Goal: Task Accomplishment & Management: Complete application form

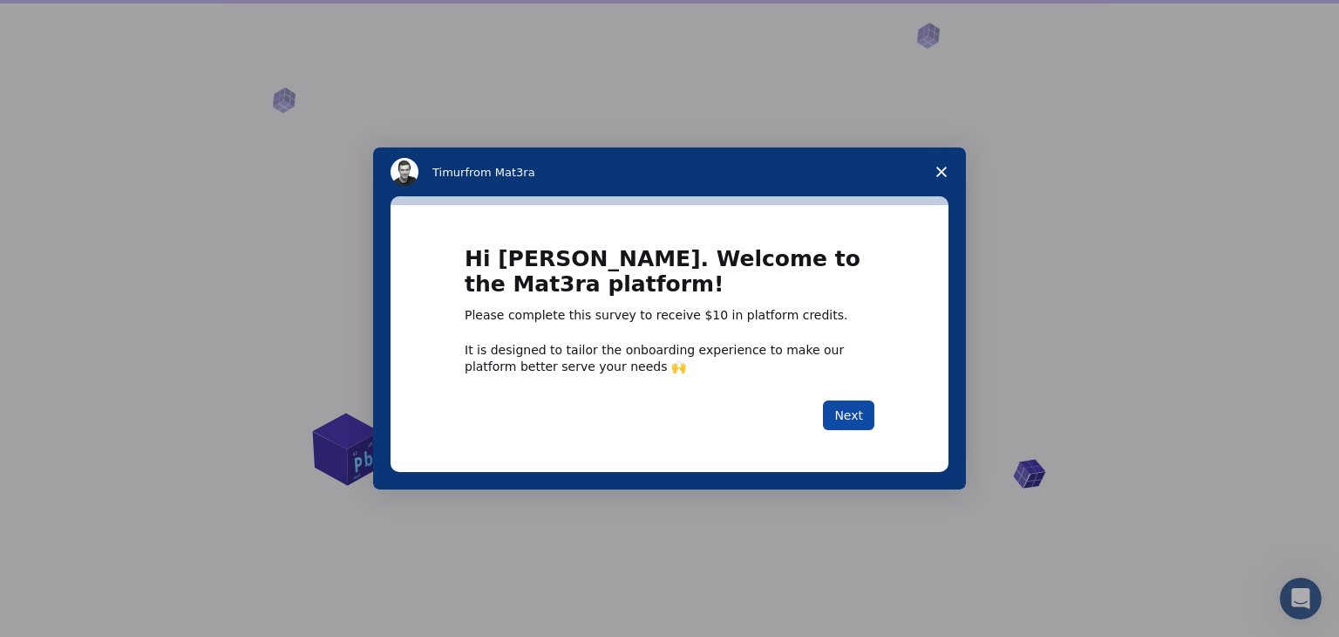
drag, startPoint x: 0, startPoint y: 0, endPoint x: 841, endPoint y: 410, distance: 935.2
click at [841, 410] on button "Next" at bounding box center [848, 415] width 51 height 30
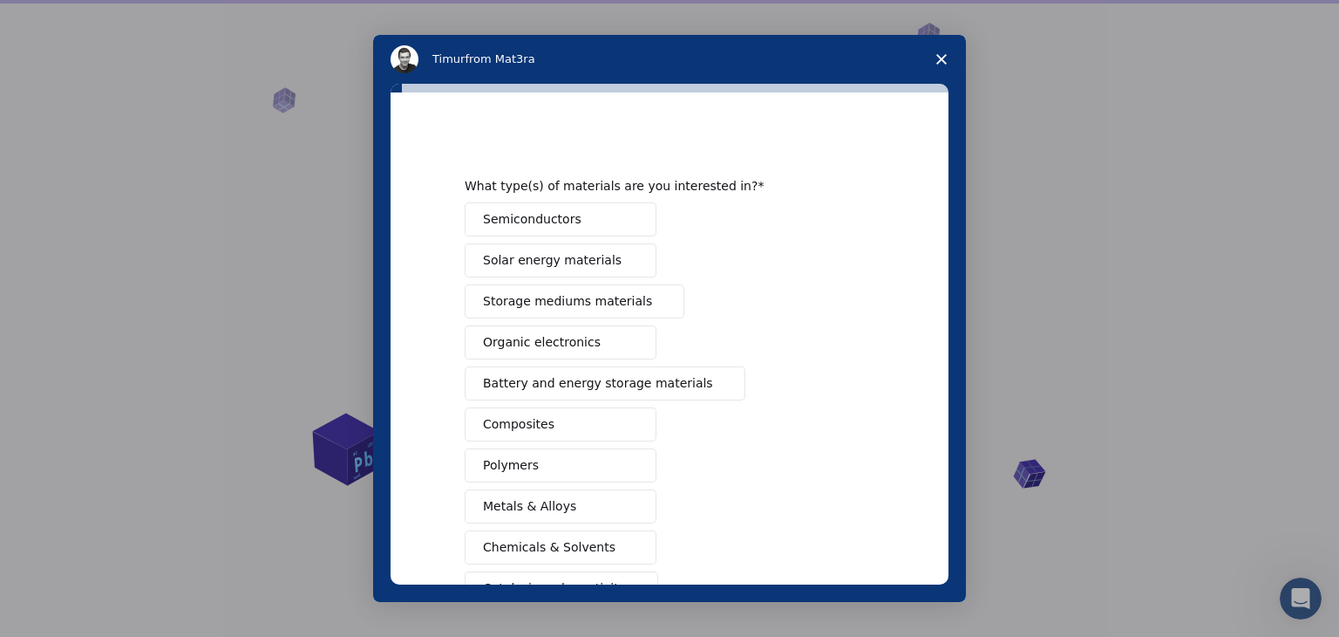
click at [1087, 304] on div "Intercom messenger" at bounding box center [669, 318] width 1339 height 637
click at [574, 349] on span "Organic electronics" at bounding box center [542, 342] width 118 height 18
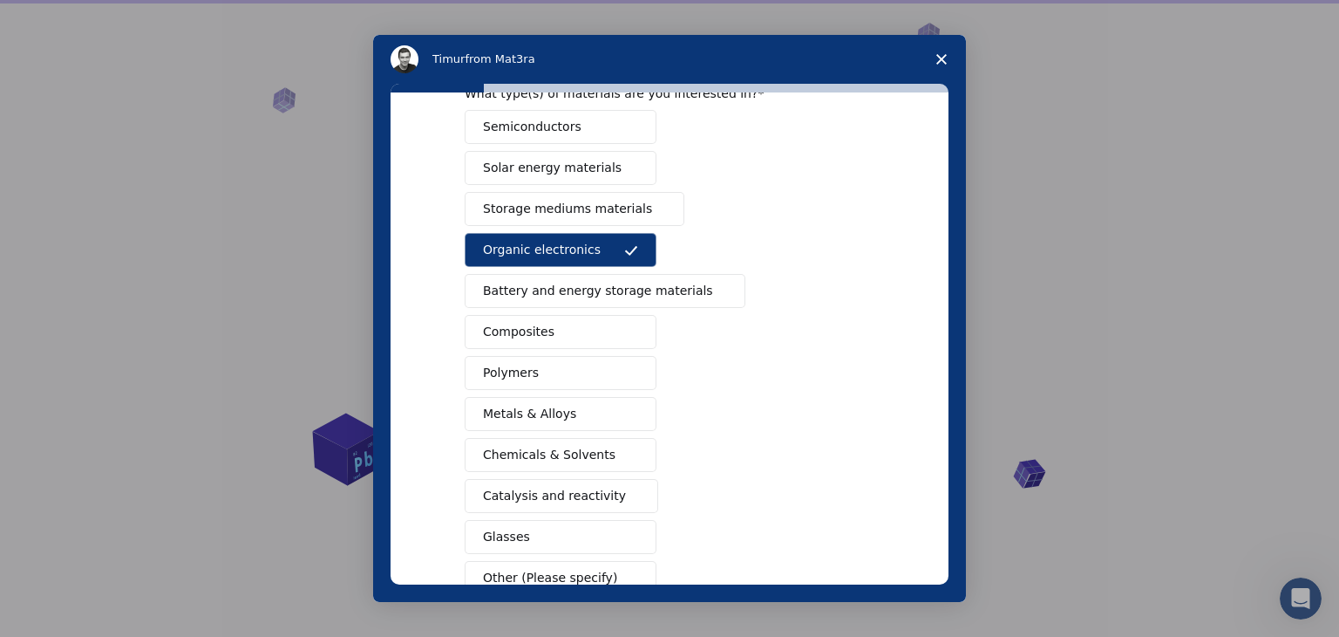
scroll to position [117, 0]
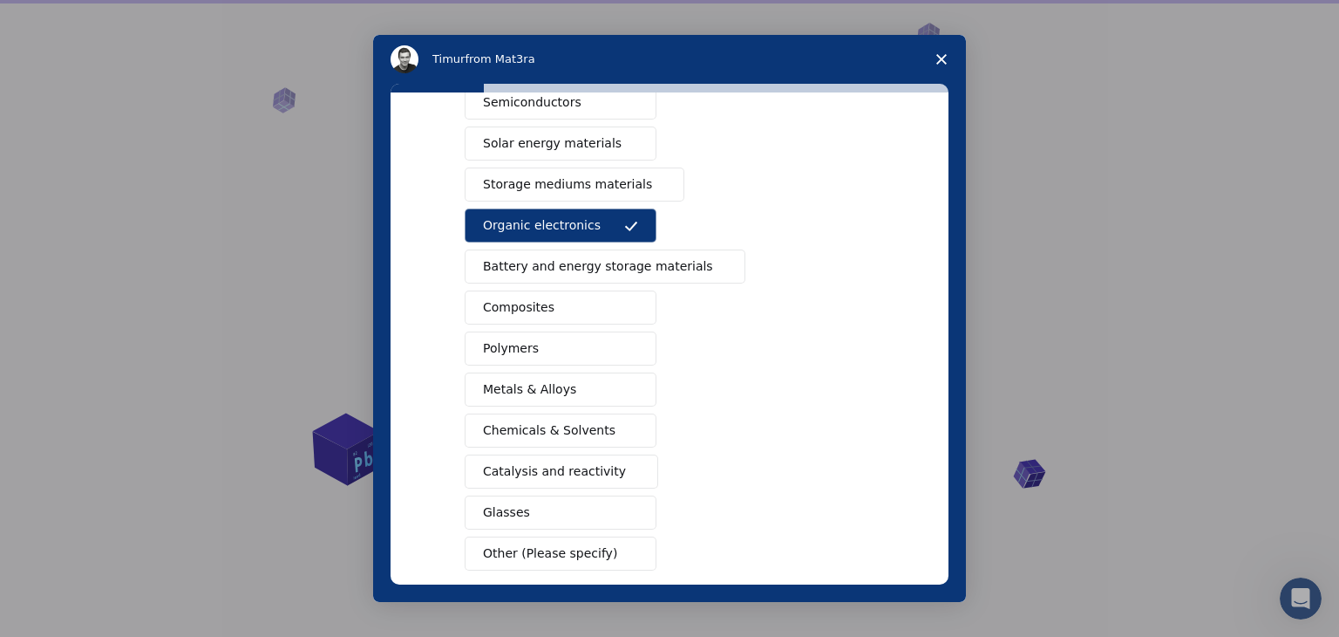
click at [525, 421] on span "Chemicals & Solvents" at bounding box center [549, 430] width 133 height 18
click at [526, 454] on button "Catalysis and reactivity" at bounding box center [562, 471] width 194 height 34
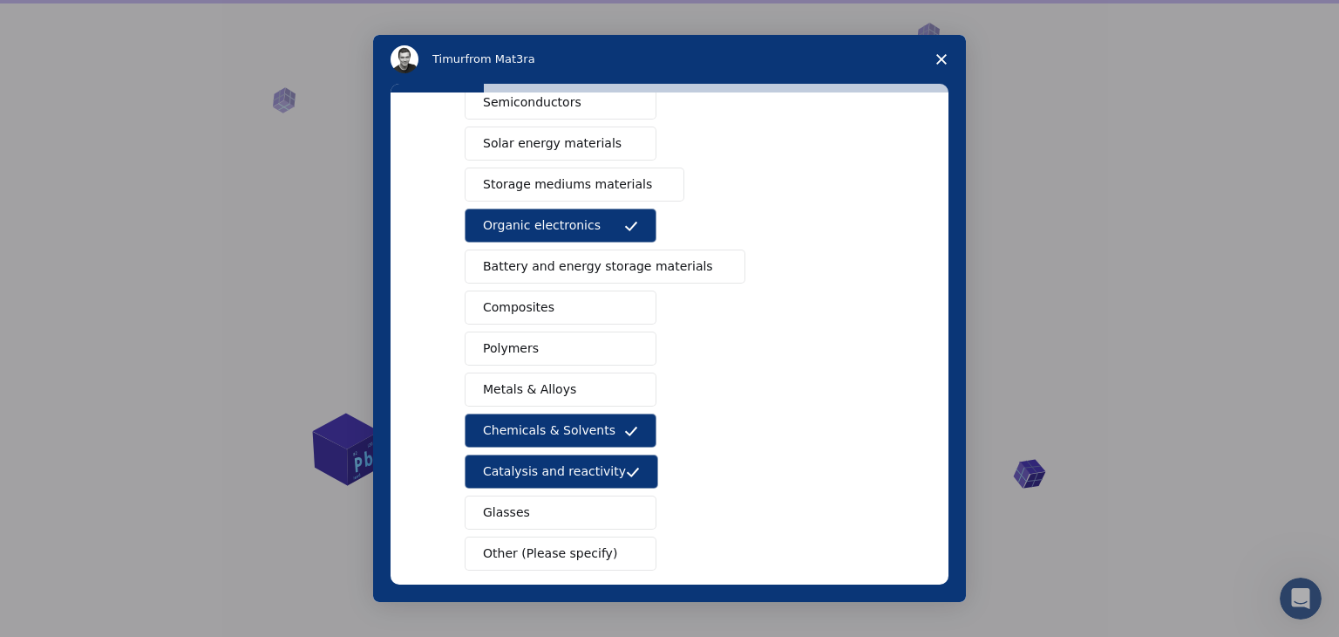
click at [534, 502] on button "Glasses" at bounding box center [561, 512] width 192 height 34
click at [532, 544] on span "Other (Please specify)" at bounding box center [550, 553] width 134 height 18
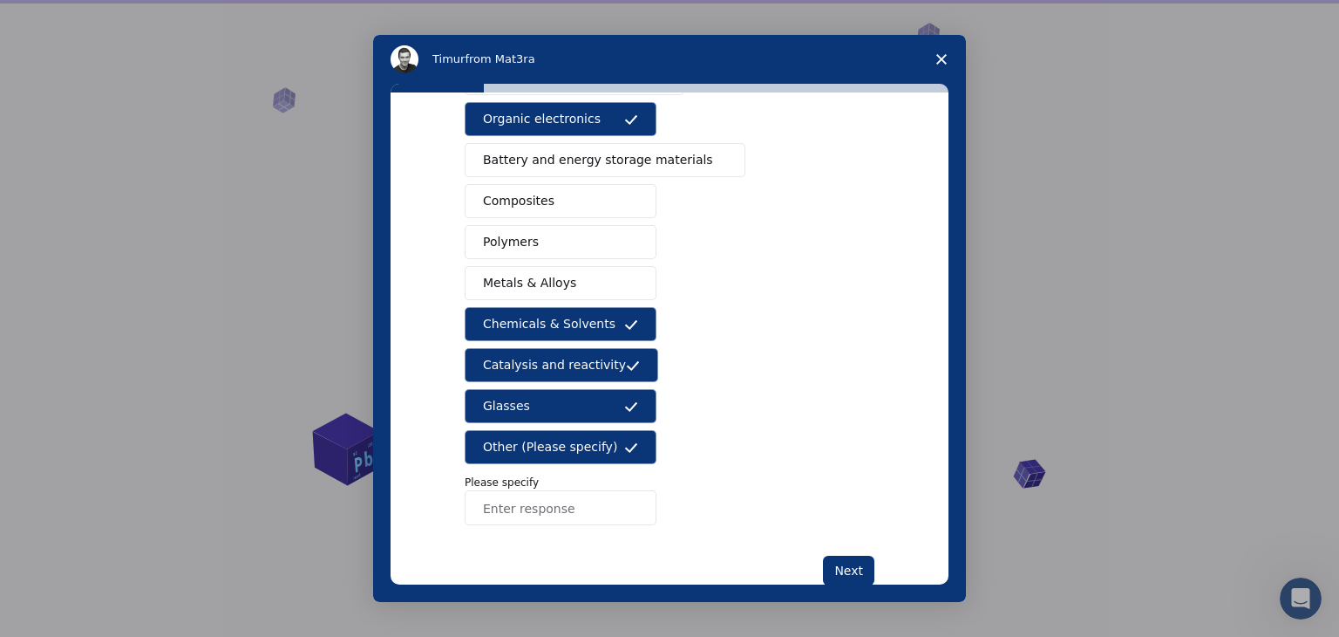
scroll to position [228, 0]
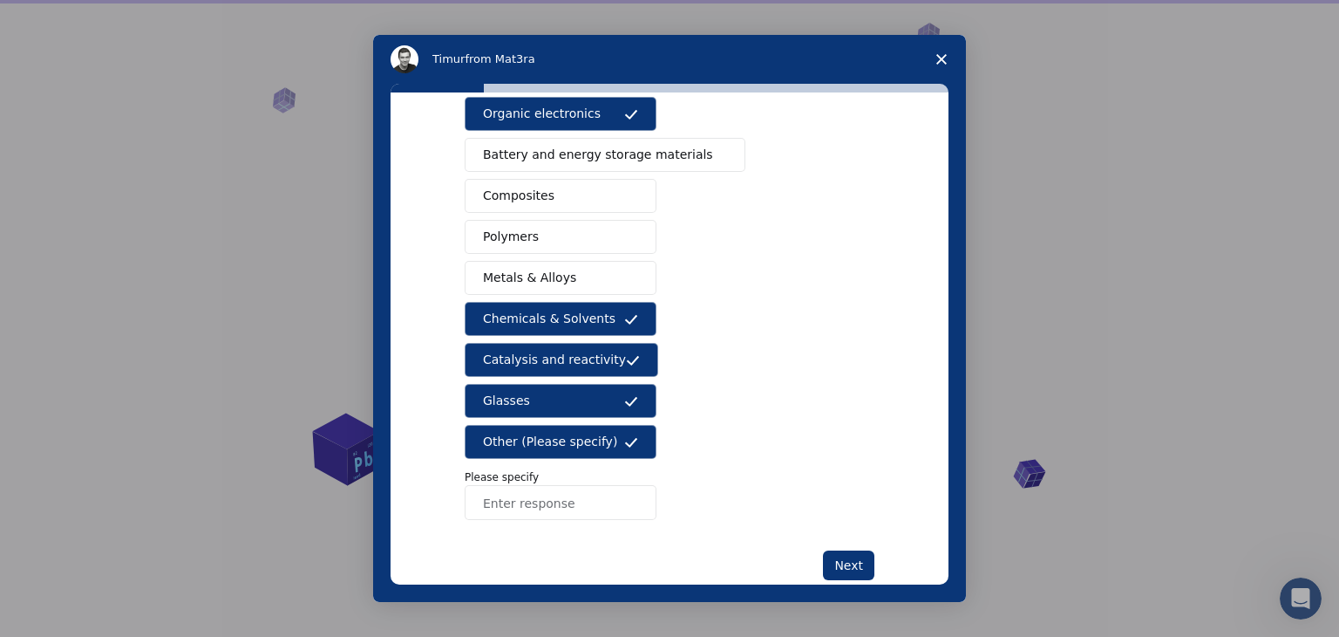
click at [525, 437] on span "Other (Please specify)" at bounding box center [550, 442] width 134 height 18
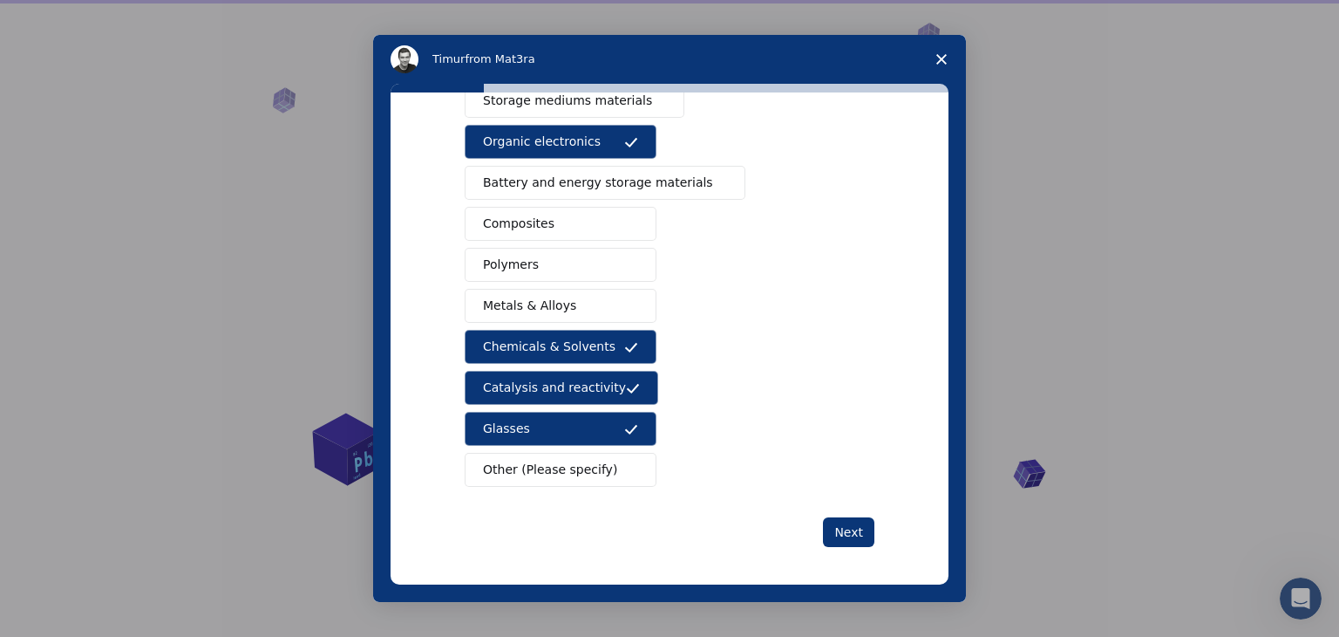
drag, startPoint x: 542, startPoint y: 297, endPoint x: 545, endPoint y: 273, distance: 24.7
click at [545, 273] on div "Semiconductors Solar energy materials Storage mediums materials Organic electro…" at bounding box center [670, 244] width 410 height 485
click at [545, 273] on button "Polymers" at bounding box center [561, 265] width 192 height 34
drag, startPoint x: 540, startPoint y: 287, endPoint x: 516, endPoint y: 293, distance: 24.3
click at [516, 293] on button "Metals & Alloys" at bounding box center [561, 306] width 192 height 34
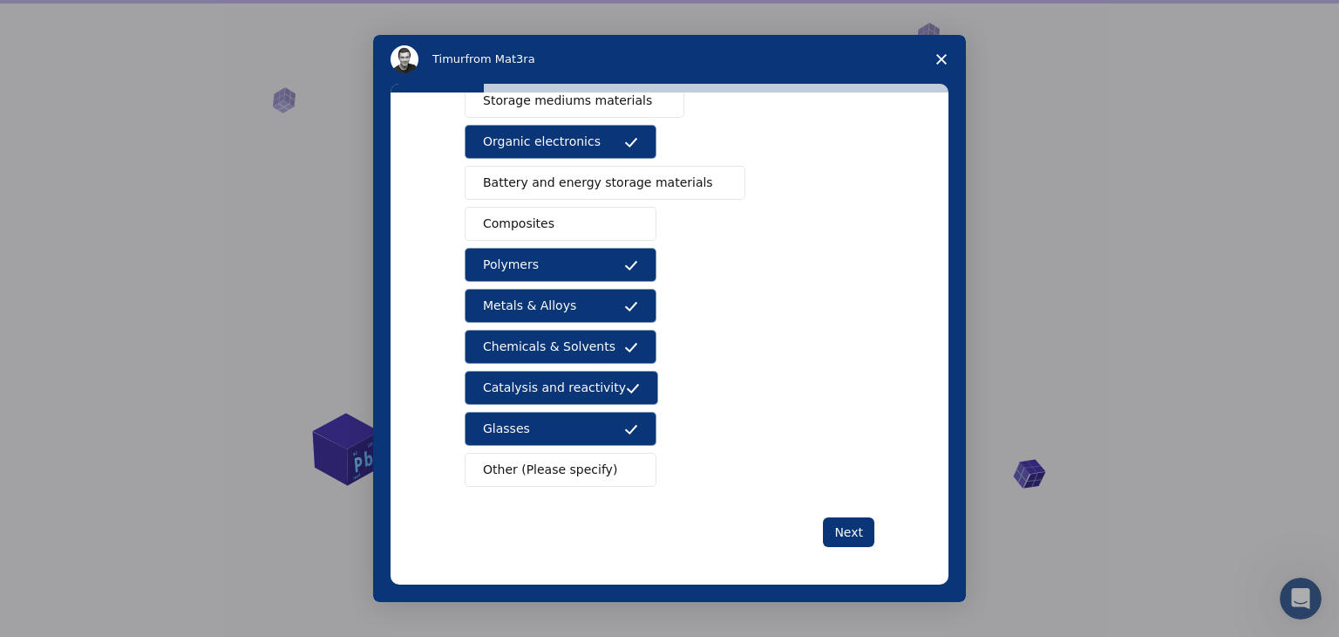
click at [516, 296] on span "Metals & Alloys" at bounding box center [529, 305] width 93 height 18
click at [510, 308] on span "Metals & Alloys" at bounding box center [529, 305] width 93 height 18
click at [508, 226] on span "Composites" at bounding box center [519, 224] width 72 height 18
click at [505, 166] on button "Battery and energy storage materials" at bounding box center [605, 183] width 281 height 34
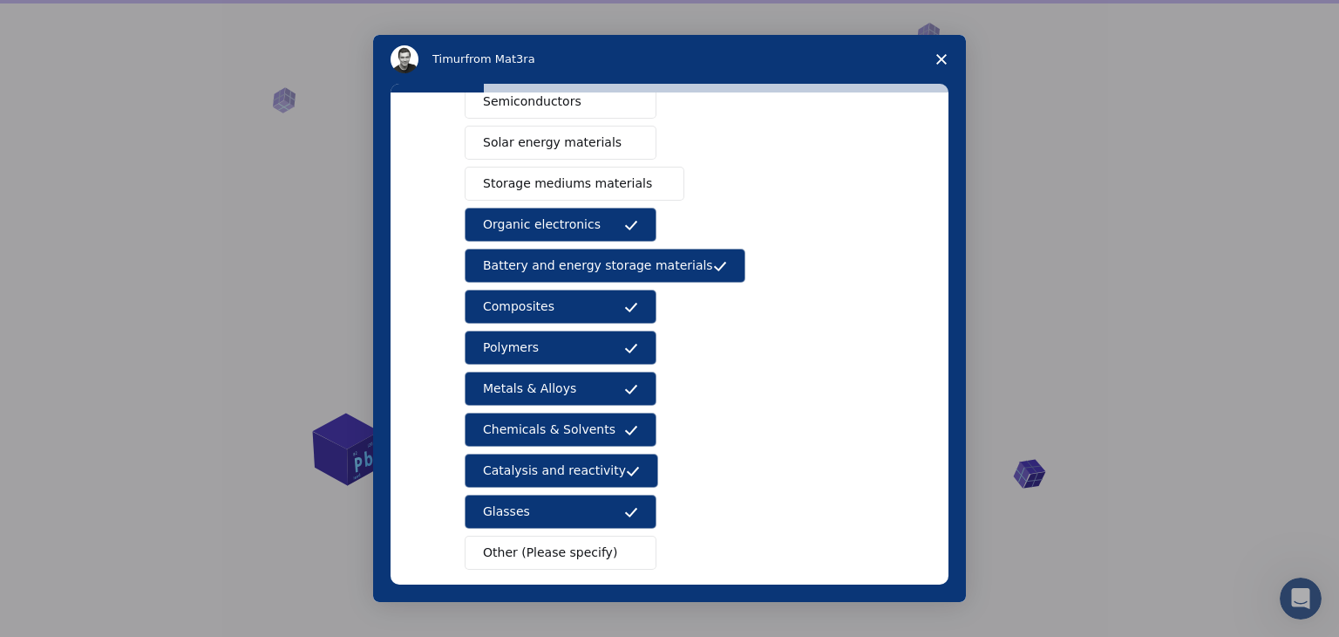
scroll to position [117, 0]
click at [508, 175] on span "Storage mediums materials" at bounding box center [567, 184] width 169 height 18
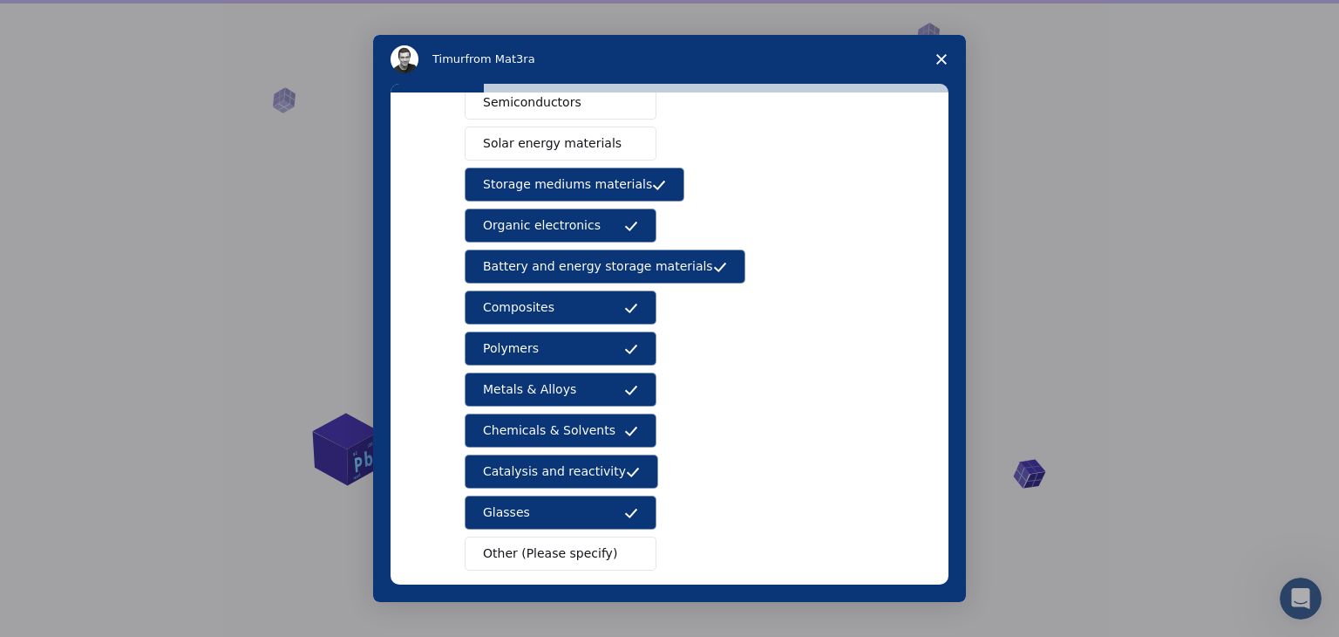
click at [506, 143] on span "Solar energy materials" at bounding box center [552, 143] width 139 height 18
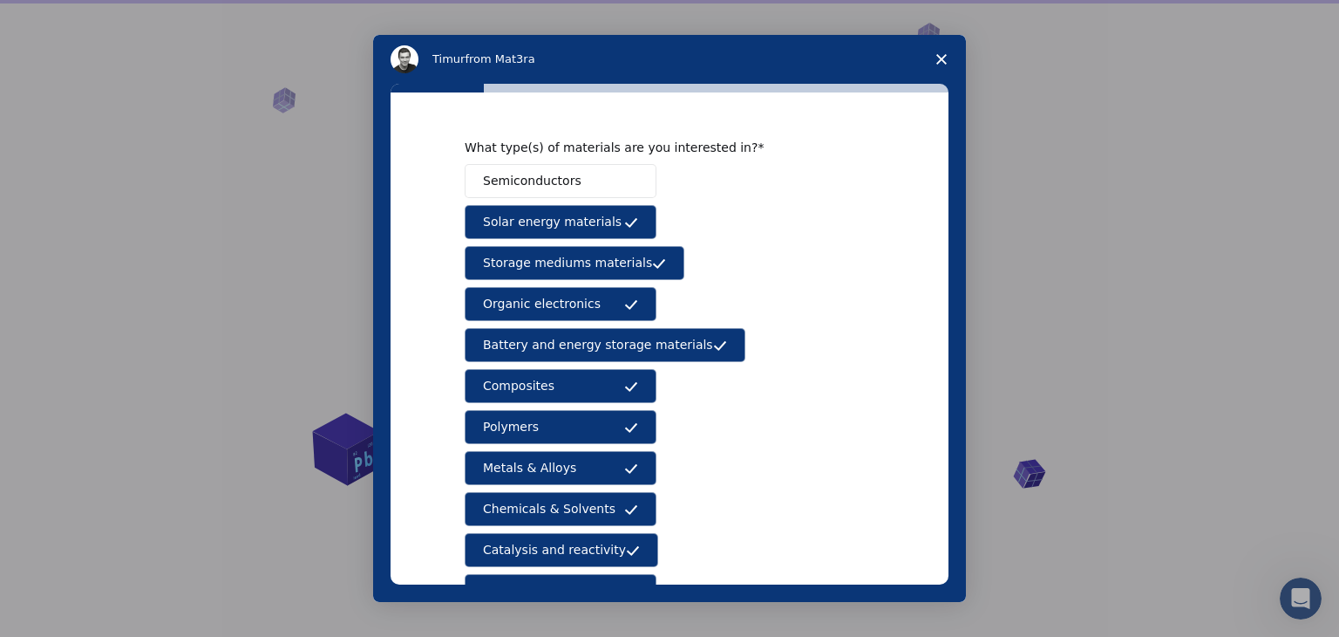
scroll to position [28, 0]
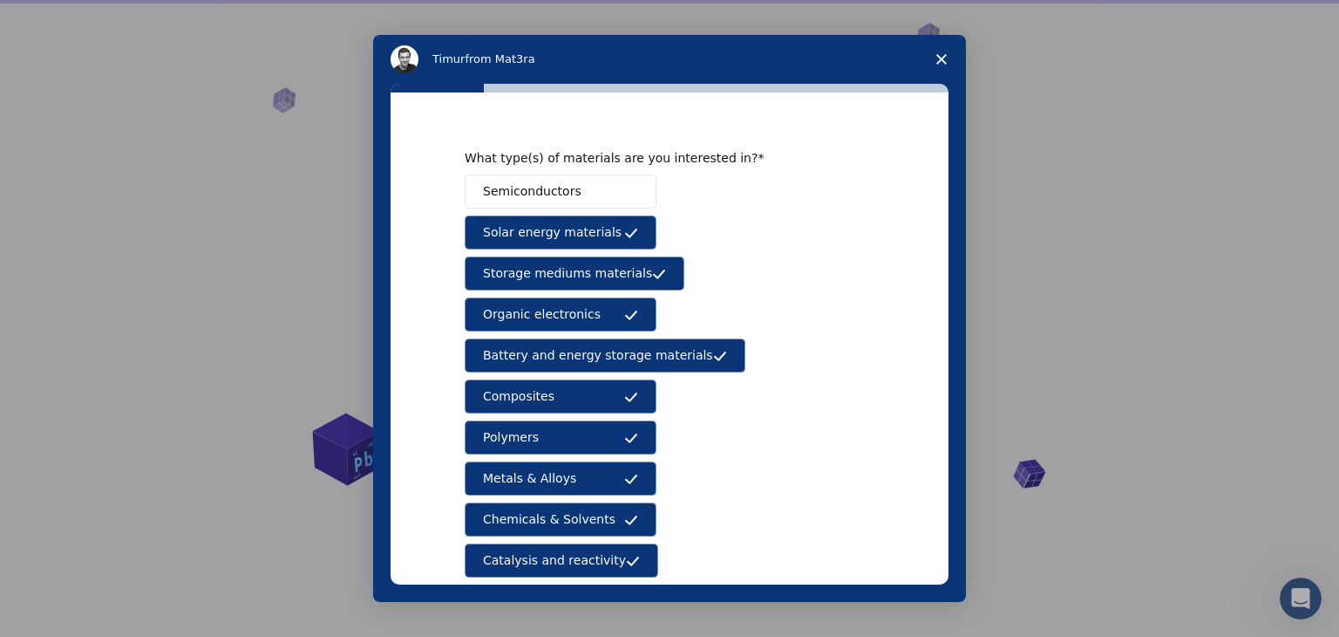
click at [496, 178] on button "Semiconductors" at bounding box center [561, 191] width 192 height 34
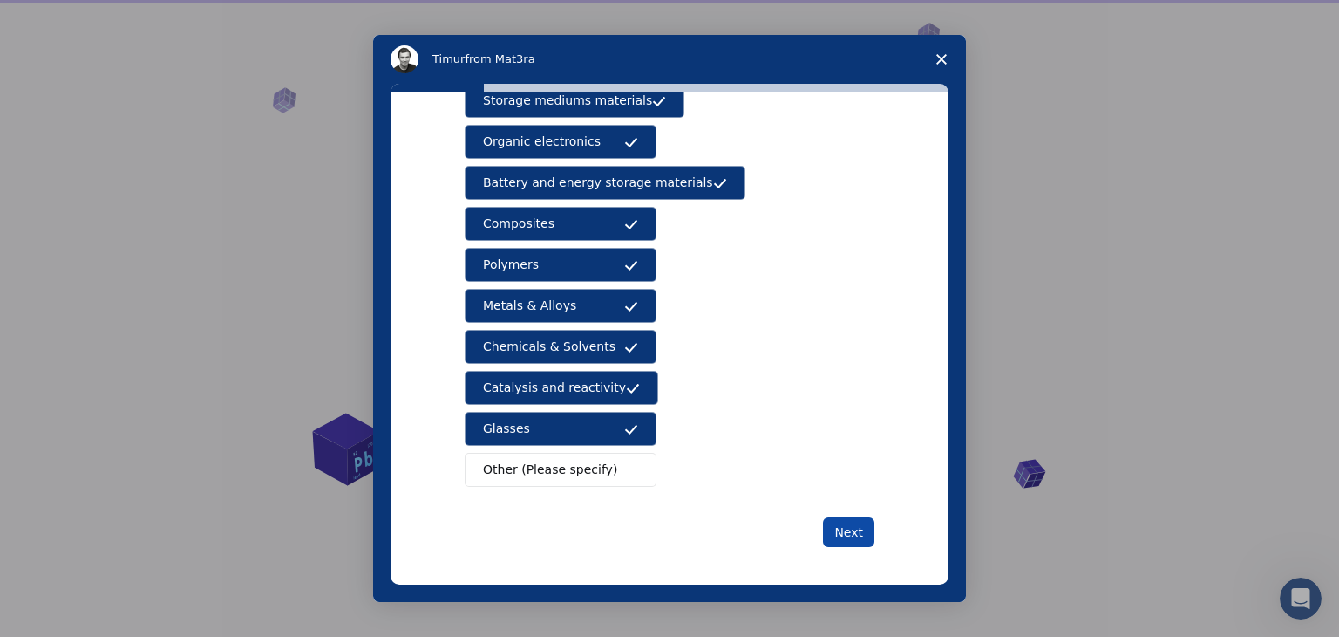
click at [852, 533] on button "Next" at bounding box center [848, 532] width 51 height 30
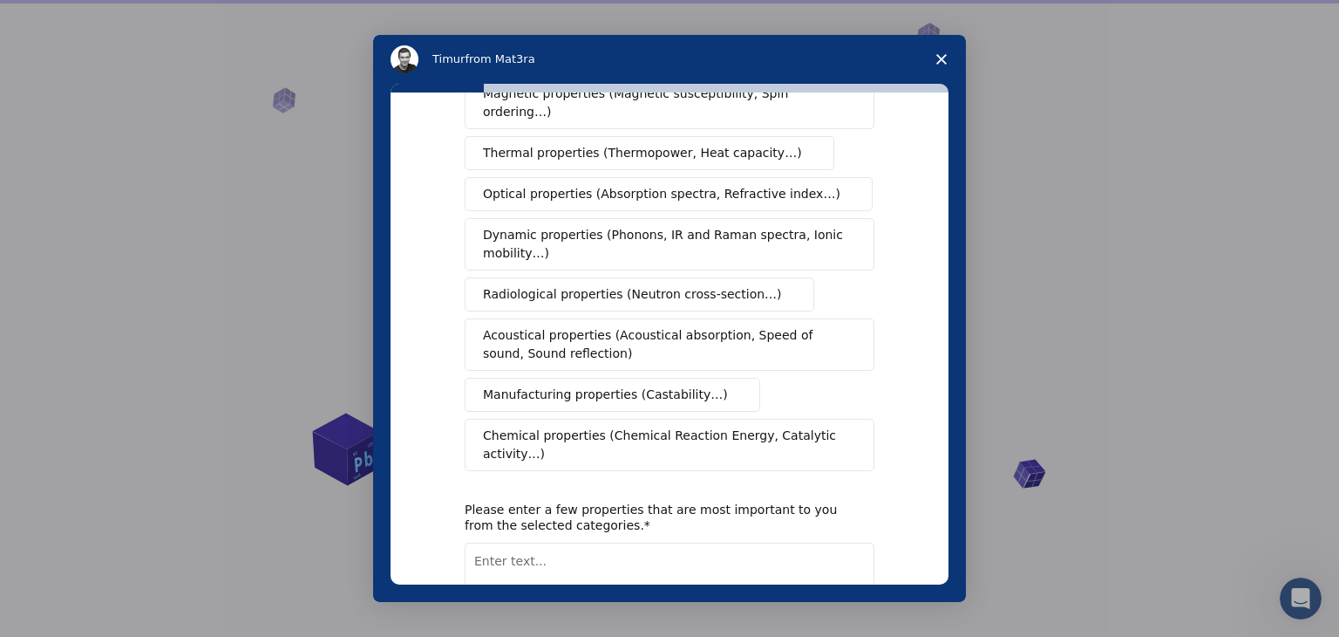
scroll to position [0, 0]
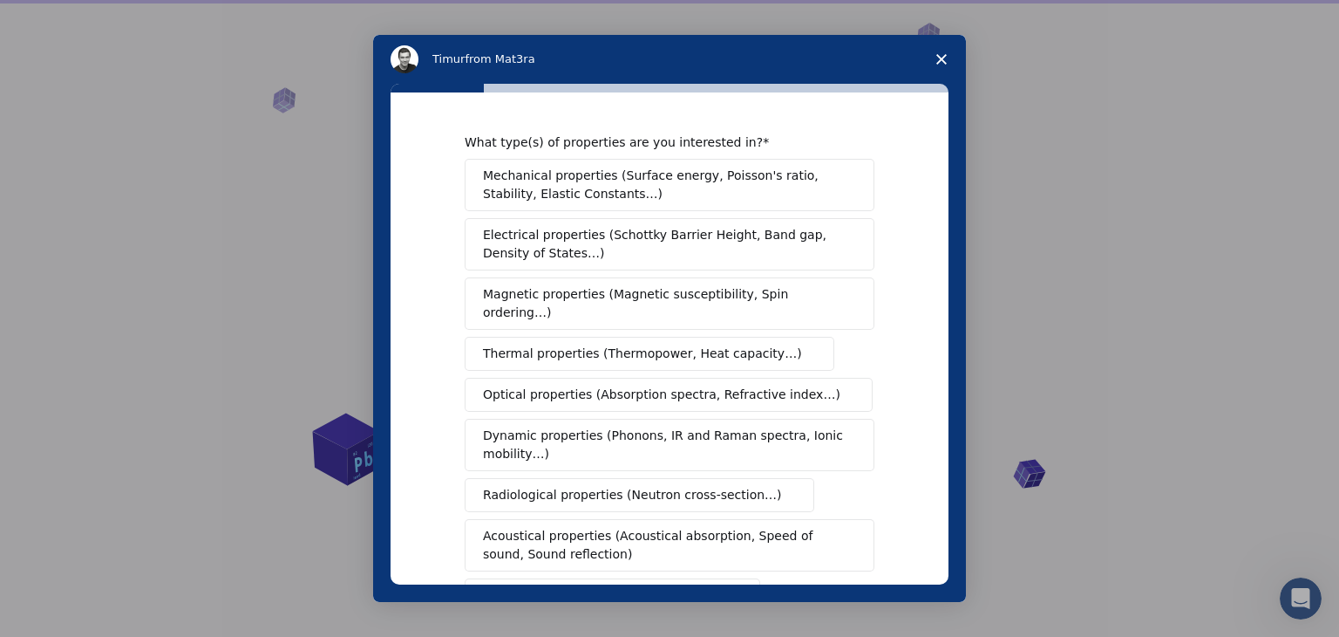
click at [635, 195] on span "Mechanical properties (Surface energy, Poisson's ratio, Stability, Elastic Cons…" at bounding box center [665, 185] width 364 height 37
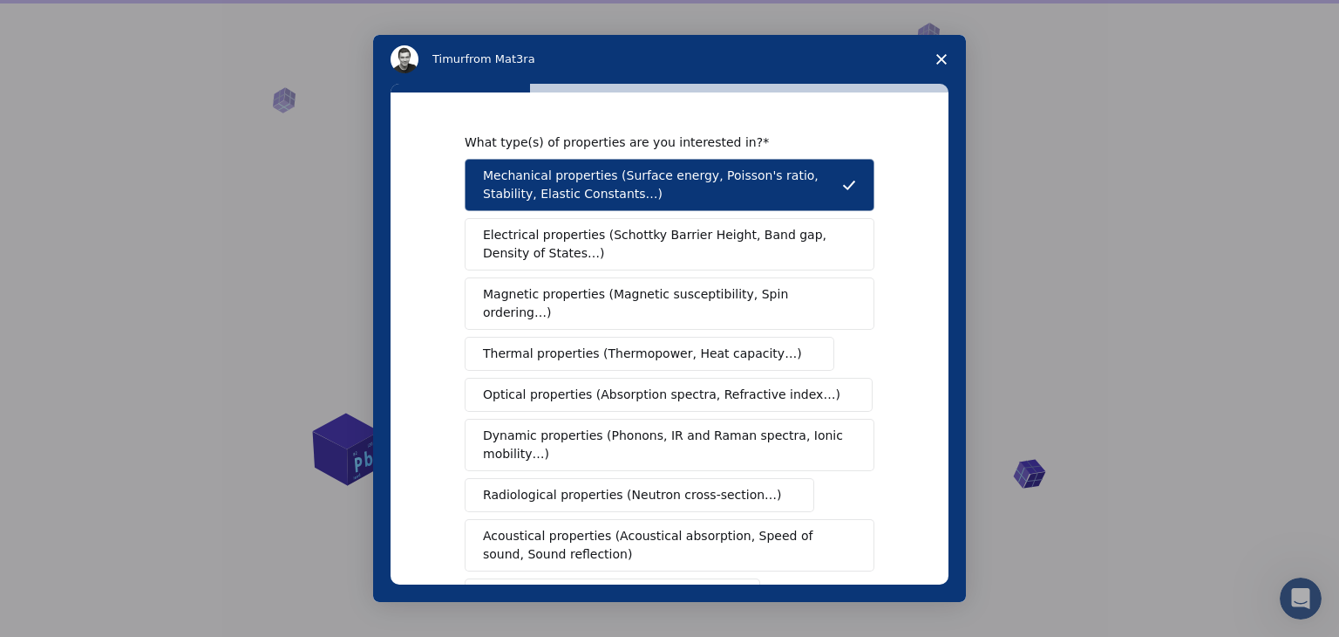
click at [621, 241] on span "Electrical properties (Schottky Barrier Height, Band gap, Density of States…)" at bounding box center [664, 244] width 363 height 37
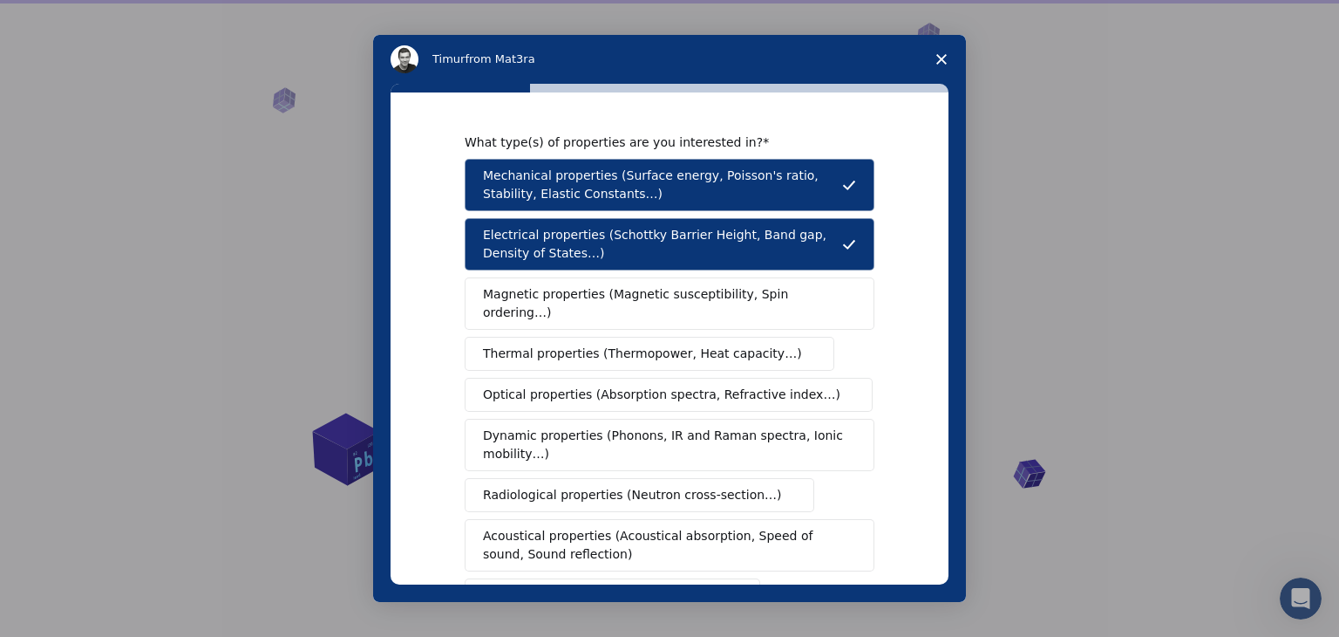
click at [614, 296] on span "Magnetic properties (Magnetic susceptibility, Spin ordering…)" at bounding box center [663, 303] width 360 height 37
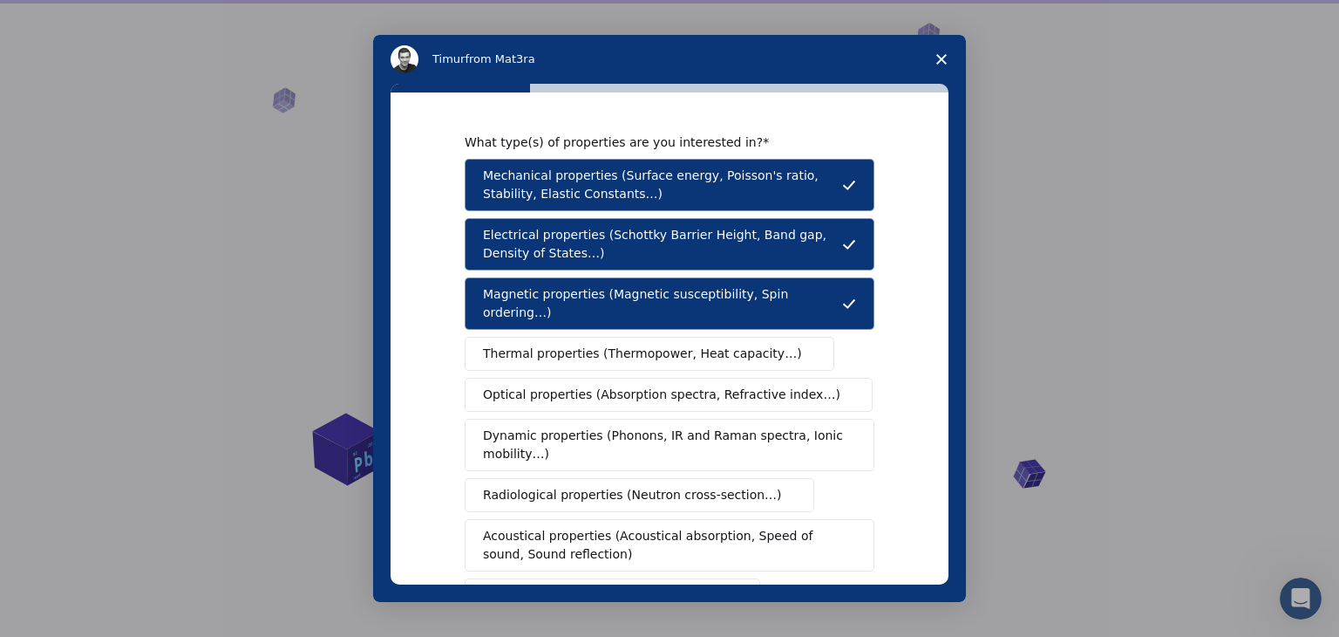
click at [599, 337] on button "Thermal properties (Thermopower, Heat capacity…)" at bounding box center [650, 354] width 370 height 34
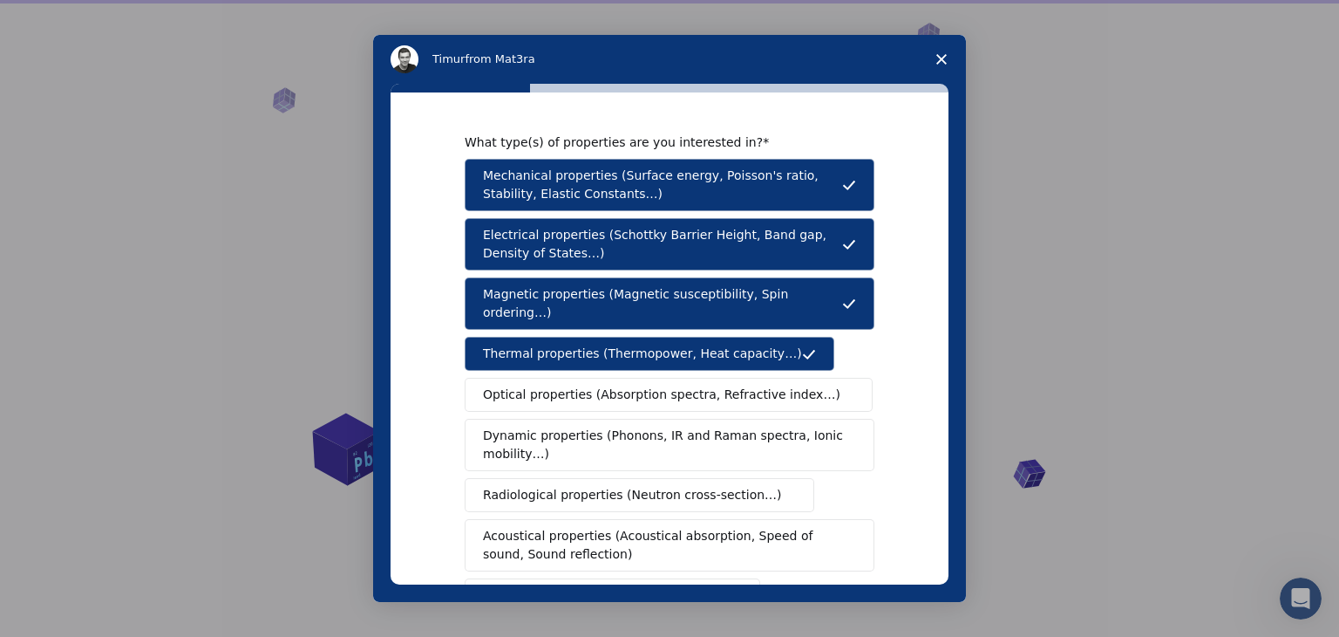
drag, startPoint x: 583, startPoint y: 376, endPoint x: 566, endPoint y: 426, distance: 53.2
click at [566, 426] on div "Mechanical properties (Surface energy, Poisson's ratio, Stability, Elastic Cons…" at bounding box center [670, 415] width 410 height 513
click at [566, 426] on span "Dynamic properties (Phonons, IR and Raman spectra, Ionic mobility…)" at bounding box center [664, 444] width 362 height 37
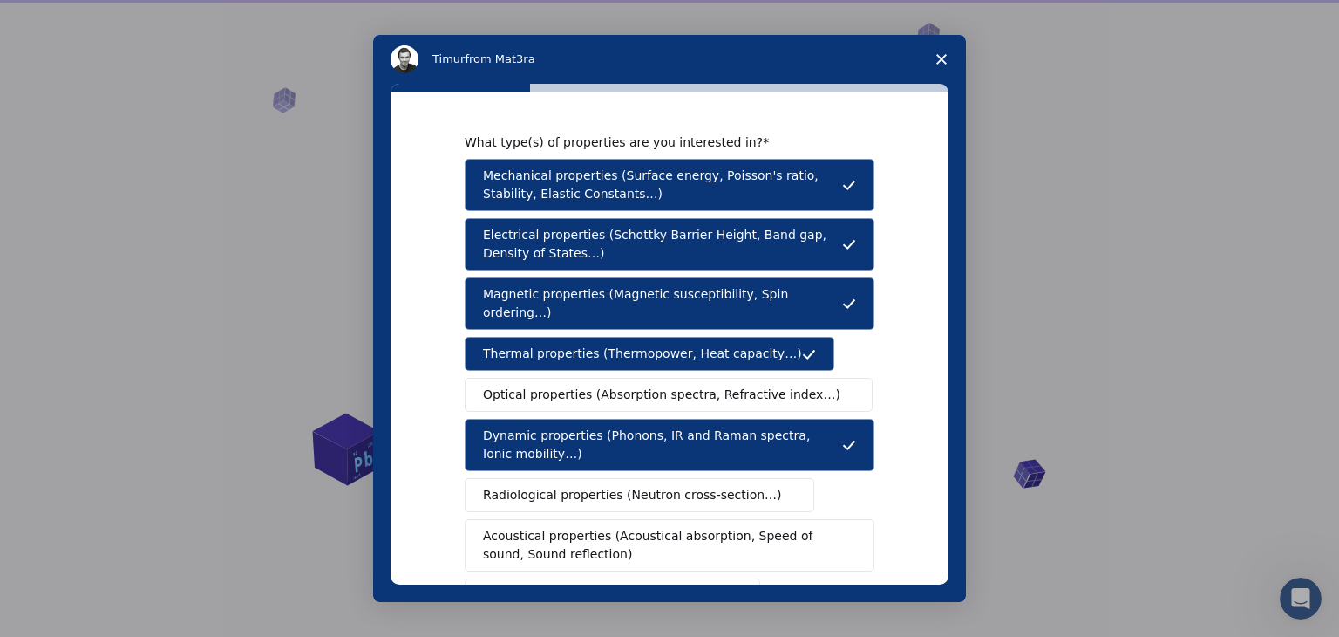
click at [586, 378] on button "Optical properties (Absorption spectra, Refractive index…)" at bounding box center [669, 395] width 408 height 34
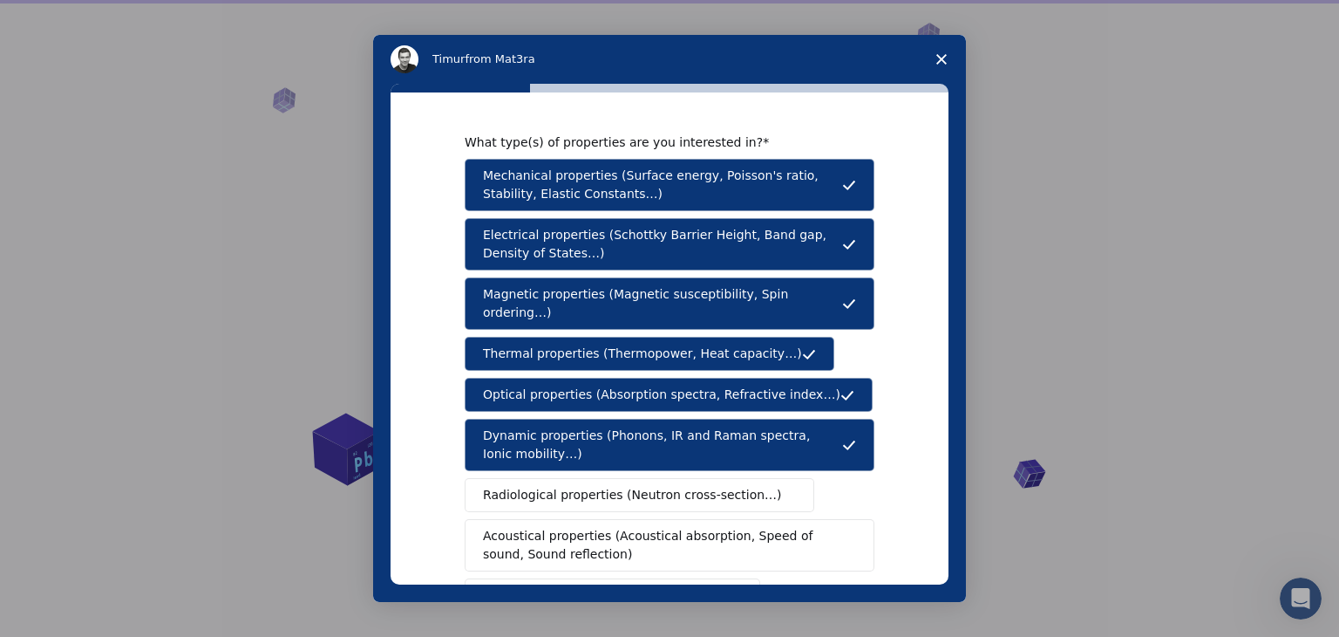
click at [569, 486] on span "Radiological properties (Neutron cross-section…)" at bounding box center [632, 495] width 299 height 18
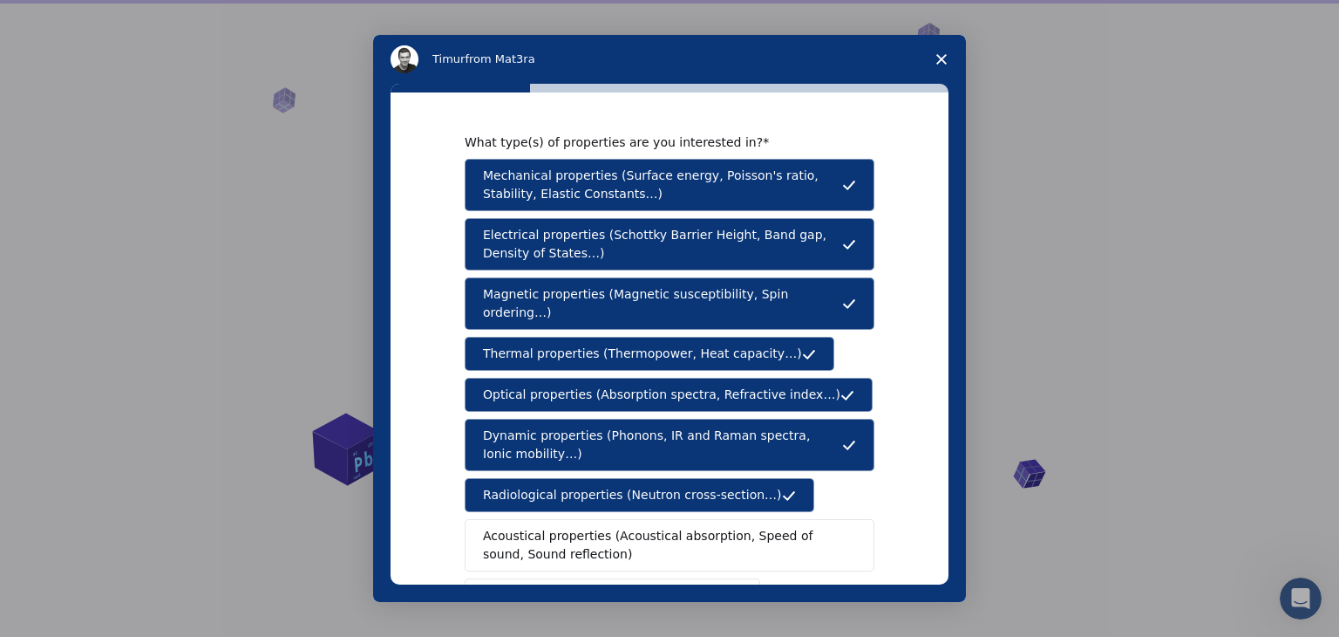
click at [569, 535] on span "Acoustical properties (Acoustical absorption, Speed of sound, Sound reflection)" at bounding box center [664, 545] width 363 height 37
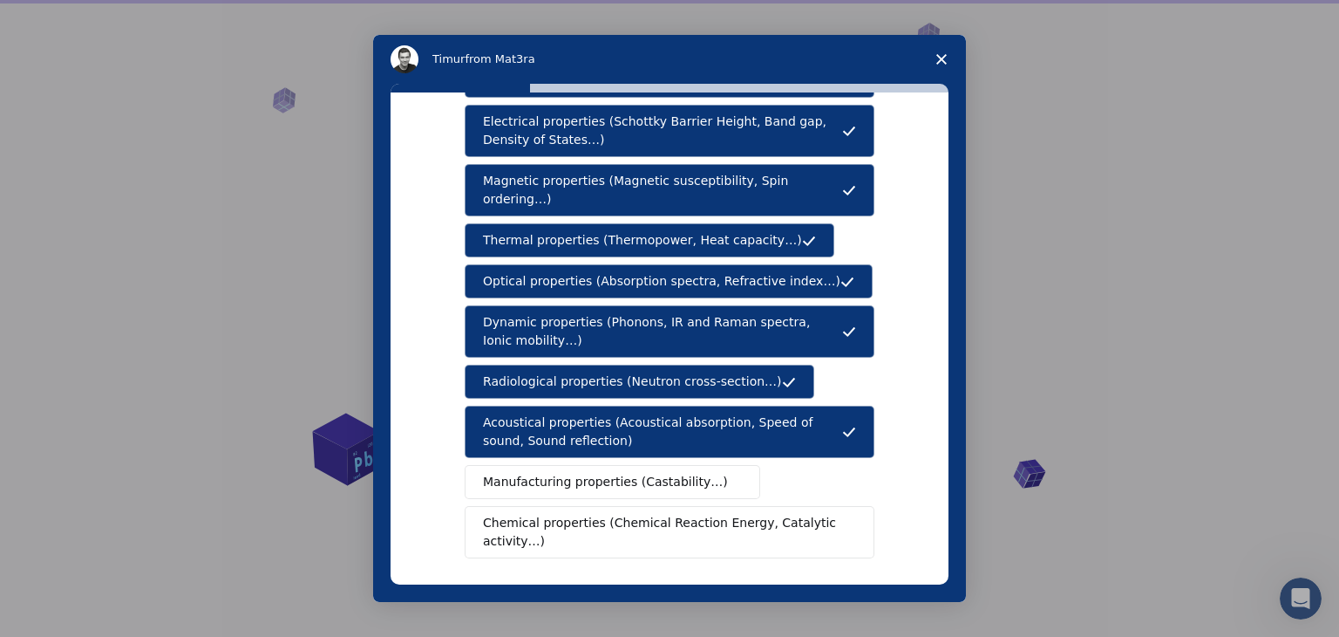
scroll to position [167, 0]
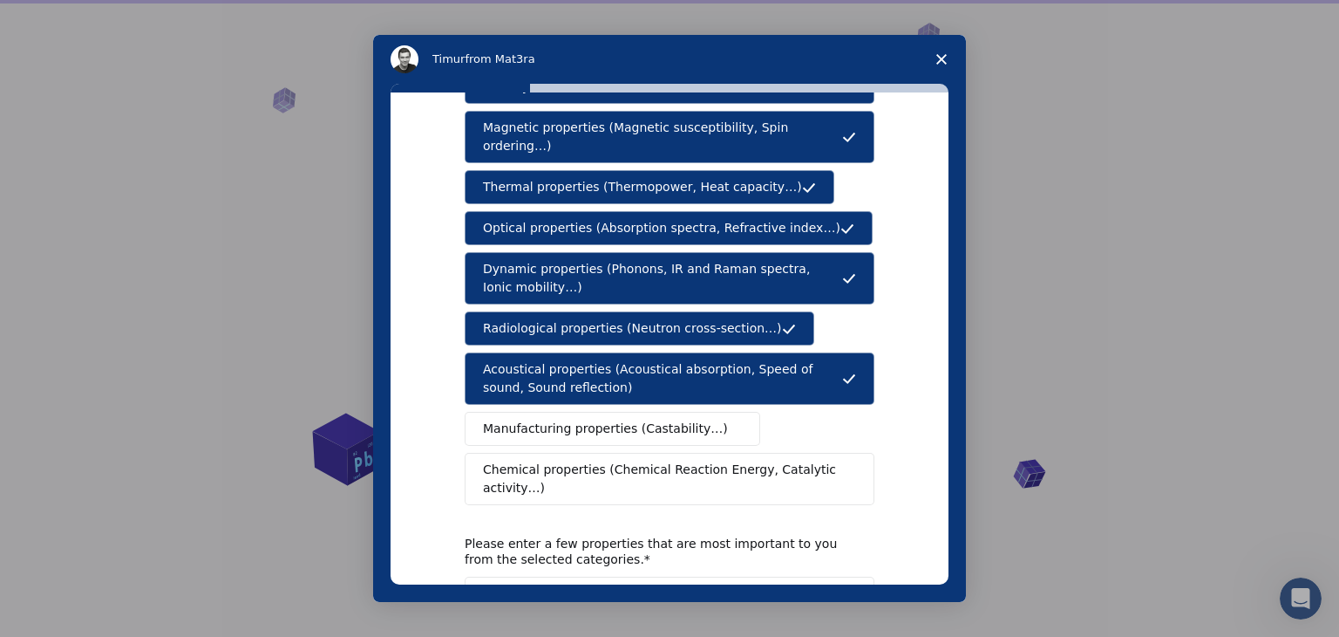
click at [569, 419] on span "Manufacturing properties (Castability…)" at bounding box center [605, 428] width 245 height 18
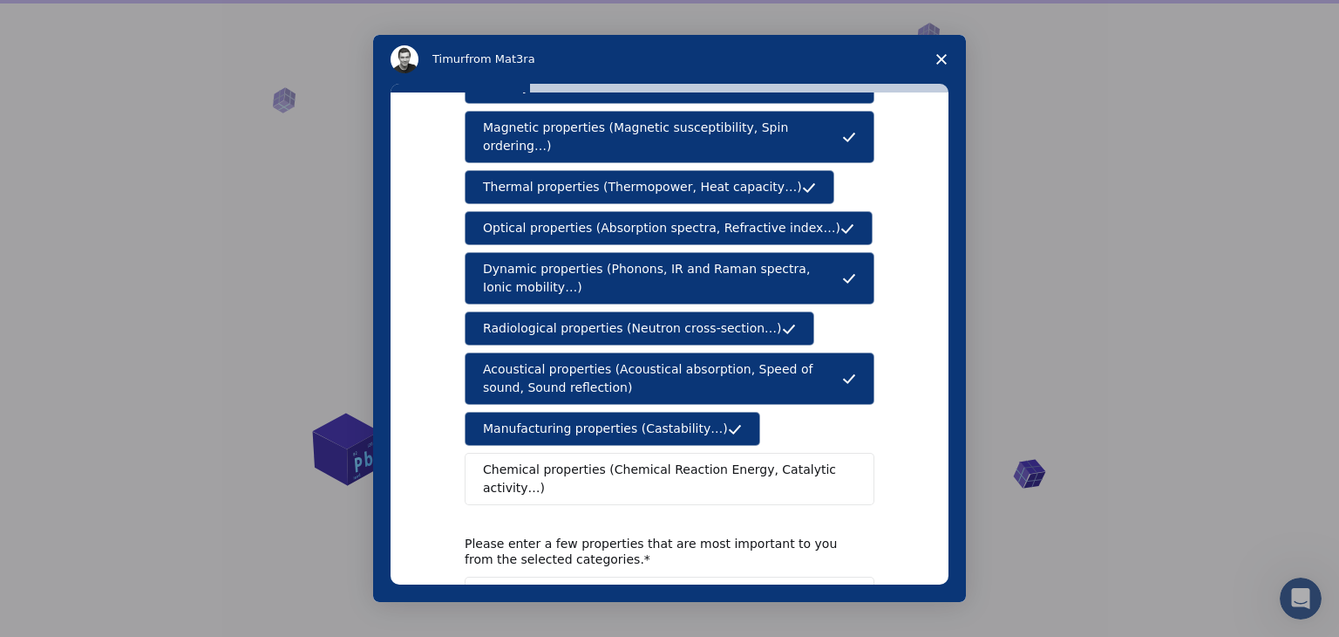
click at [561, 460] on span "Chemical properties (Chemical Reaction Energy, Catalytic activity…)" at bounding box center [663, 478] width 361 height 37
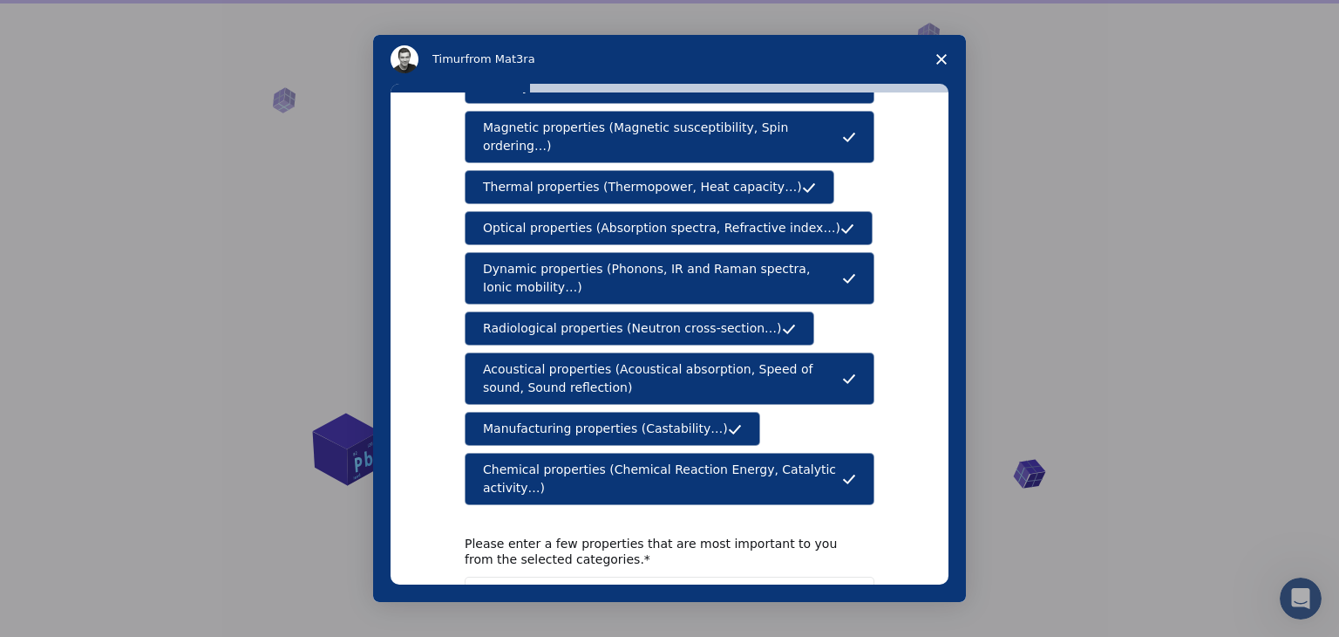
scroll to position [291, 0]
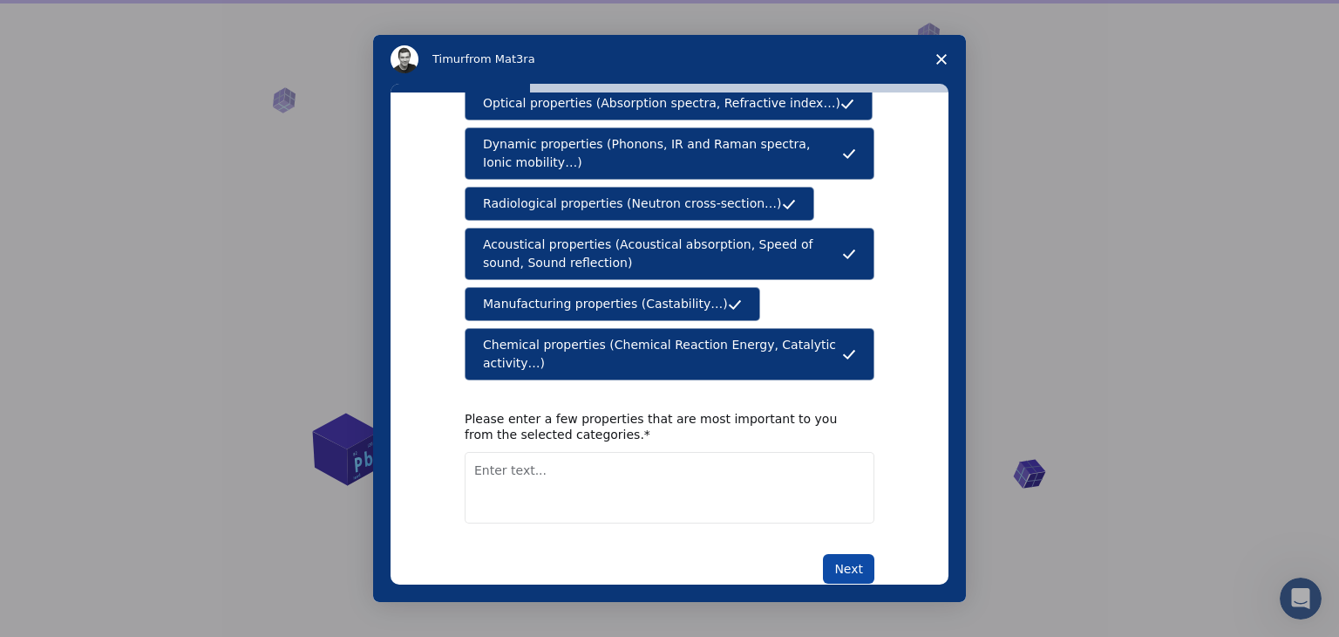
click at [854, 554] on button "Next" at bounding box center [848, 569] width 51 height 30
click at [572, 452] on textarea "Enter text..." at bounding box center [670, 488] width 410 height 72
type textarea "/"
type textarea "."
click at [859, 554] on button "Next" at bounding box center [848, 569] width 51 height 30
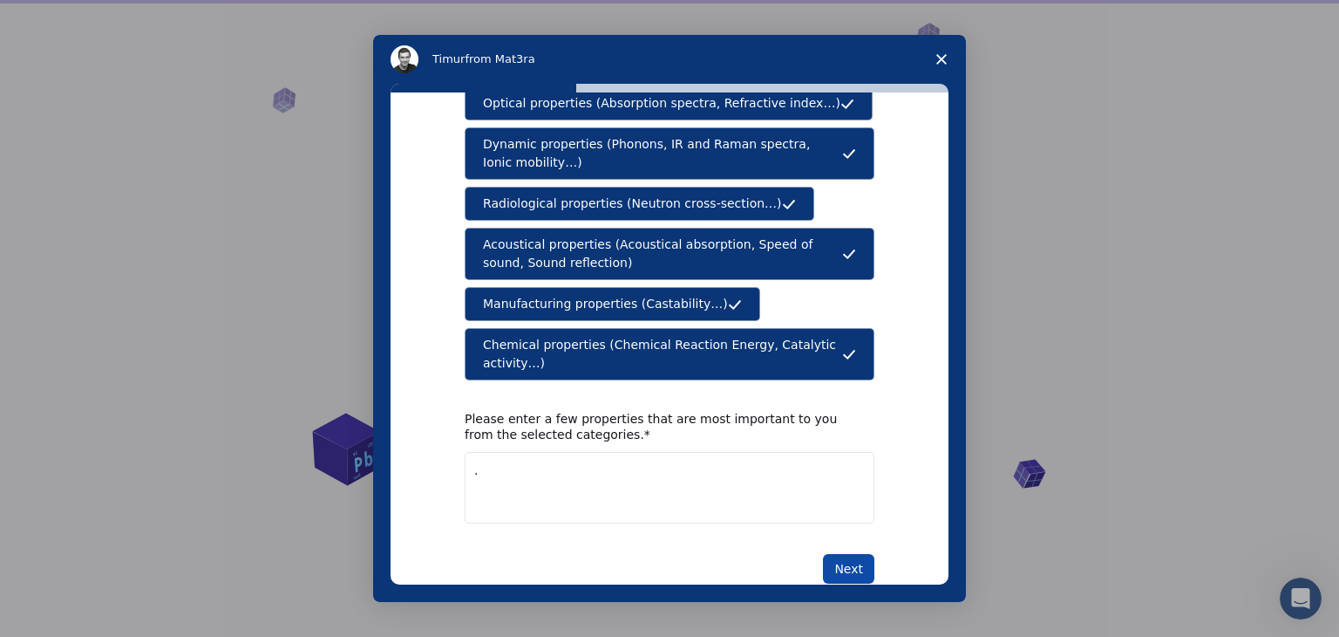
scroll to position [0, 0]
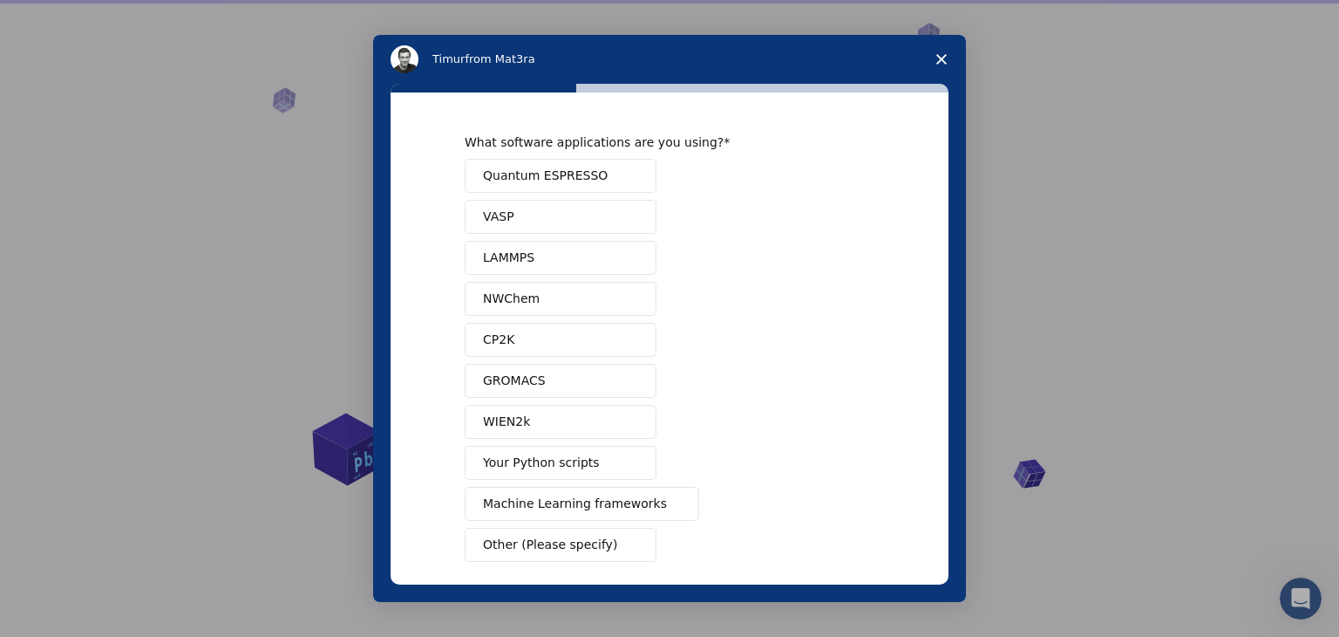
click at [563, 174] on span "Quantum ESPRESSO" at bounding box center [545, 176] width 125 height 18
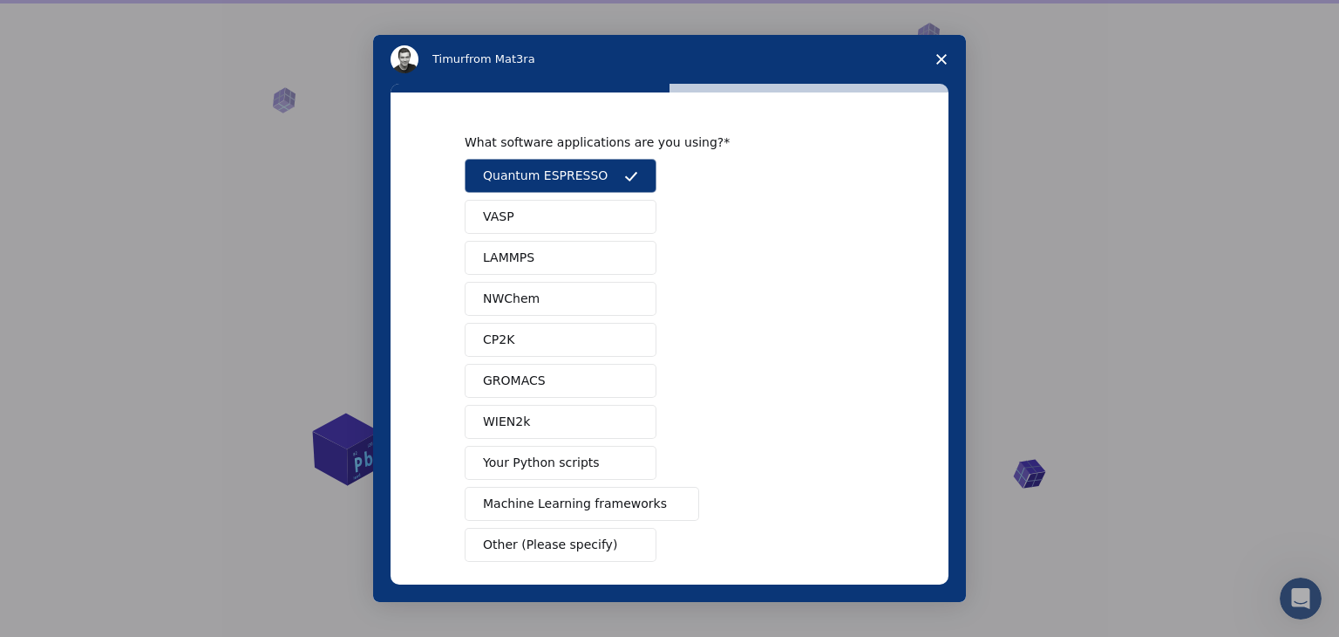
click at [558, 209] on button "VASP" at bounding box center [561, 217] width 192 height 34
click at [554, 246] on button "LAMMPS" at bounding box center [561, 258] width 192 height 34
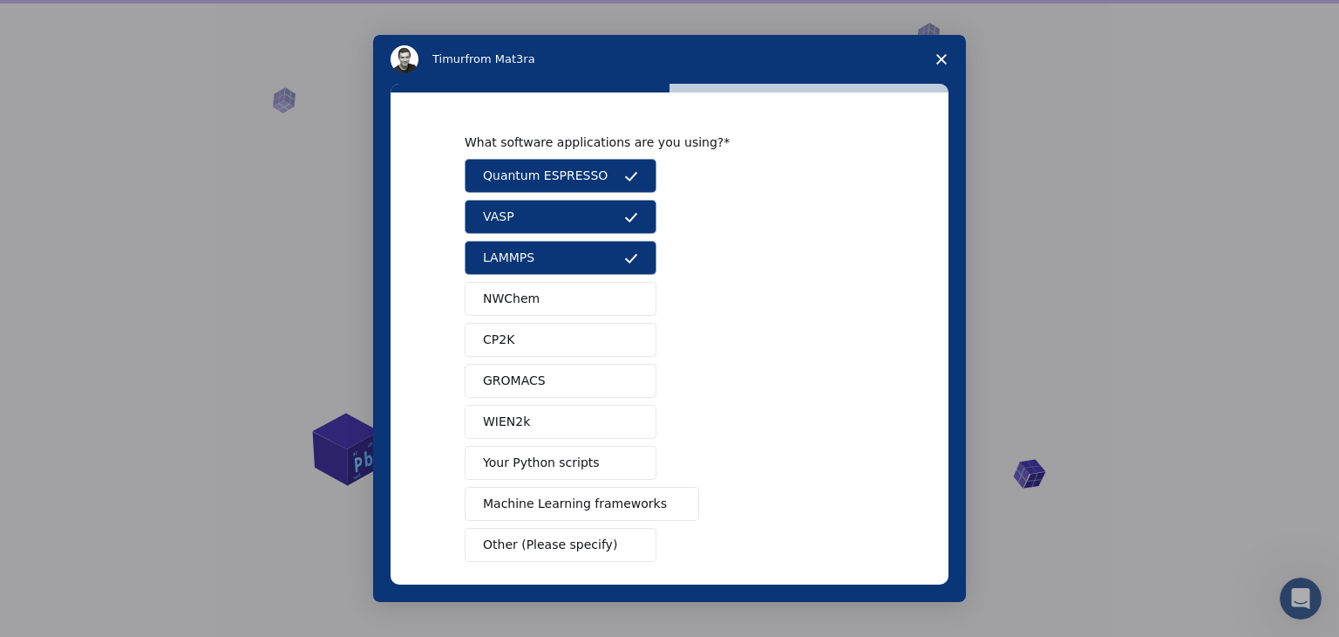
click at [544, 290] on button "NWChem" at bounding box center [561, 299] width 192 height 34
click at [544, 324] on div "Quantum ESPRESSO VASP LAMMPS NWChem CP2K GROMACS WIEN2k Your Python scripts Mac…" at bounding box center [670, 360] width 410 height 403
click at [544, 324] on button "CP2K" at bounding box center [561, 340] width 192 height 34
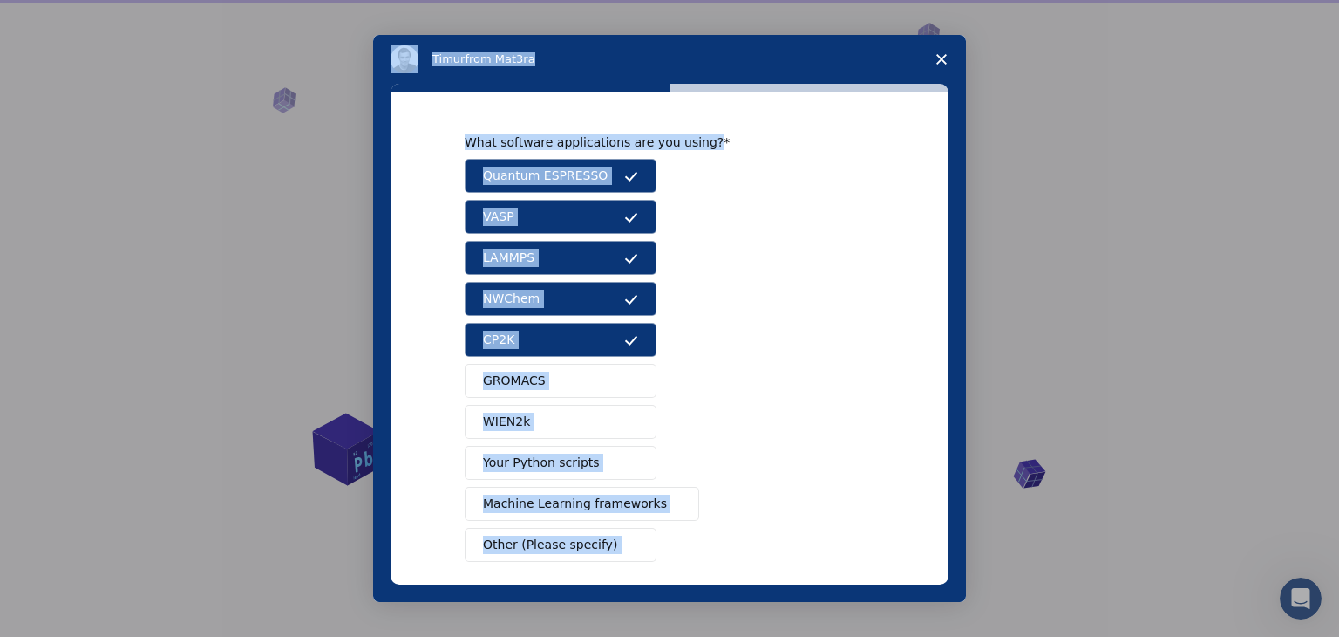
click at [551, 367] on button "GROMACS" at bounding box center [561, 381] width 192 height 34
click at [557, 405] on button "WIEN2k" at bounding box center [561, 422] width 192 height 34
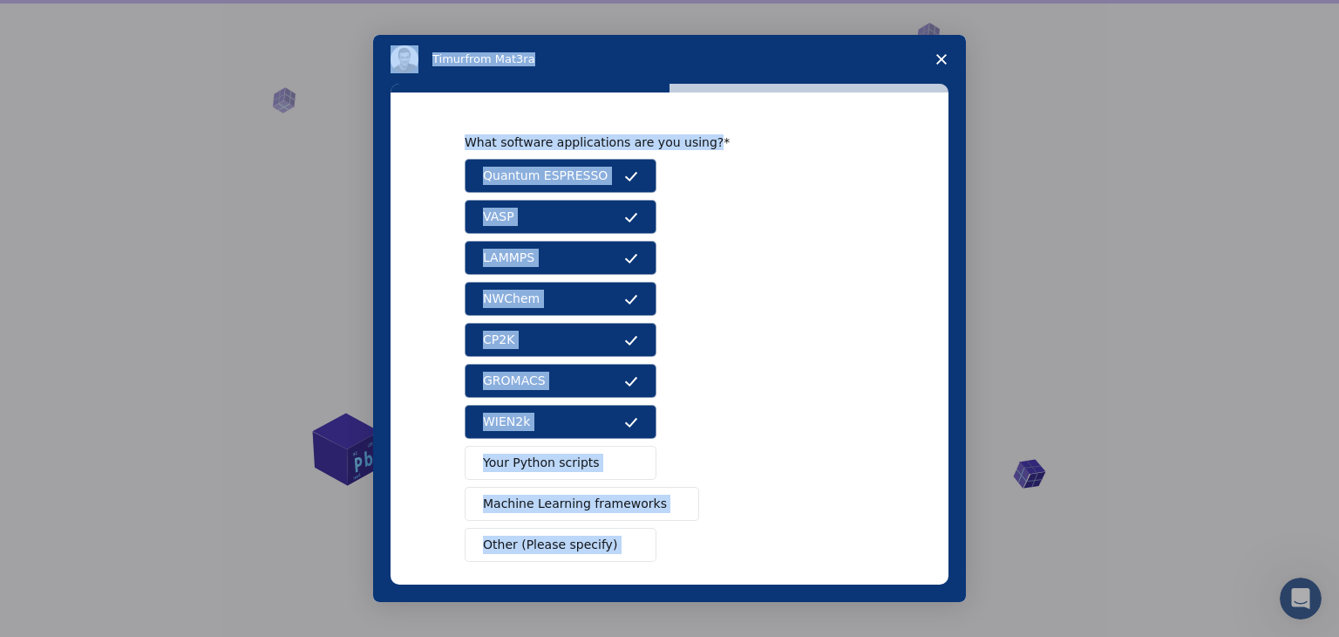
scroll to position [76, 0]
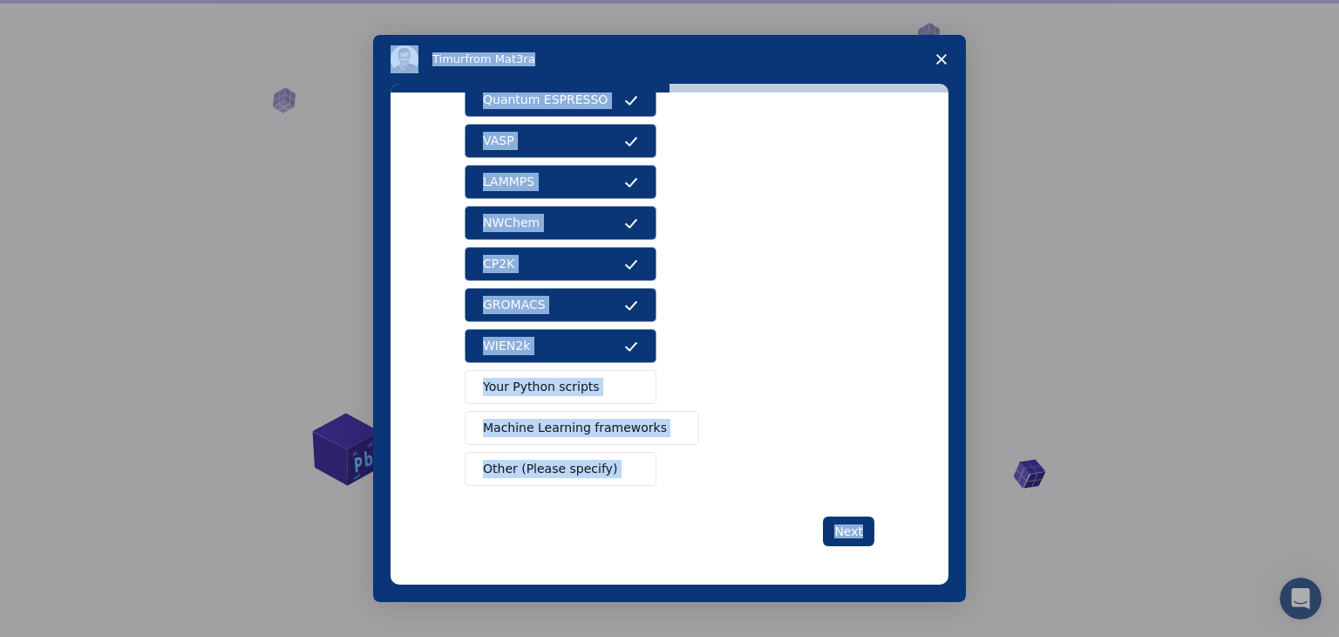
click at [593, 387] on button "Your Python scripts" at bounding box center [561, 387] width 192 height 34
click at [589, 421] on span "Machine Learning frameworks" at bounding box center [575, 428] width 184 height 18
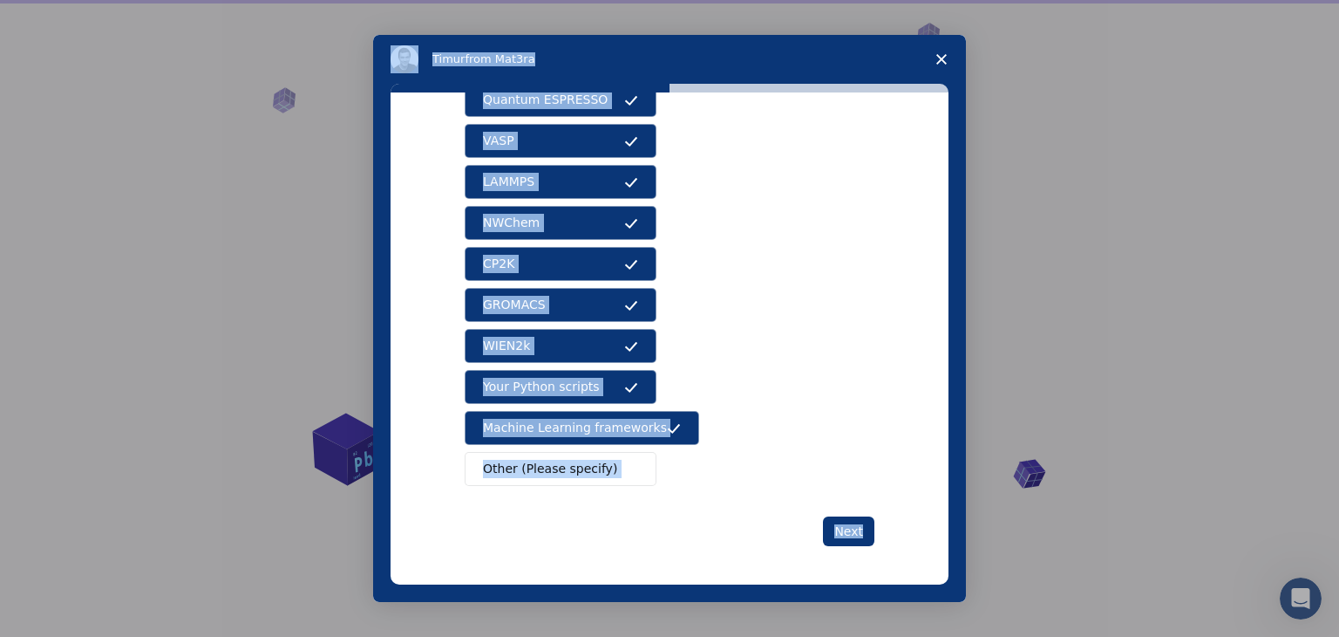
click at [581, 471] on span "Other (Please specify)" at bounding box center [550, 469] width 134 height 18
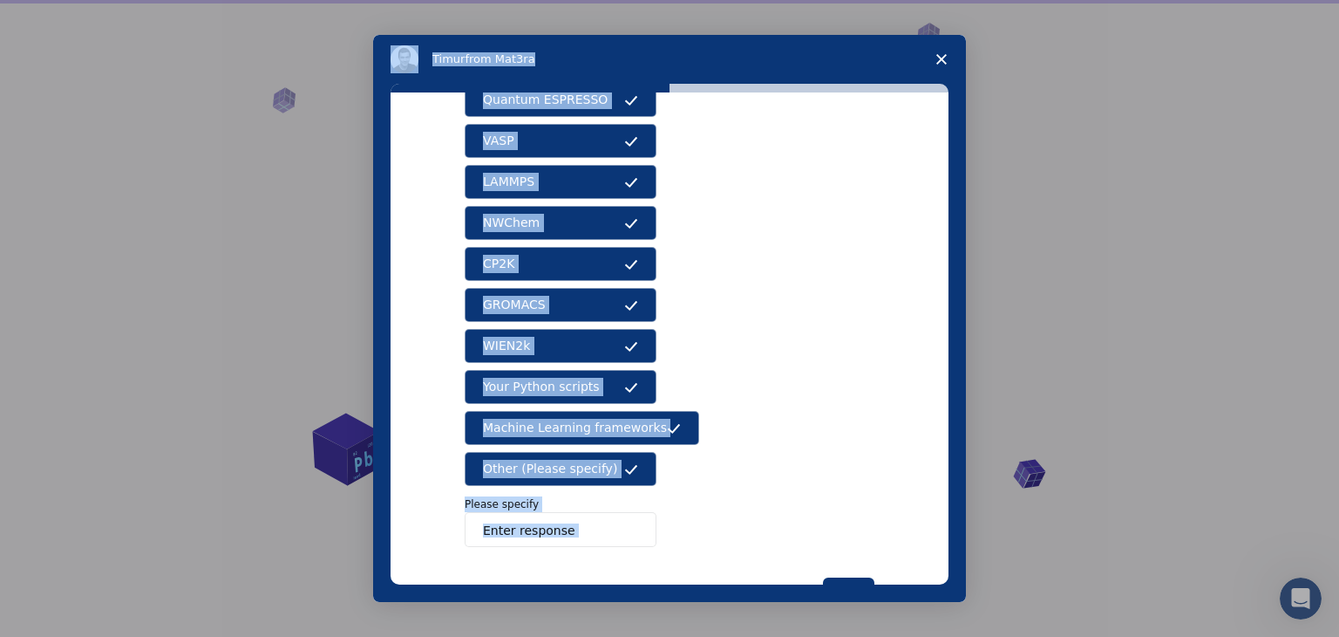
click at [581, 471] on span "Other (Please specify)" at bounding box center [550, 469] width 134 height 18
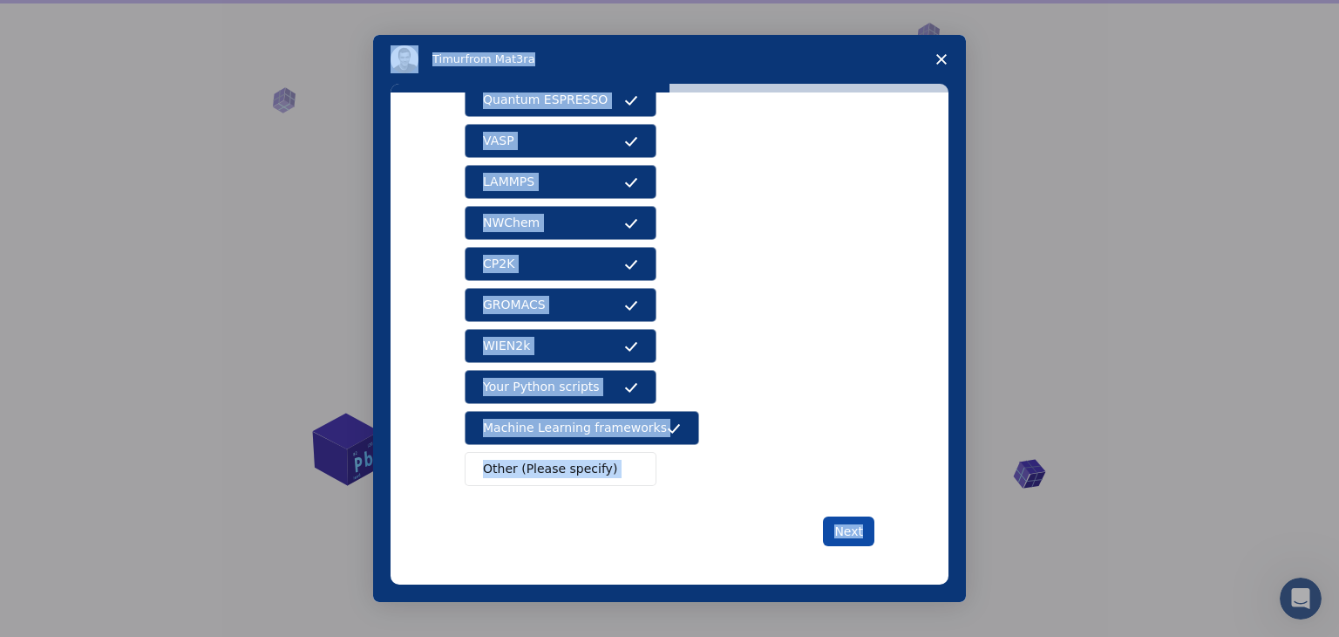
click at [846, 516] on button "Next" at bounding box center [848, 531] width 51 height 30
click at [875, 451] on div "What software applications are you using? Quantum ESPRESSO VASP LAMMPS NWChem C…" at bounding box center [670, 338] width 558 height 492
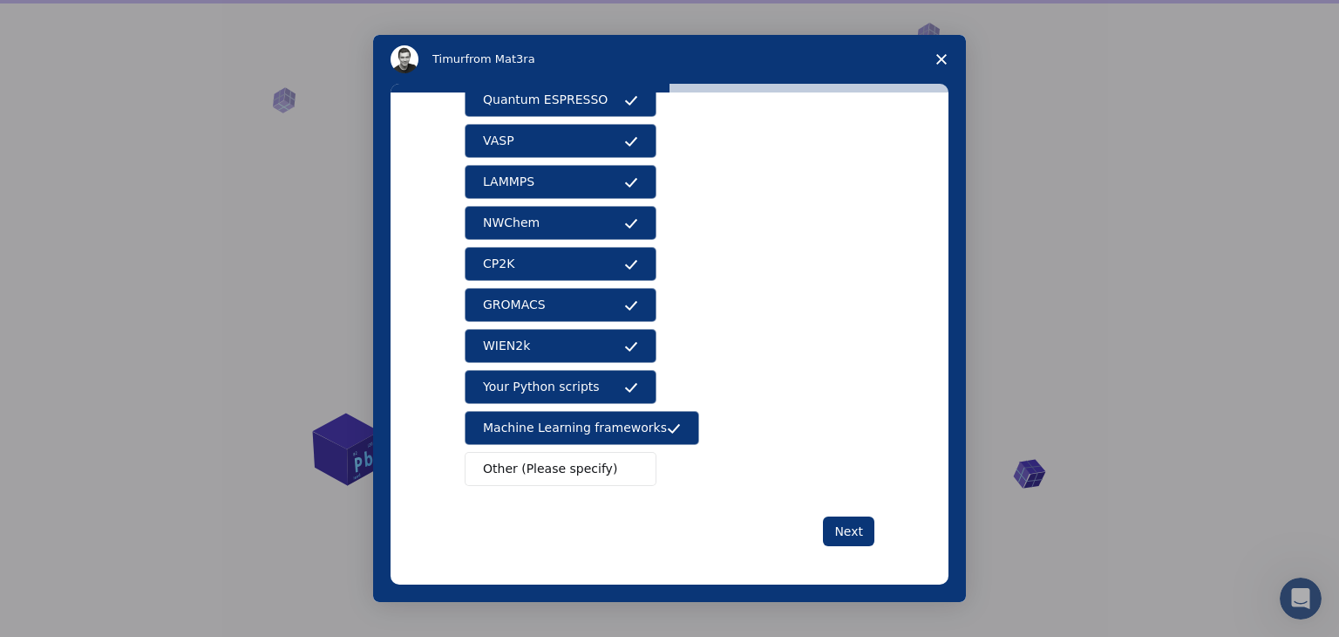
scroll to position [0, 0]
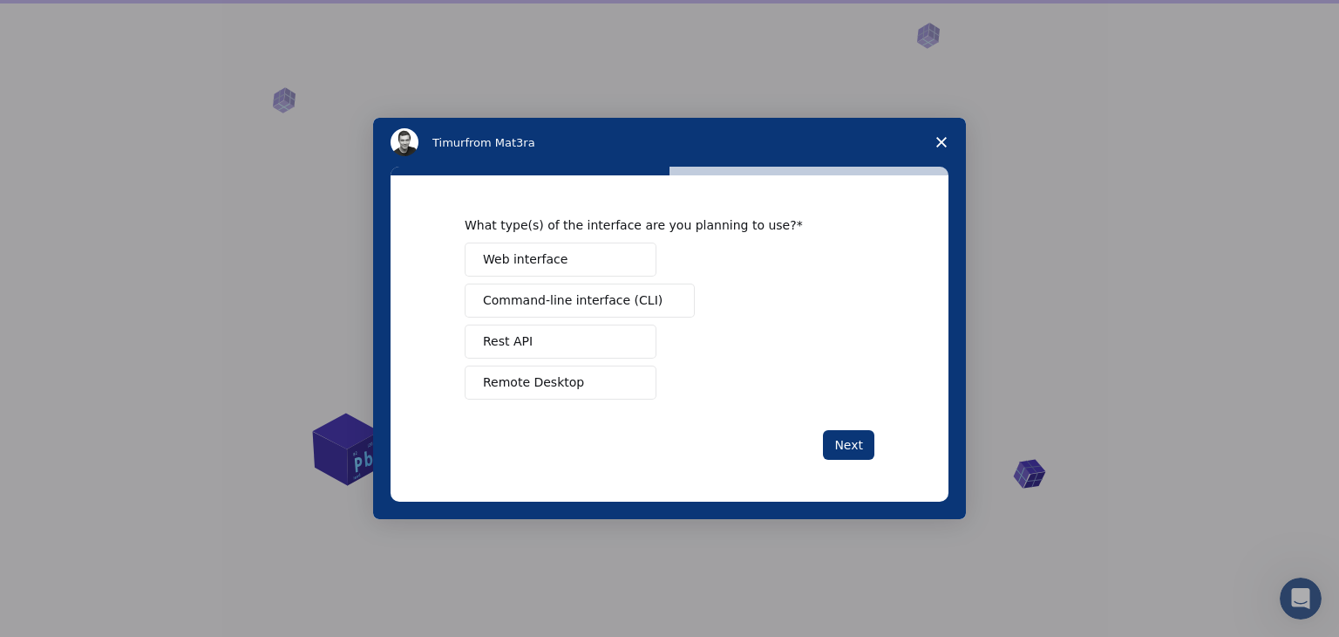
click at [596, 299] on span "Command-line interface (CLI)" at bounding box center [573, 300] width 180 height 18
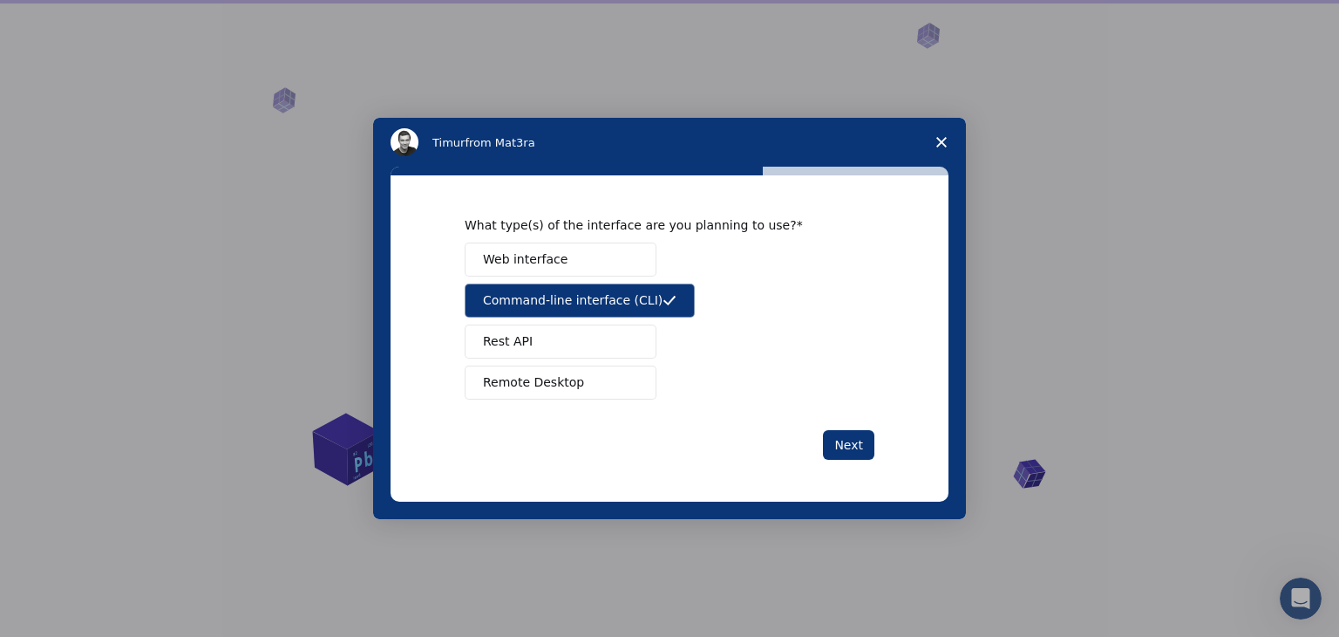
click at [589, 269] on button "Web interface" at bounding box center [561, 259] width 192 height 34
click at [589, 324] on button "Rest API" at bounding box center [561, 341] width 192 height 34
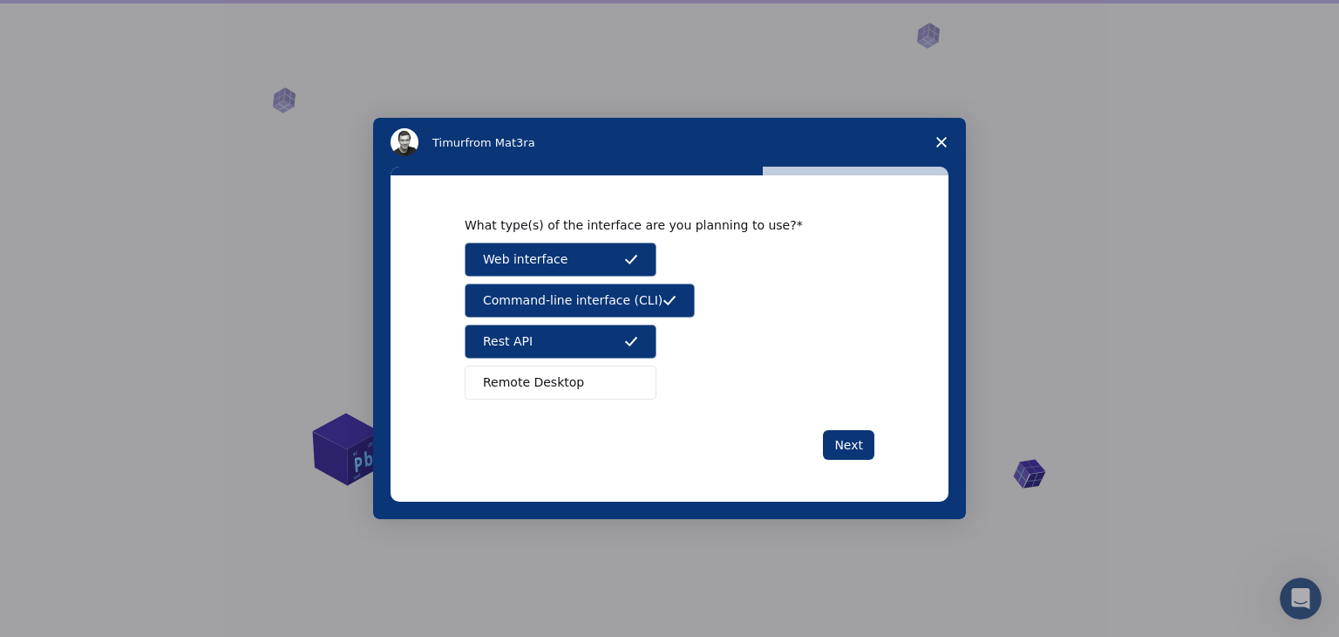
click at [580, 392] on button "Remote Desktop" at bounding box center [561, 382] width 192 height 34
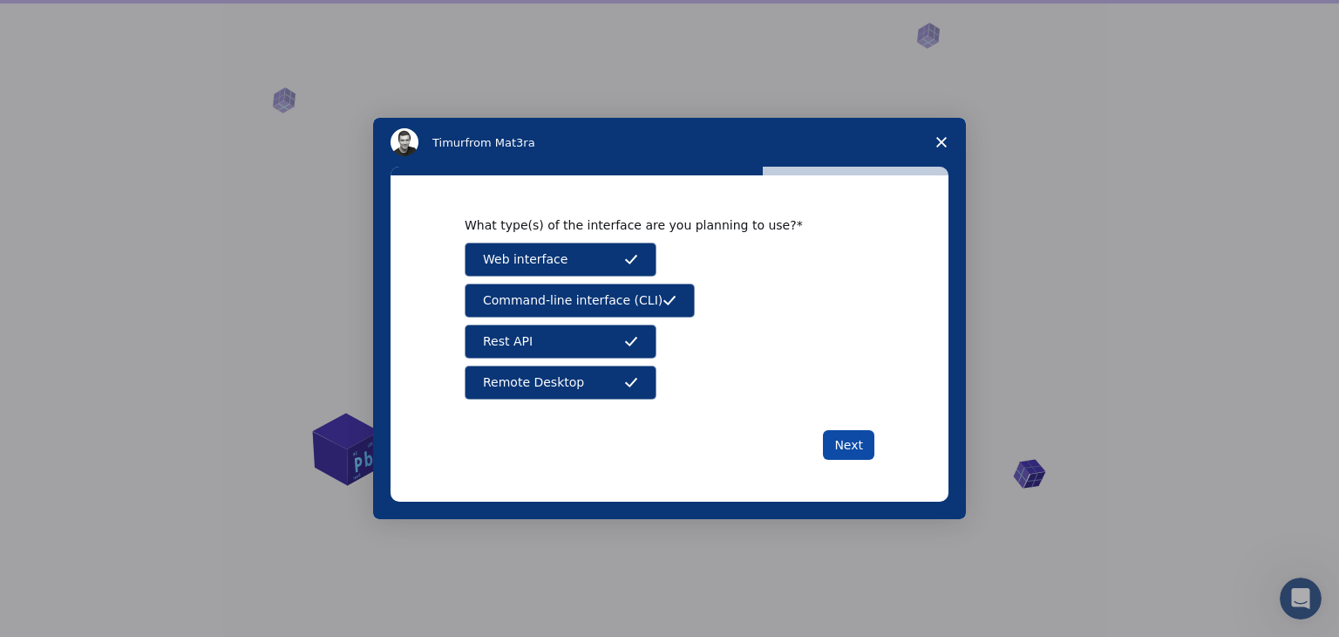
click at [872, 441] on button "Next" at bounding box center [848, 445] width 51 height 30
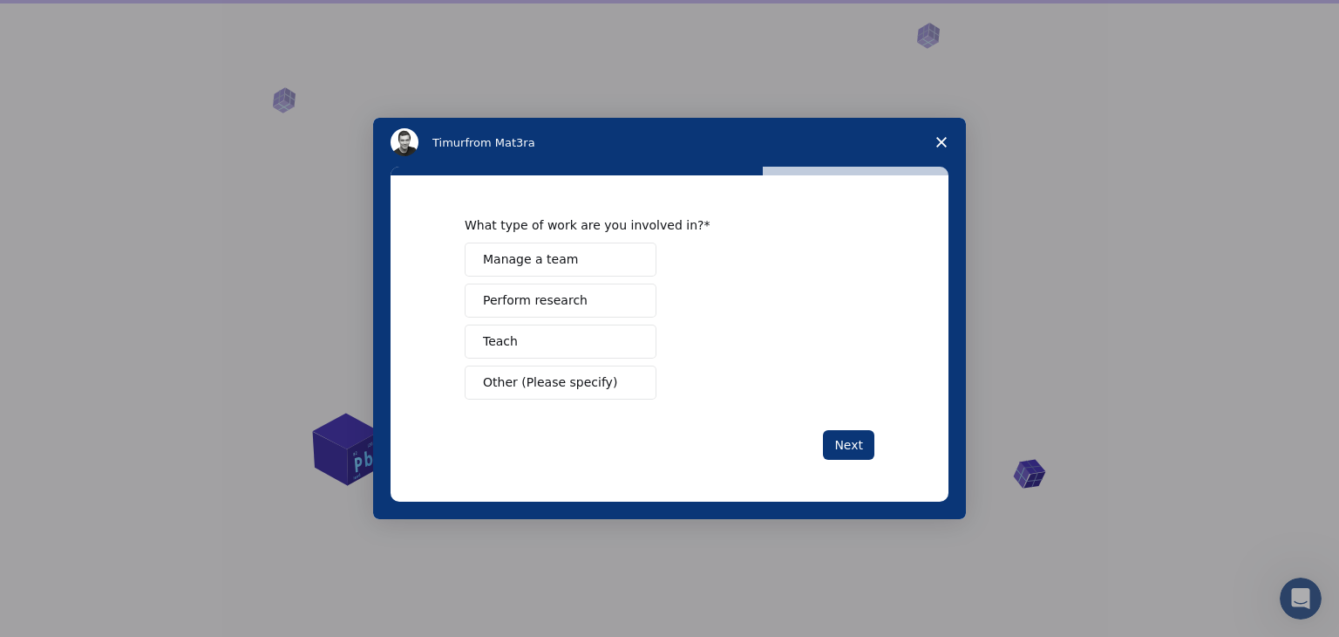
click at [573, 343] on button "Teach" at bounding box center [561, 341] width 192 height 34
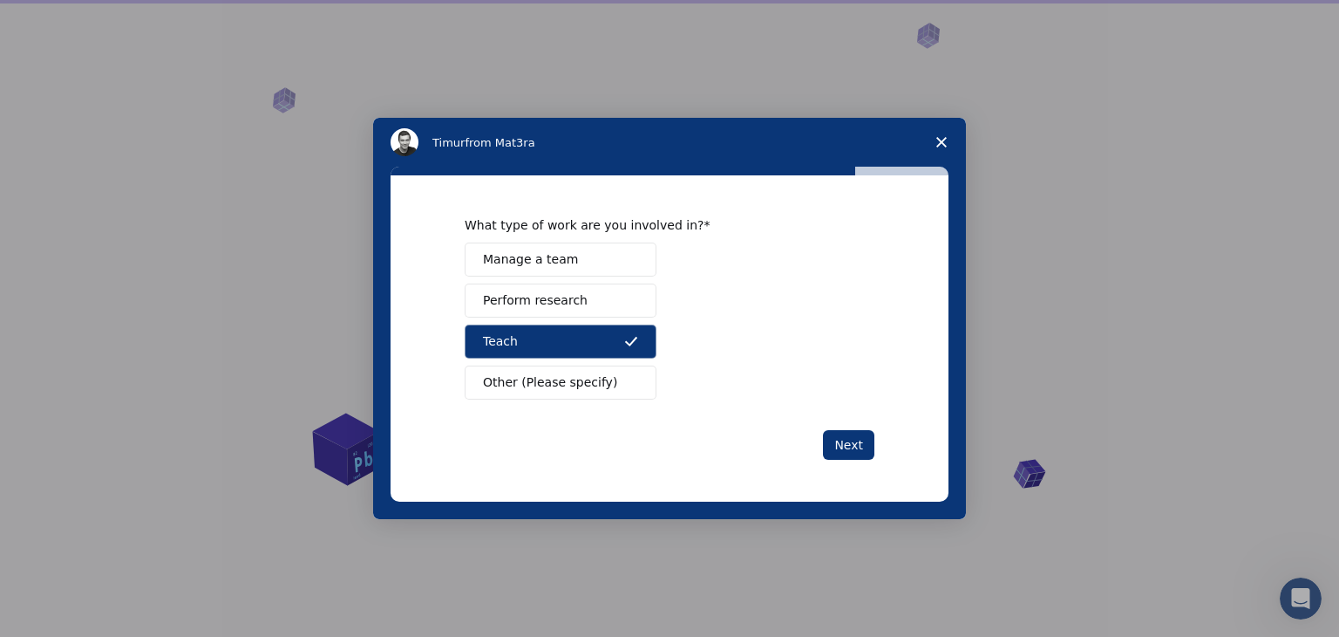
click at [583, 310] on button "Perform research" at bounding box center [561, 300] width 192 height 34
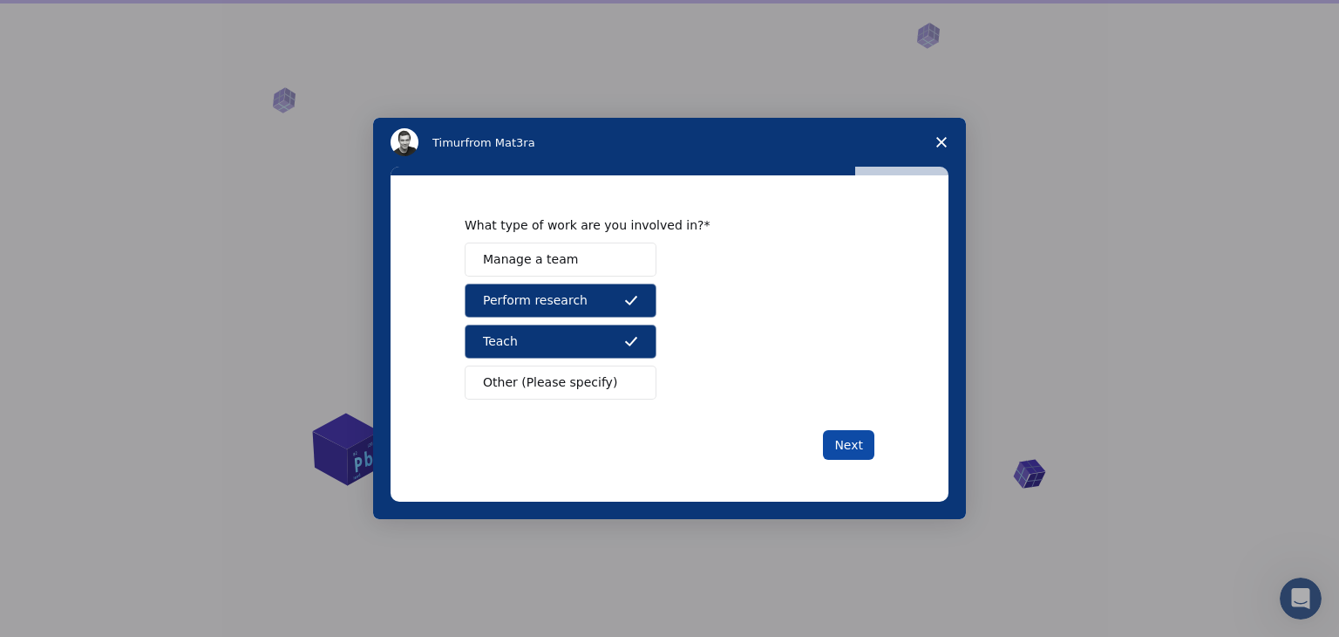
click at [854, 436] on button "Next" at bounding box center [848, 445] width 51 height 30
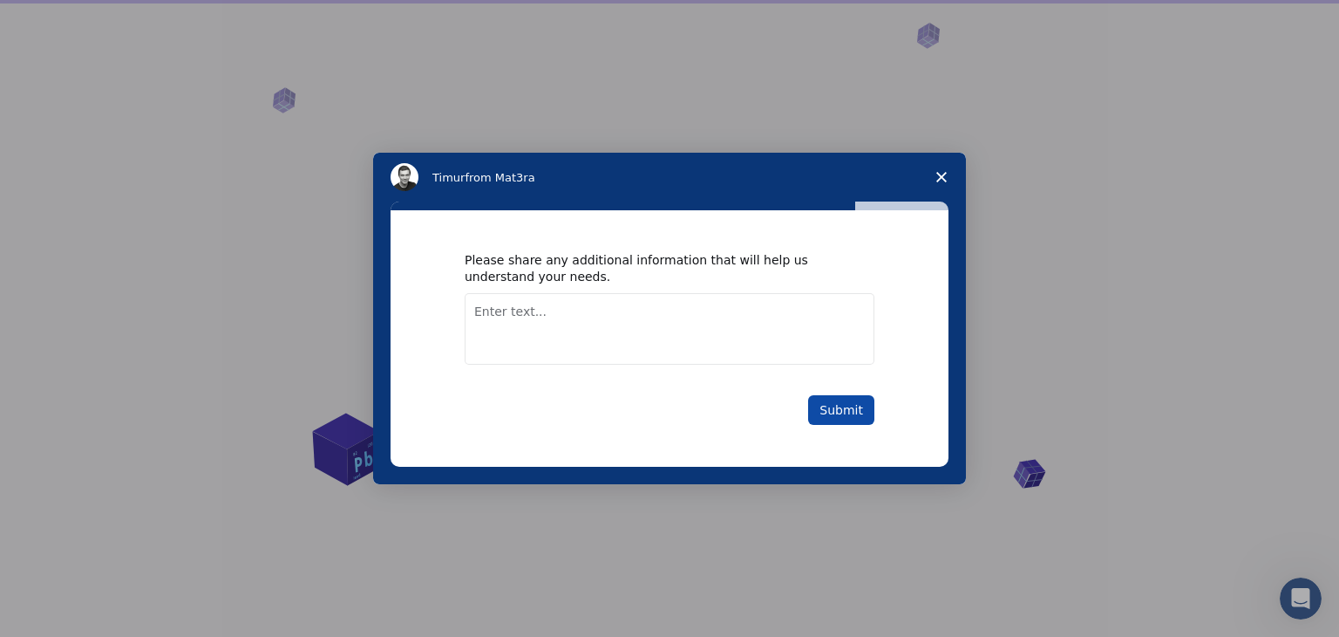
click at [856, 417] on button "Submit" at bounding box center [841, 410] width 66 height 30
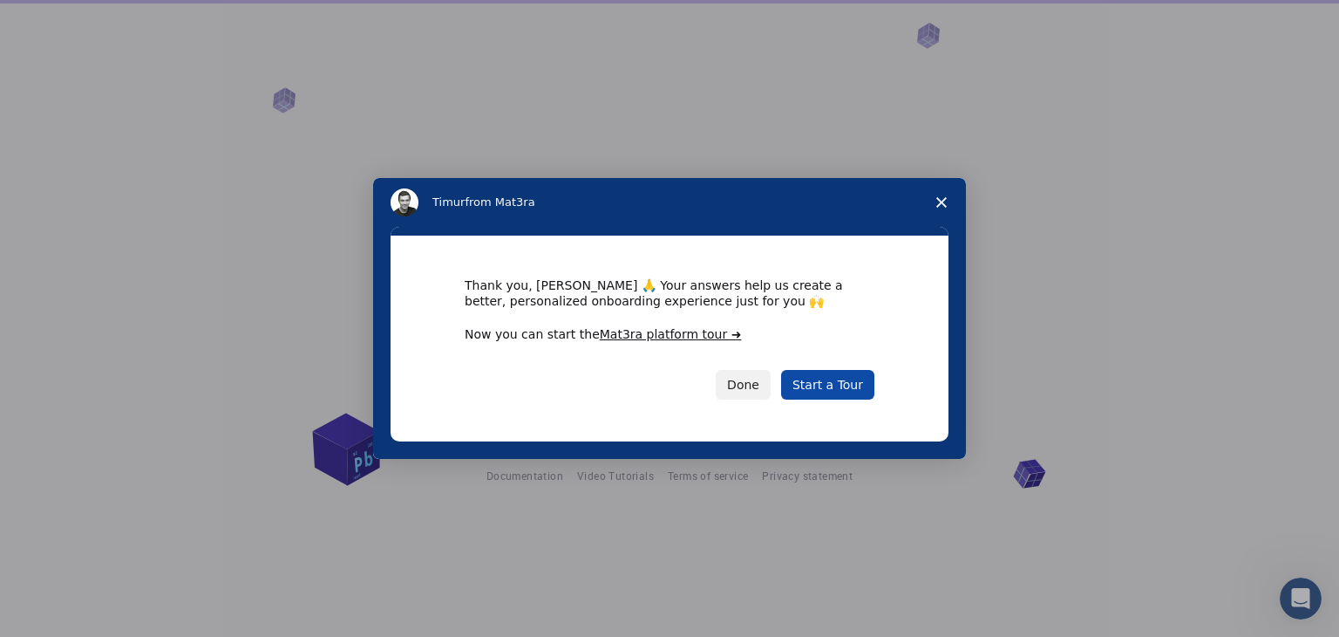
click at [837, 395] on link "Start a Tour" at bounding box center [827, 385] width 93 height 30
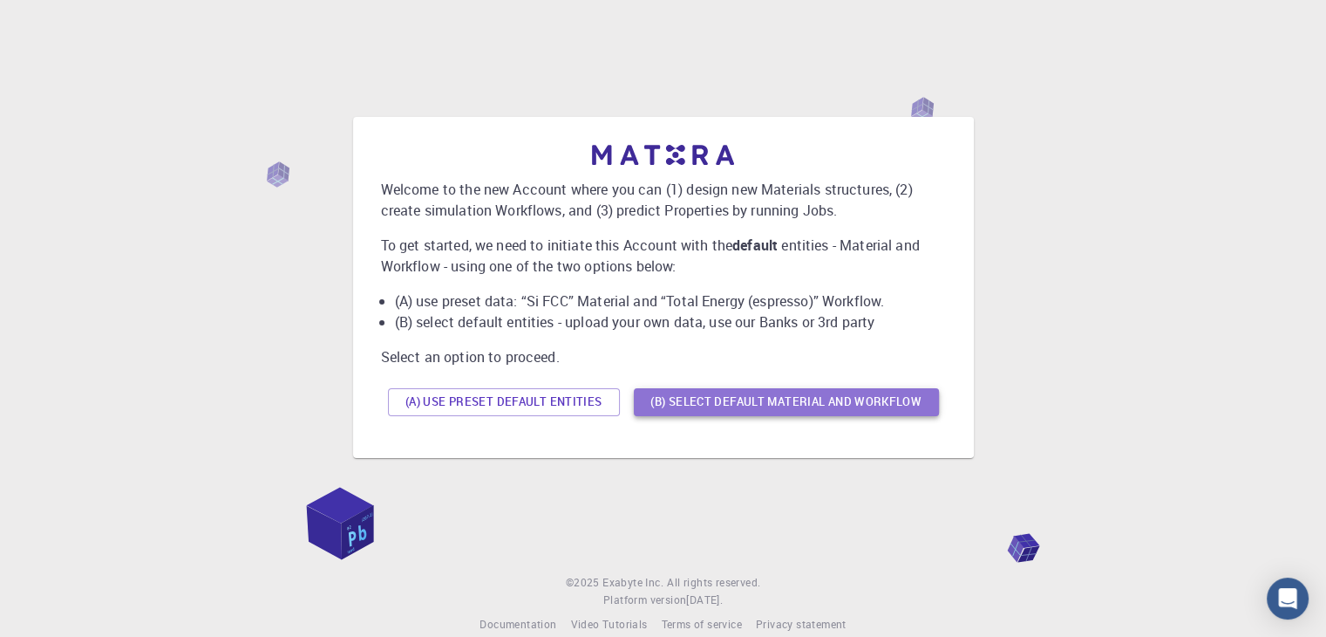
click at [728, 409] on button "(B) Select default material and workflow" at bounding box center [786, 402] width 305 height 28
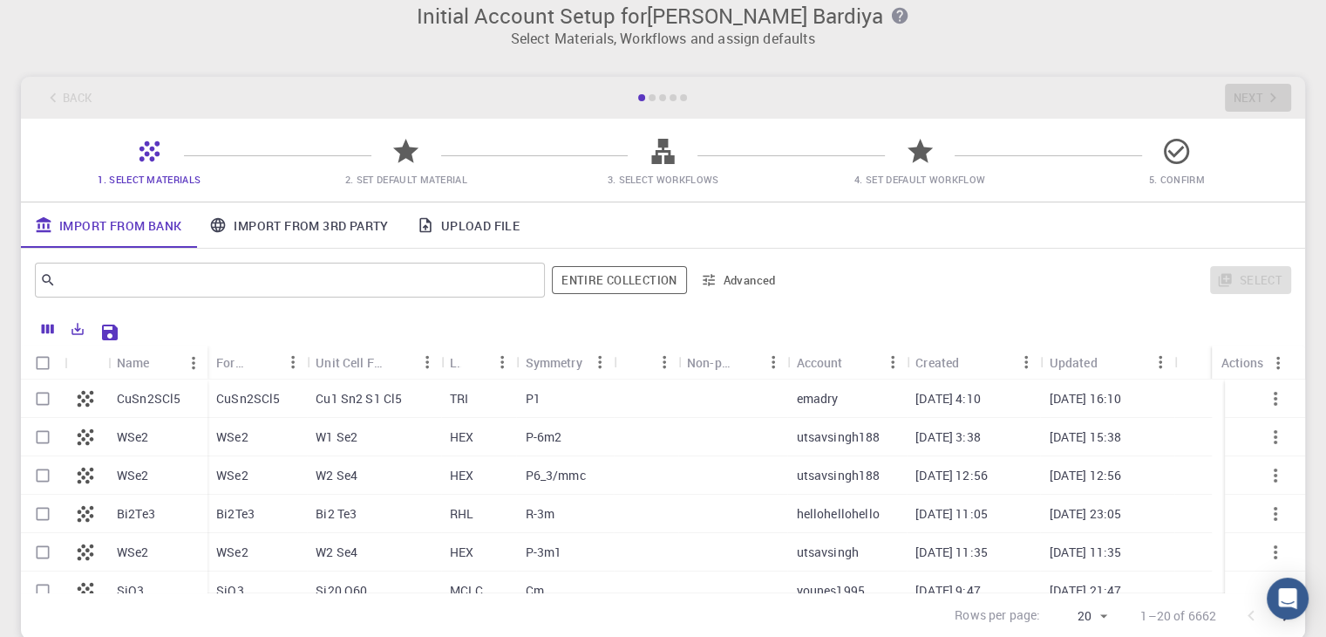
scroll to position [14, 0]
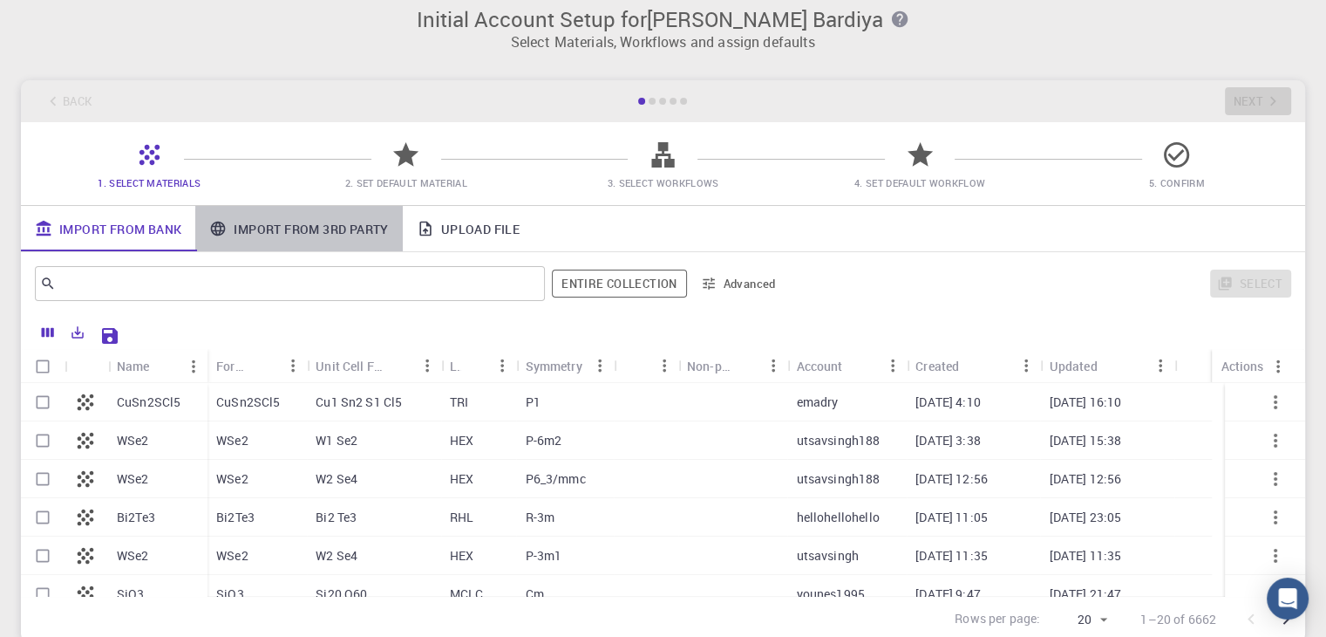
click at [318, 231] on link "Import From 3rd Party" at bounding box center [298, 228] width 207 height 45
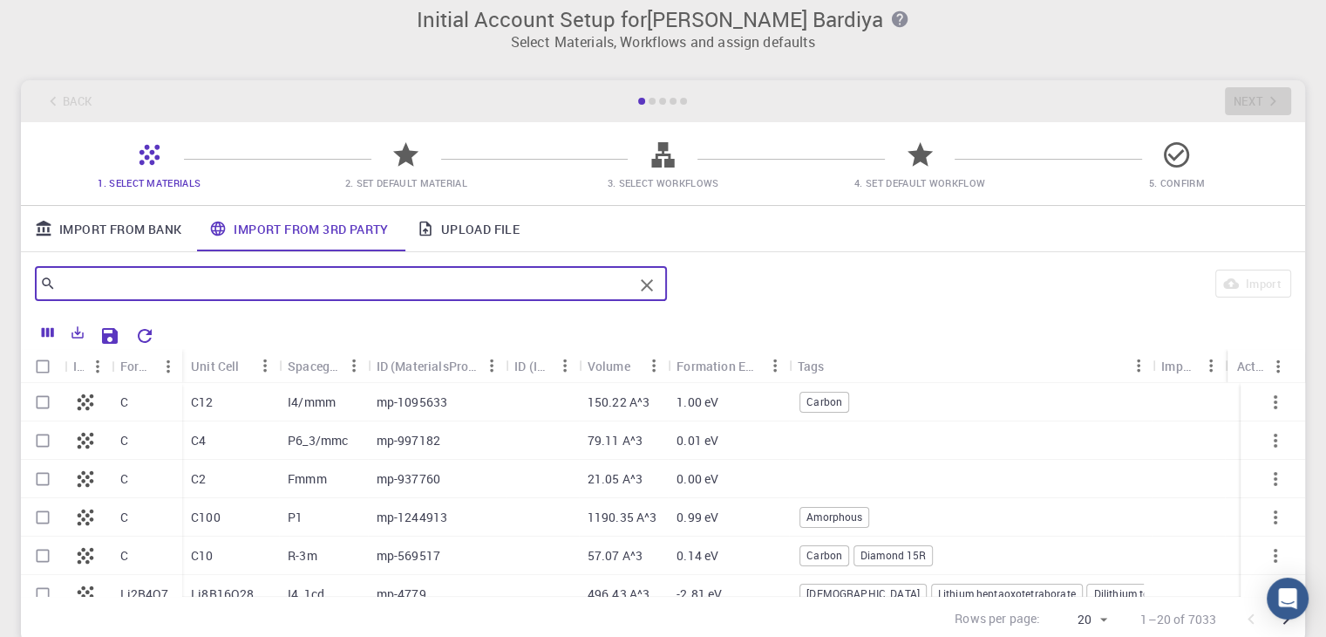
click at [104, 274] on input "text" at bounding box center [344, 283] width 577 height 24
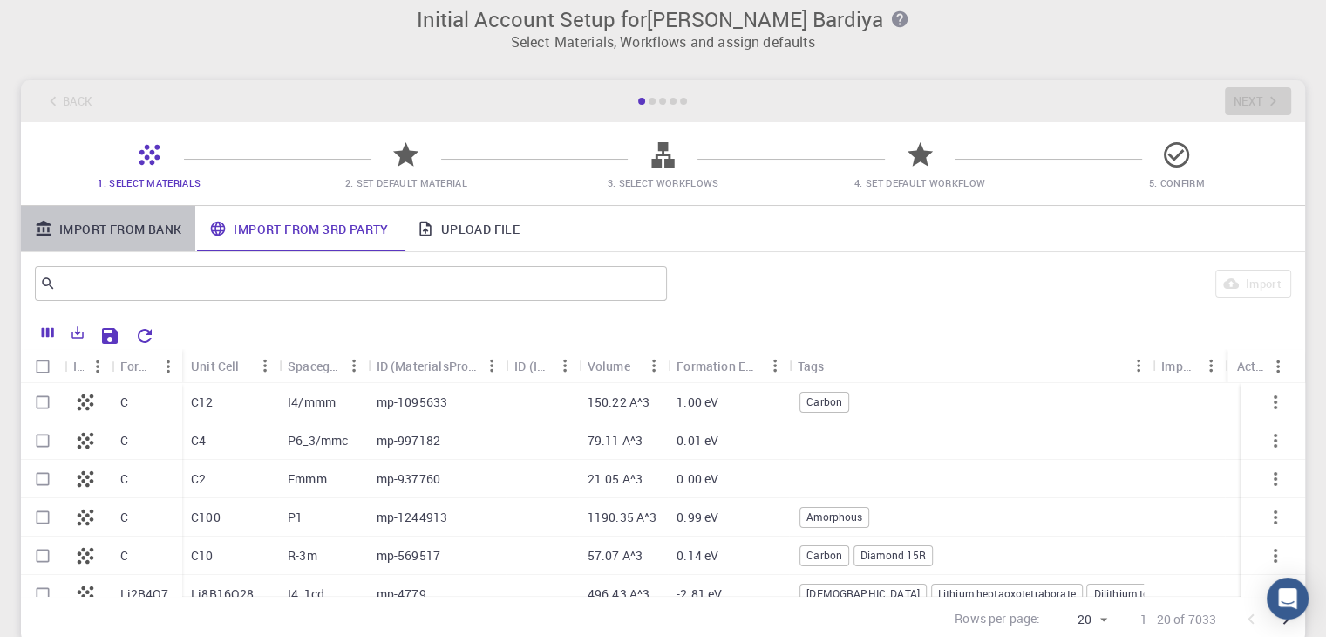
click at [118, 240] on link "Import From Bank" at bounding box center [108, 228] width 174 height 45
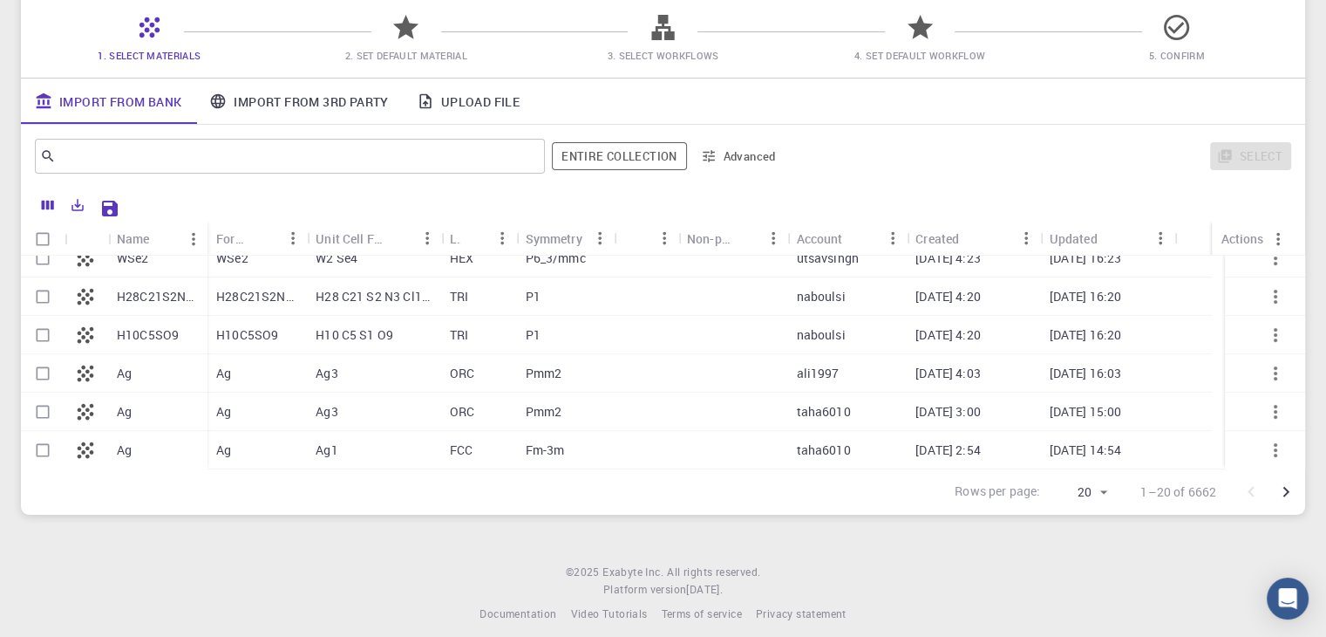
scroll to position [155, 0]
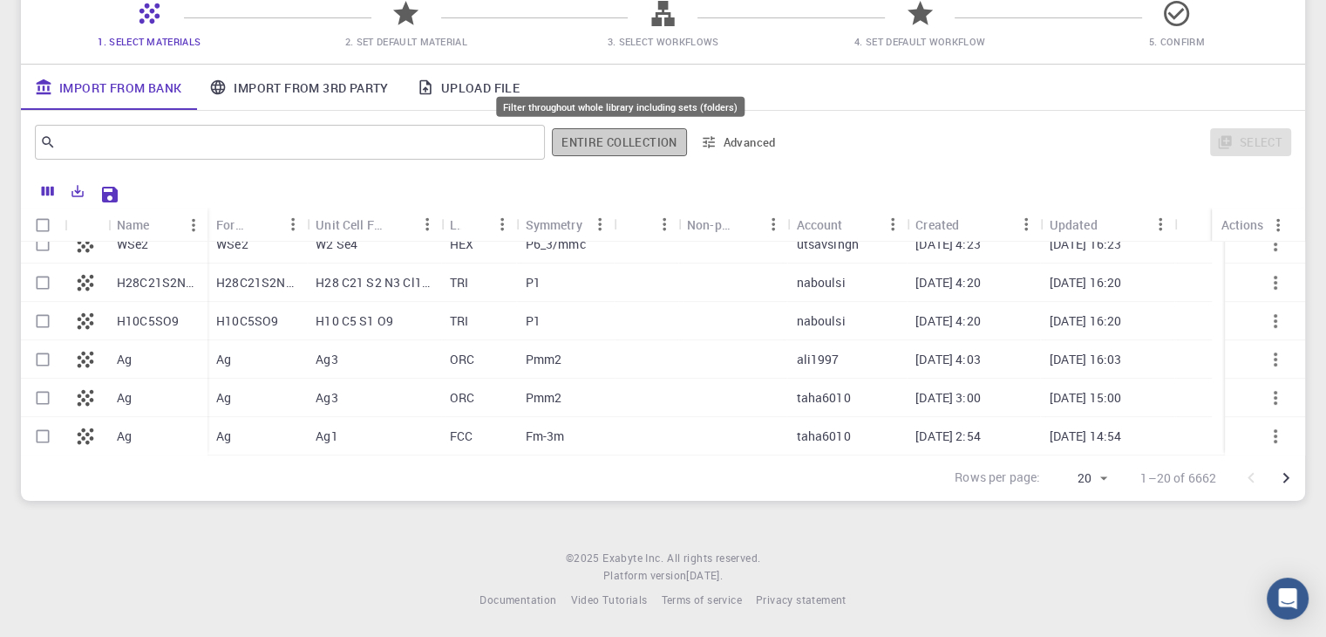
click at [627, 132] on button "Entire collection" at bounding box center [619, 142] width 134 height 28
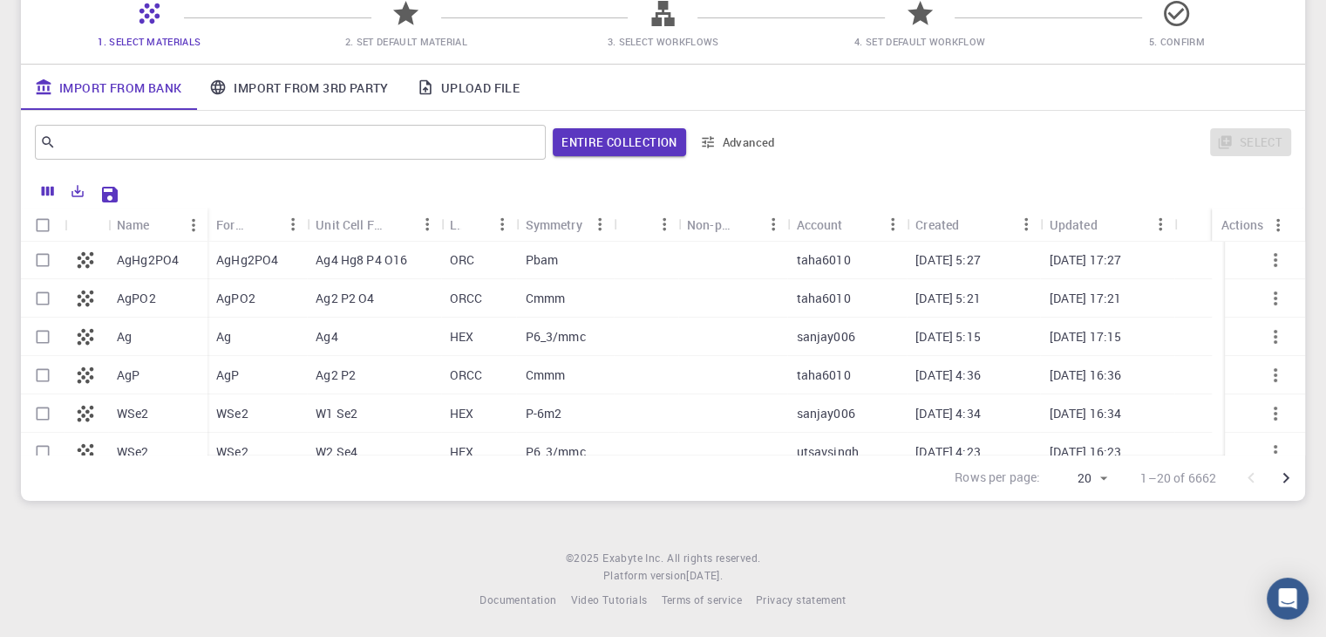
scroll to position [343, 0]
click at [460, 255] on p "ORC" at bounding box center [462, 263] width 24 height 17
checkbox input "true"
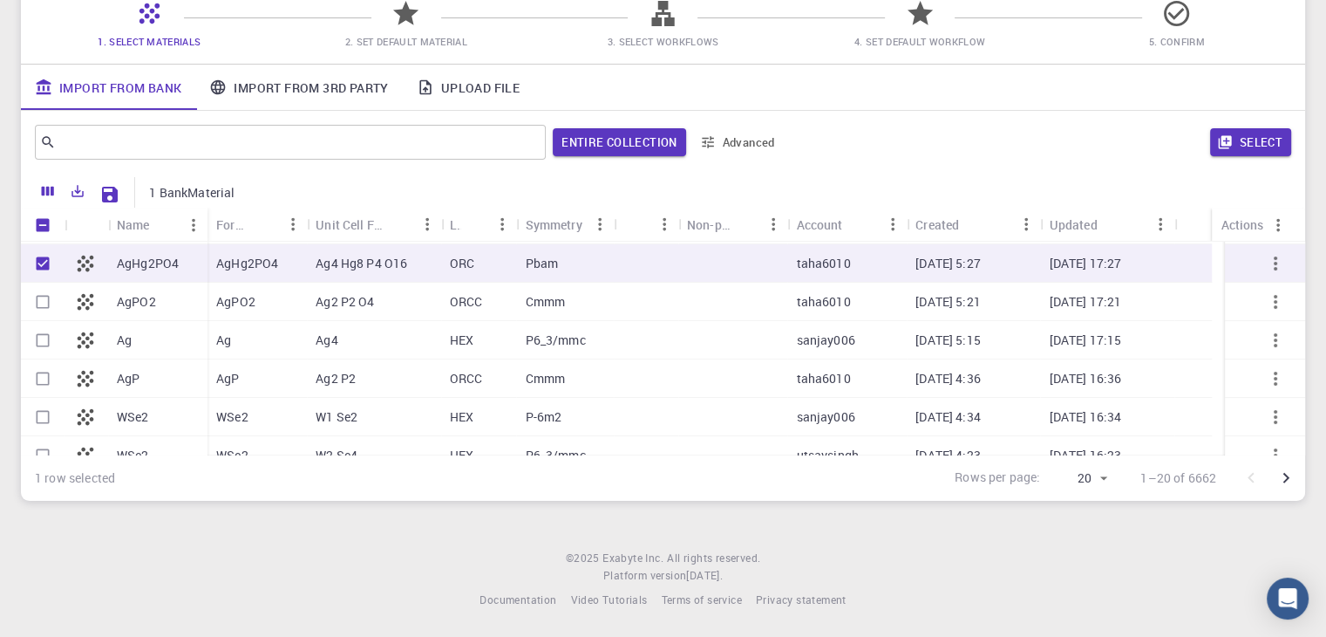
scroll to position [28, 0]
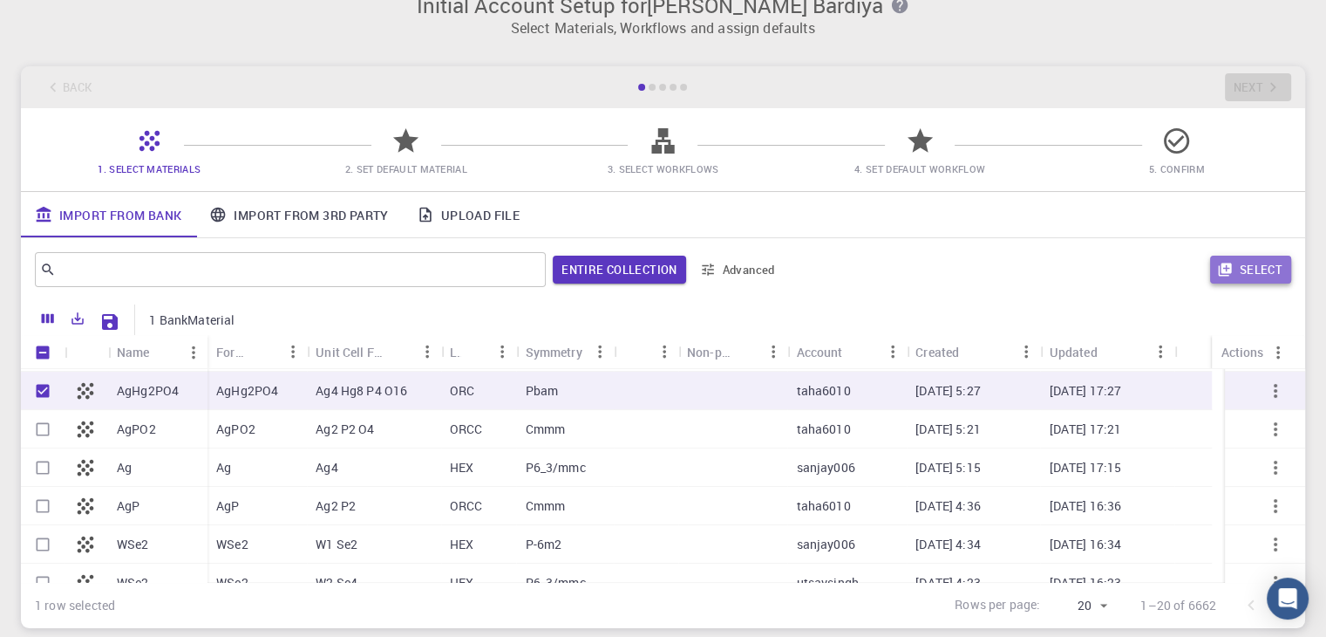
click at [1254, 274] on button "Select" at bounding box center [1250, 269] width 81 height 28
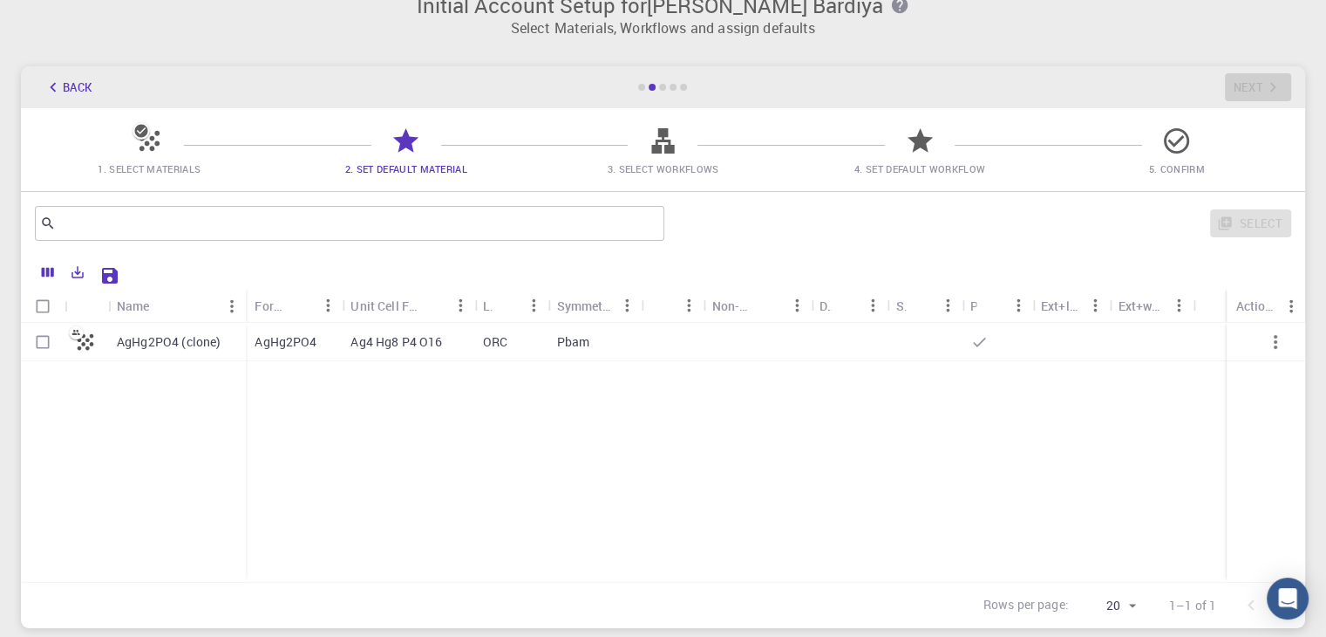
click at [84, 343] on icon at bounding box center [86, 341] width 17 height 17
checkbox input "true"
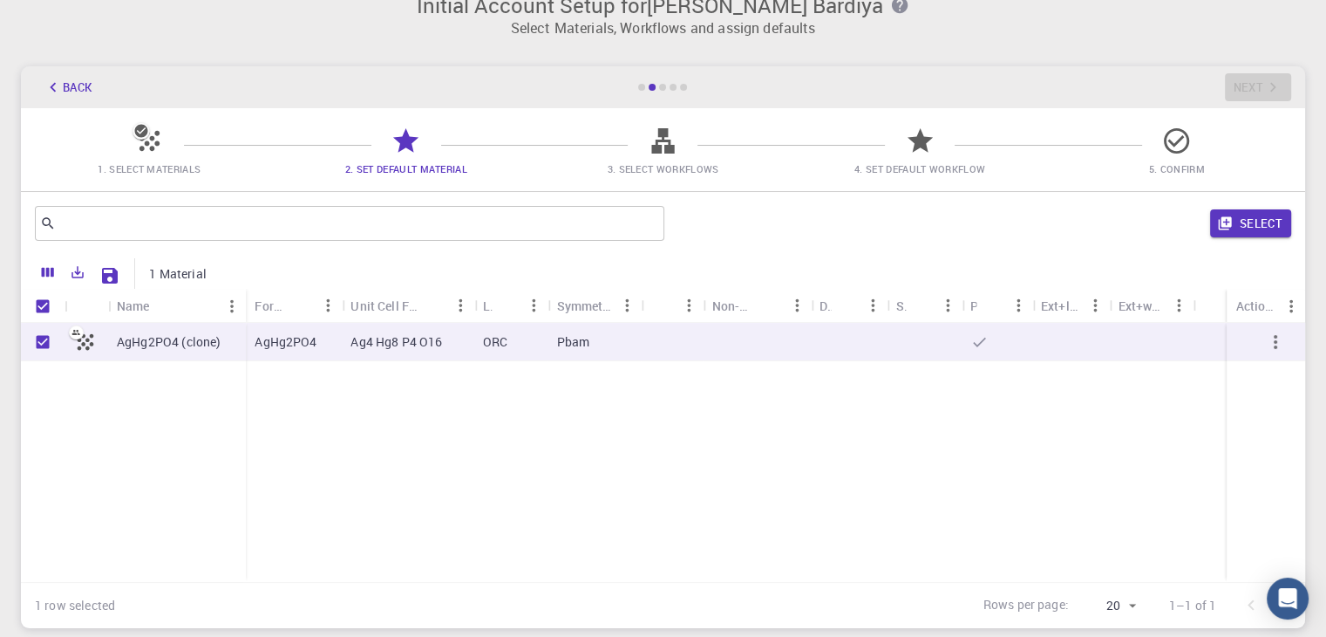
click at [84, 343] on icon at bounding box center [86, 341] width 17 height 17
checkbox input "false"
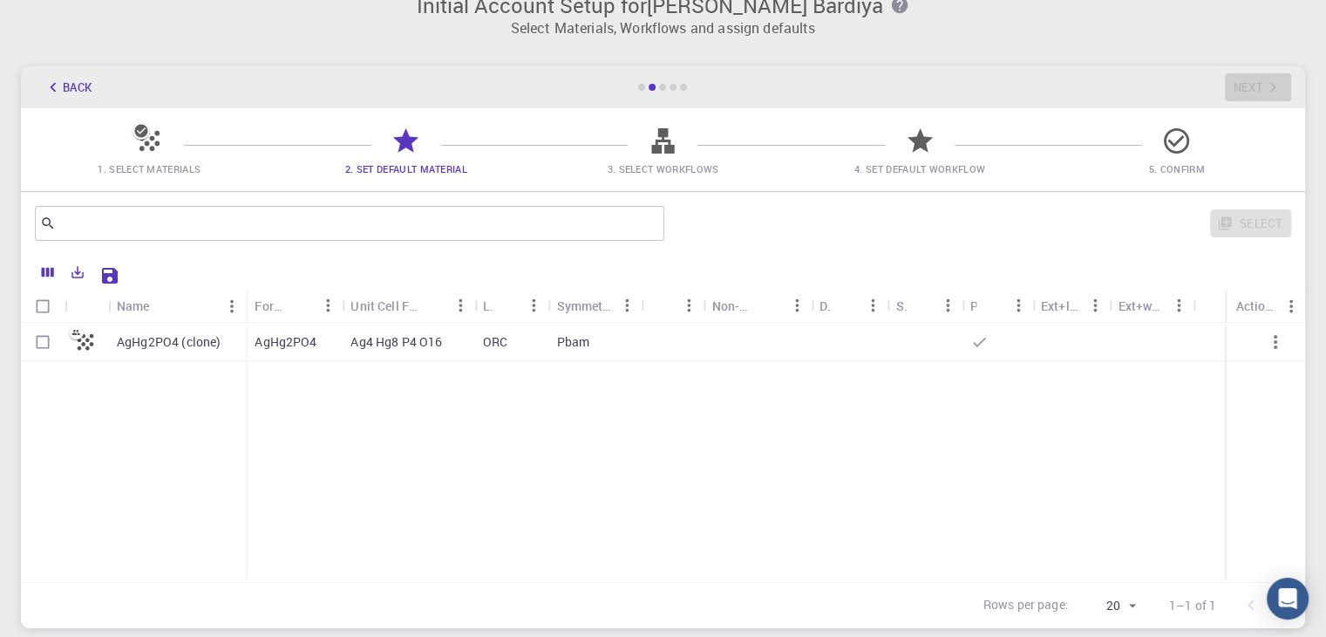
click at [192, 334] on p "AgHg2PO4 (clone)" at bounding box center [169, 341] width 104 height 17
checkbox input "false"
click at [285, 328] on div "AgHg2PO4" at bounding box center [294, 342] width 96 height 38
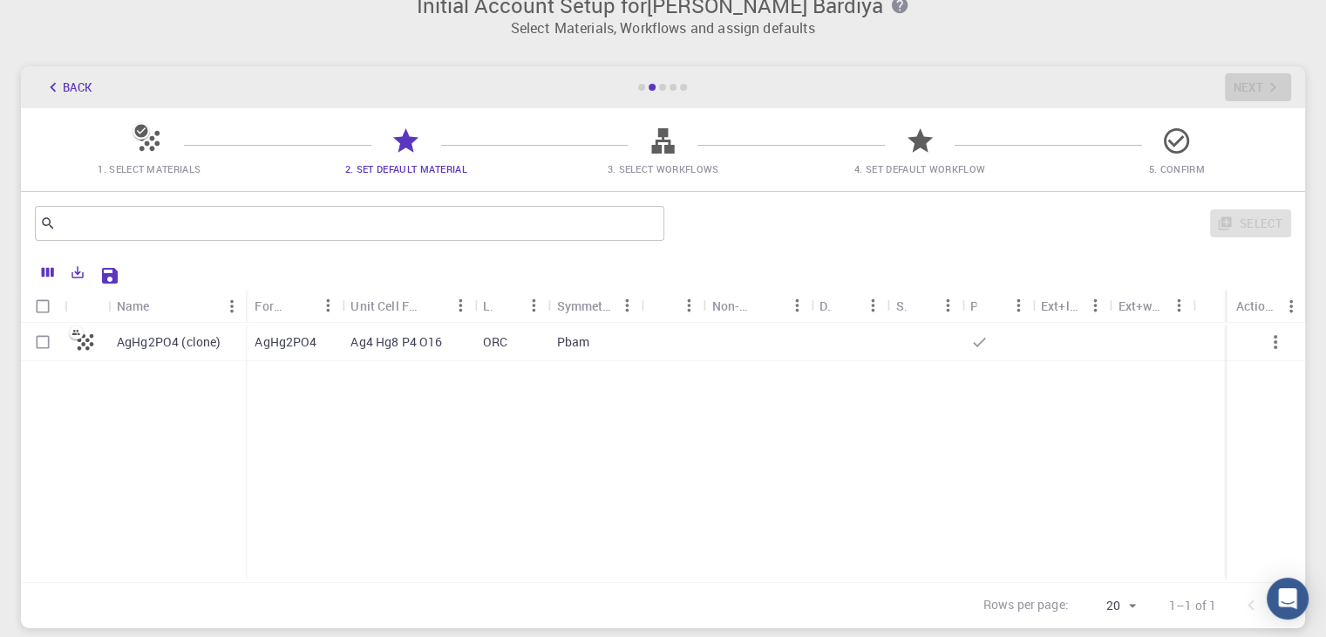
checkbox input "true"
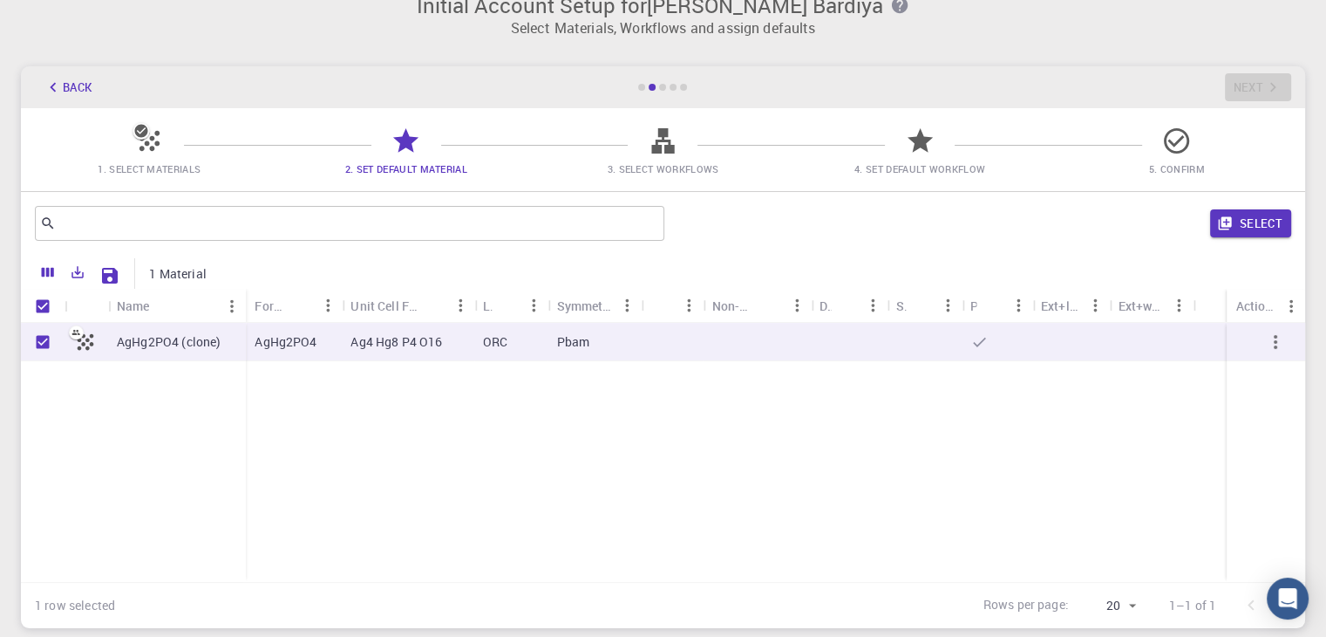
click at [285, 328] on div "AgHg2PO4" at bounding box center [294, 342] width 96 height 38
checkbox input "false"
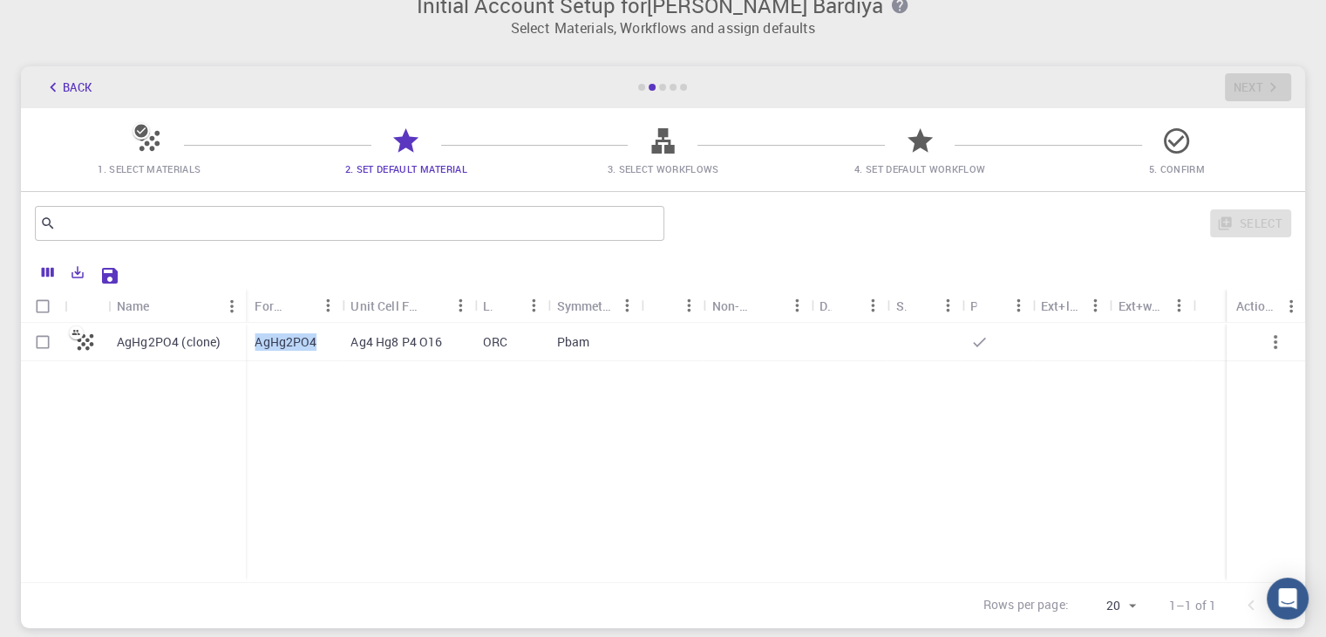
click at [50, 343] on input "Select row" at bounding box center [42, 341] width 33 height 33
checkbox input "true"
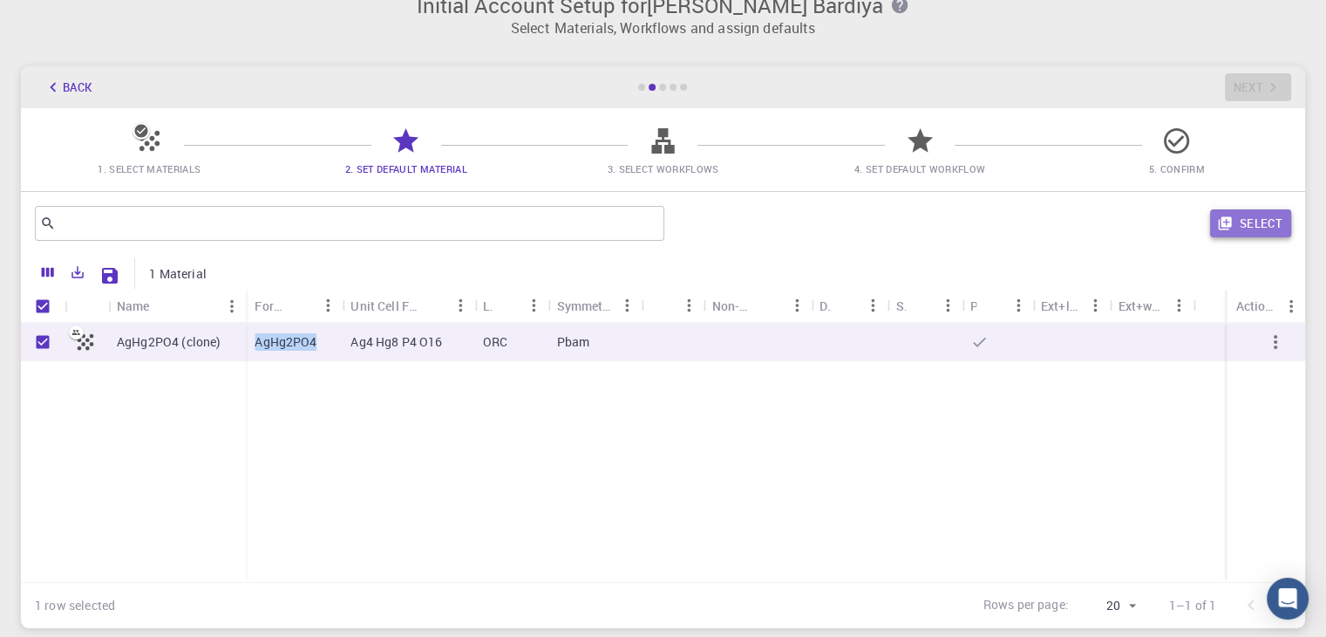
click at [1249, 228] on button "Select" at bounding box center [1250, 223] width 81 height 28
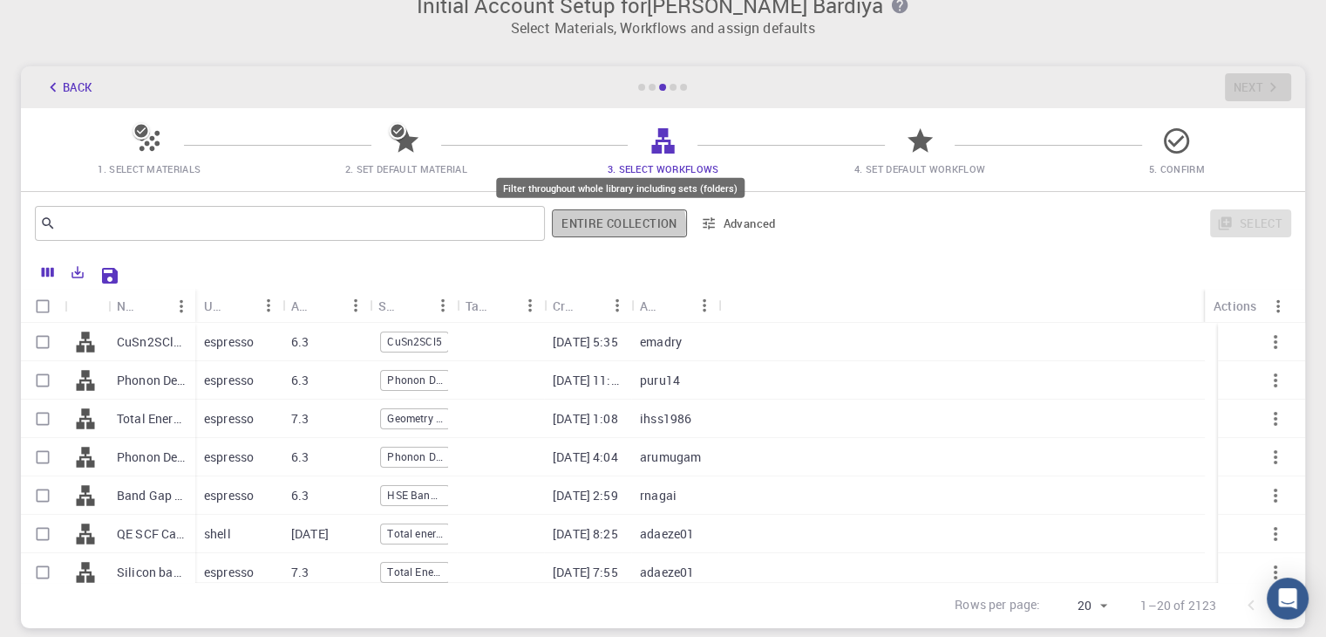
click at [616, 226] on button "Entire collection" at bounding box center [619, 223] width 134 height 28
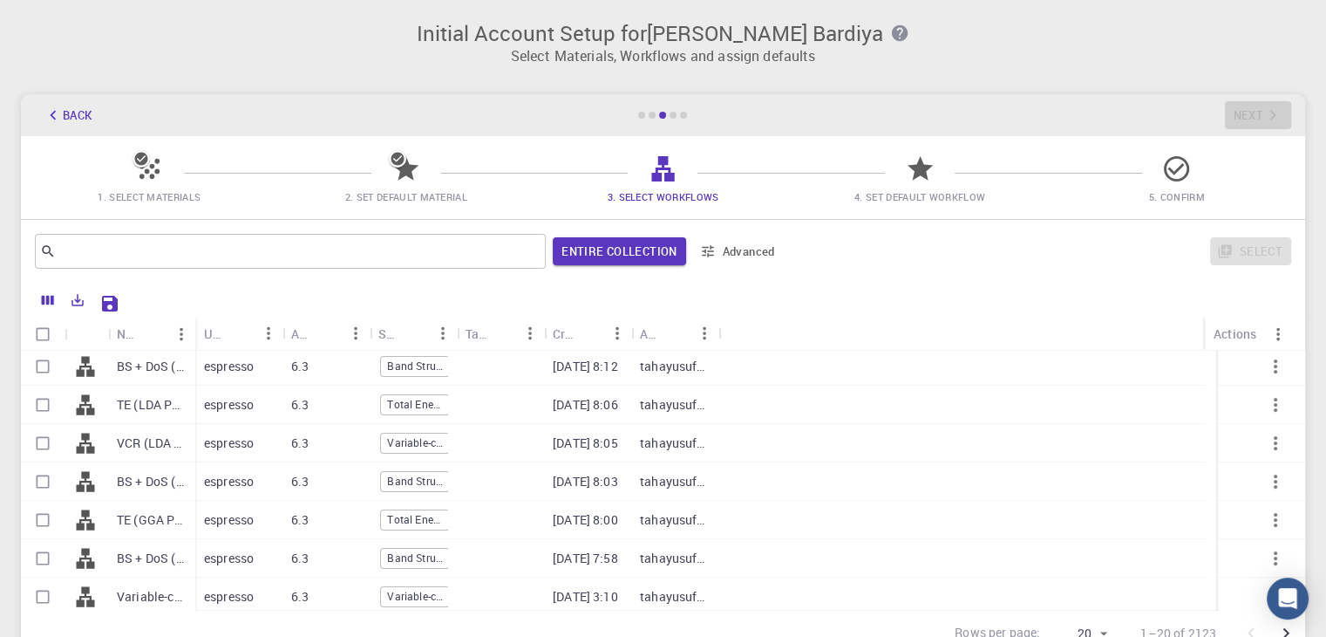
scroll to position [508, 0]
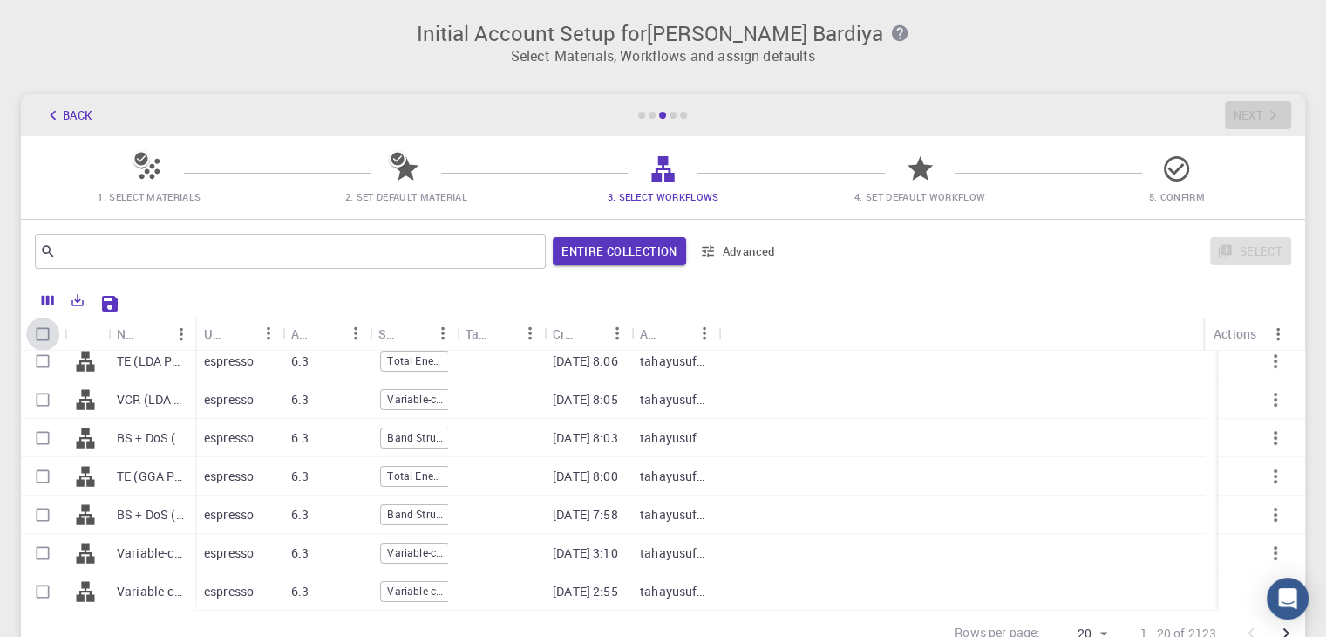
click at [44, 339] on input "Select all rows" at bounding box center [42, 333] width 33 height 33
checkbox input "true"
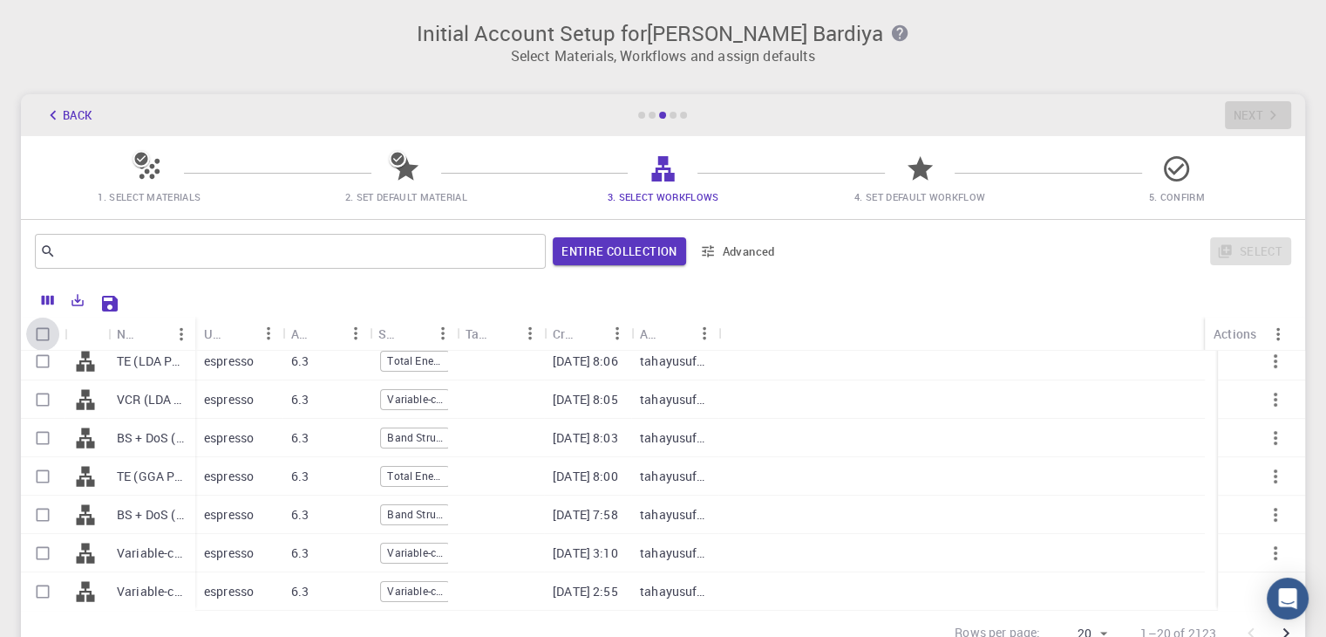
checkbox input "true"
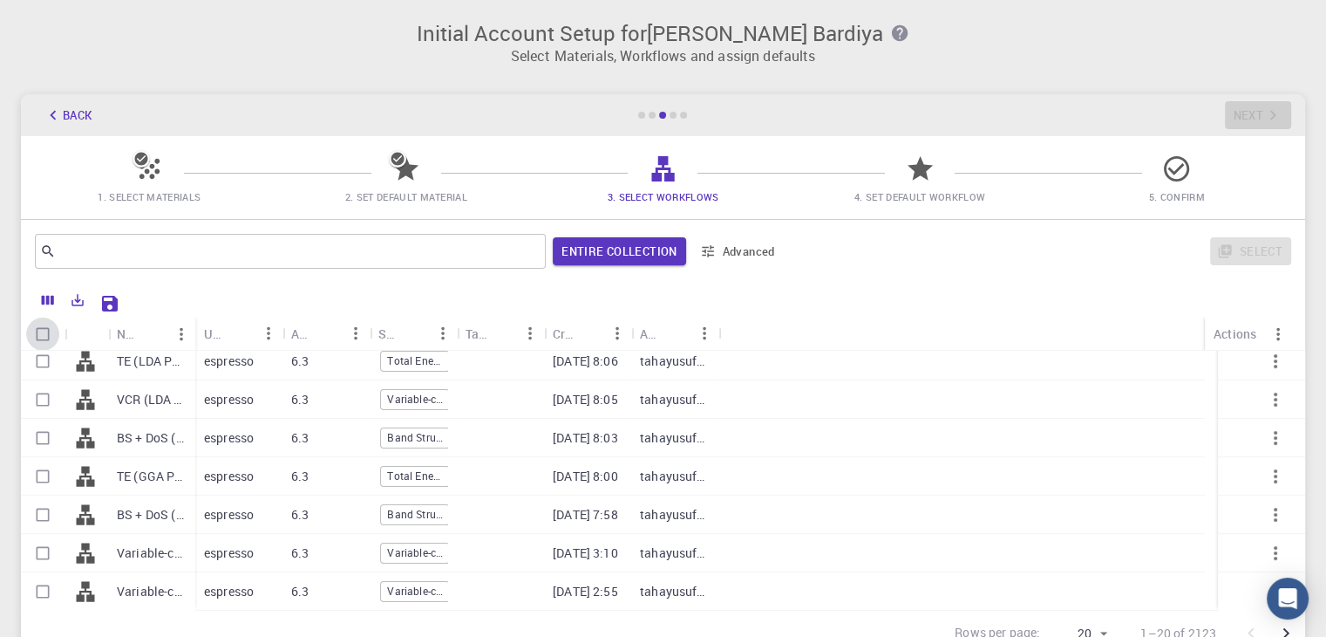
checkbox input "true"
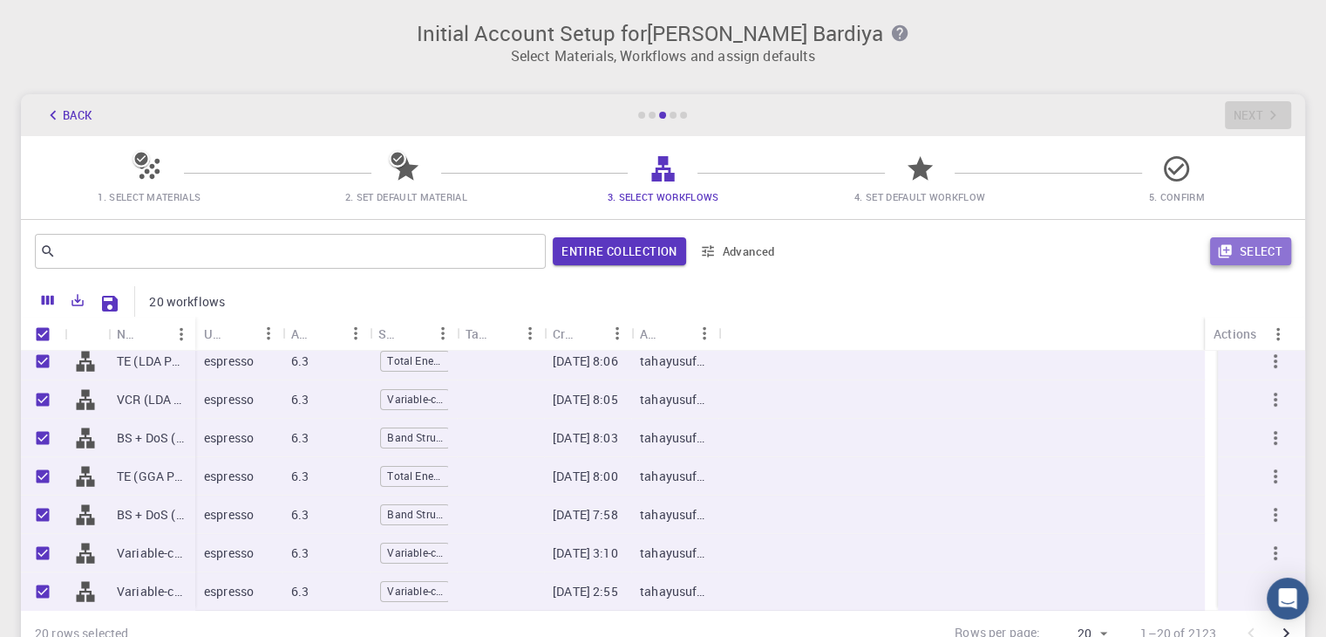
click at [1260, 249] on button "Select" at bounding box center [1250, 251] width 81 height 28
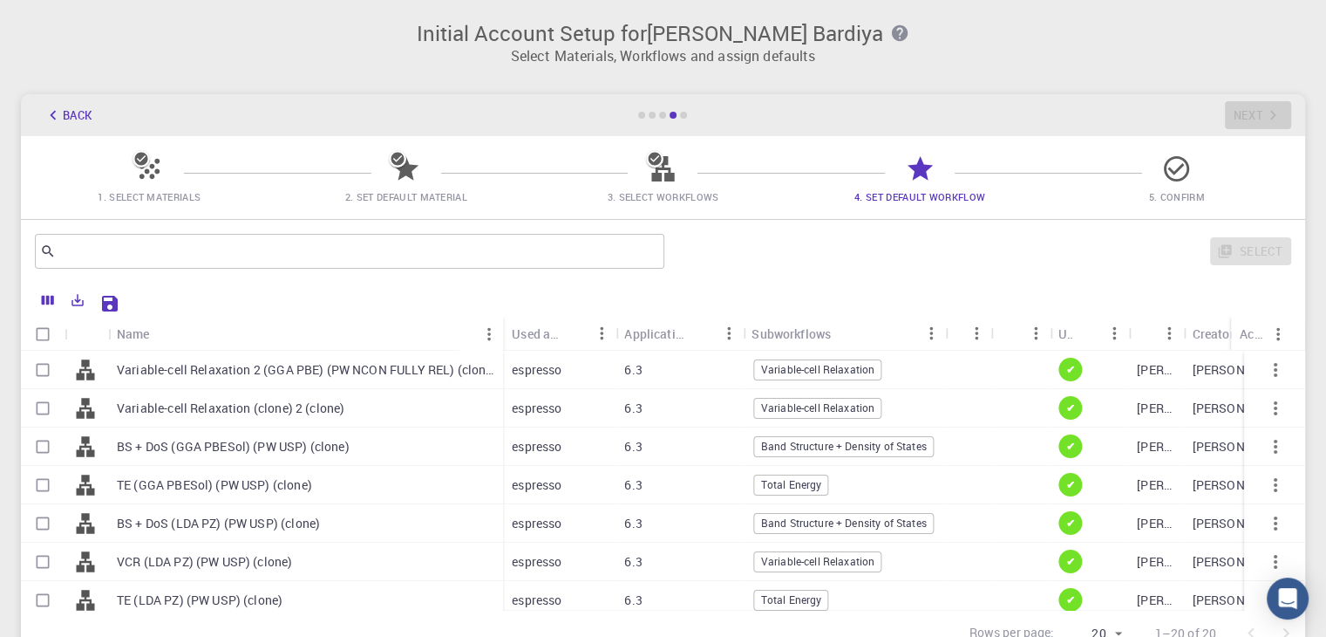
click at [40, 333] on input "Select all rows" at bounding box center [42, 333] width 33 height 33
checkbox input "true"
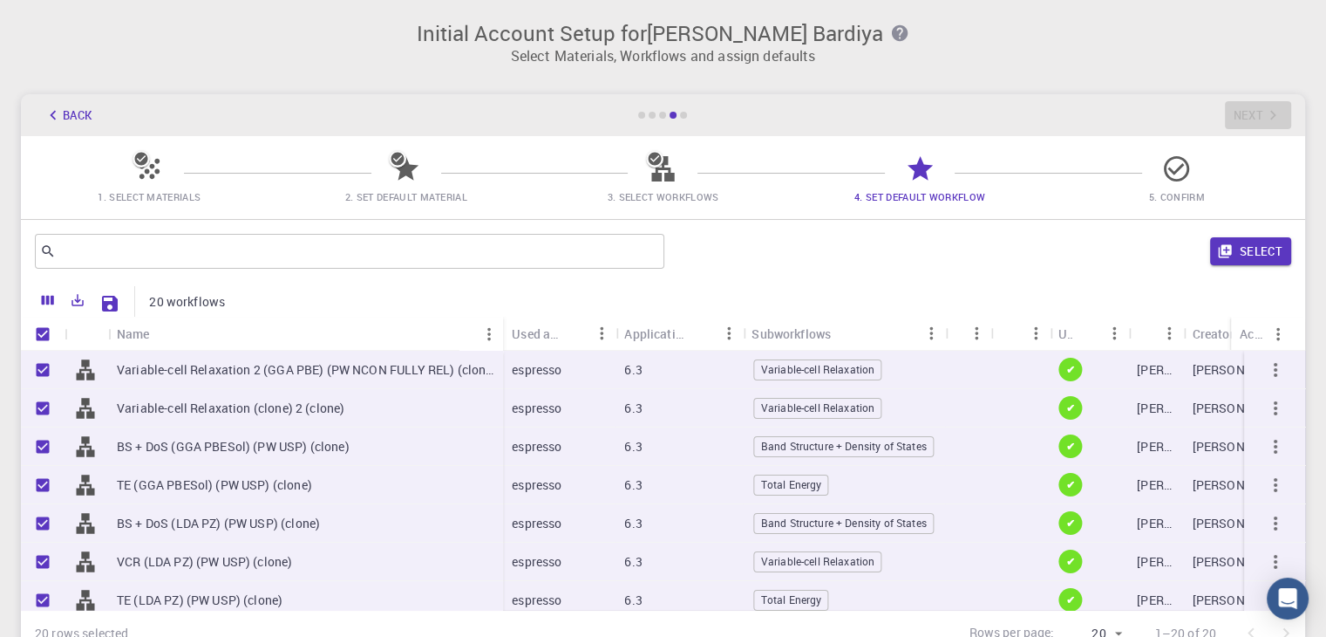
checkbox input "true"
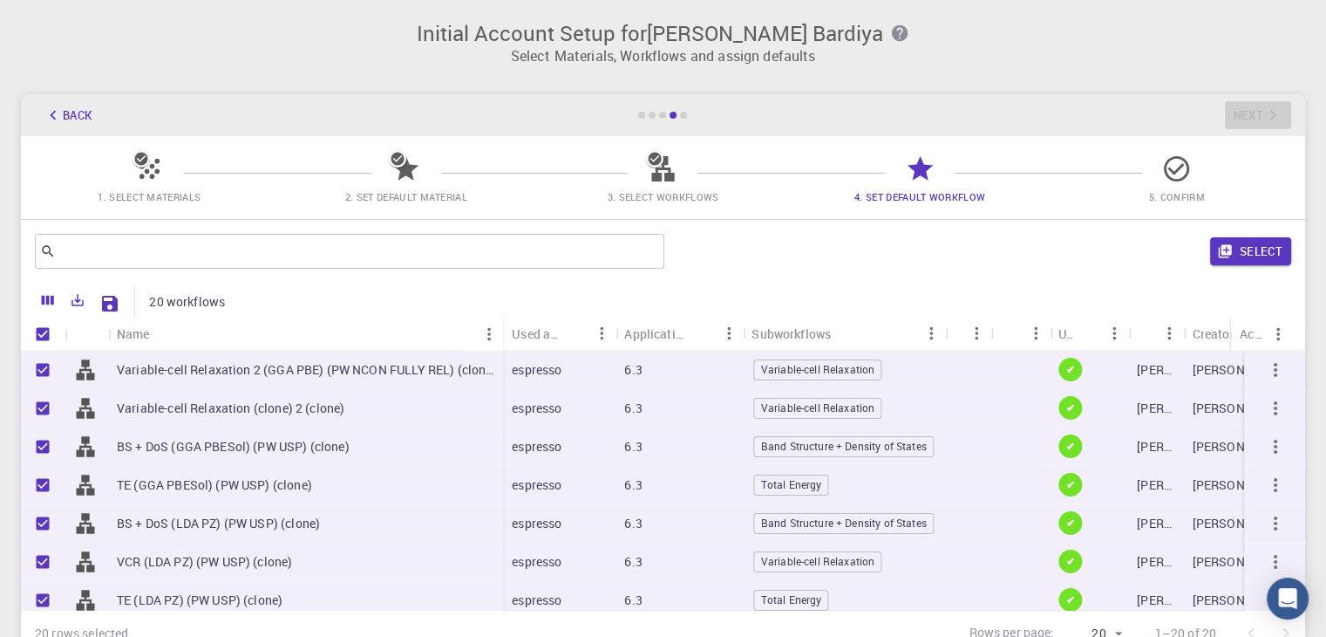
checkbox input "true"
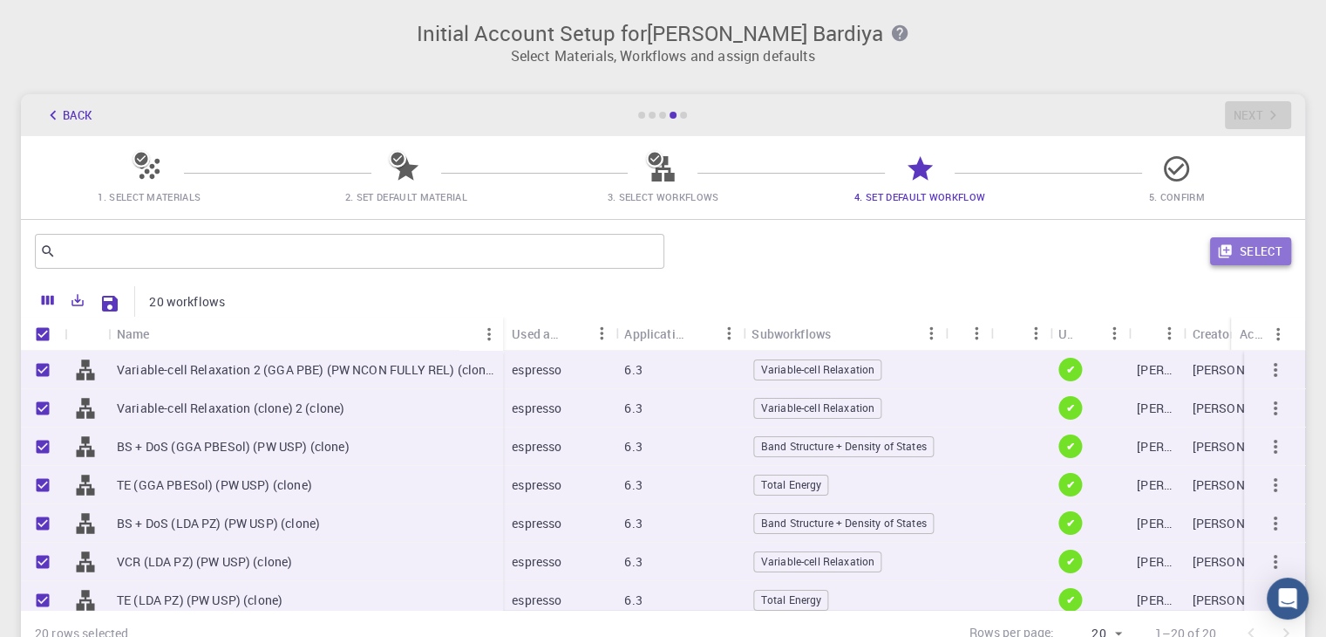
click at [1242, 241] on button "Select" at bounding box center [1250, 251] width 81 height 28
checkbox input "false"
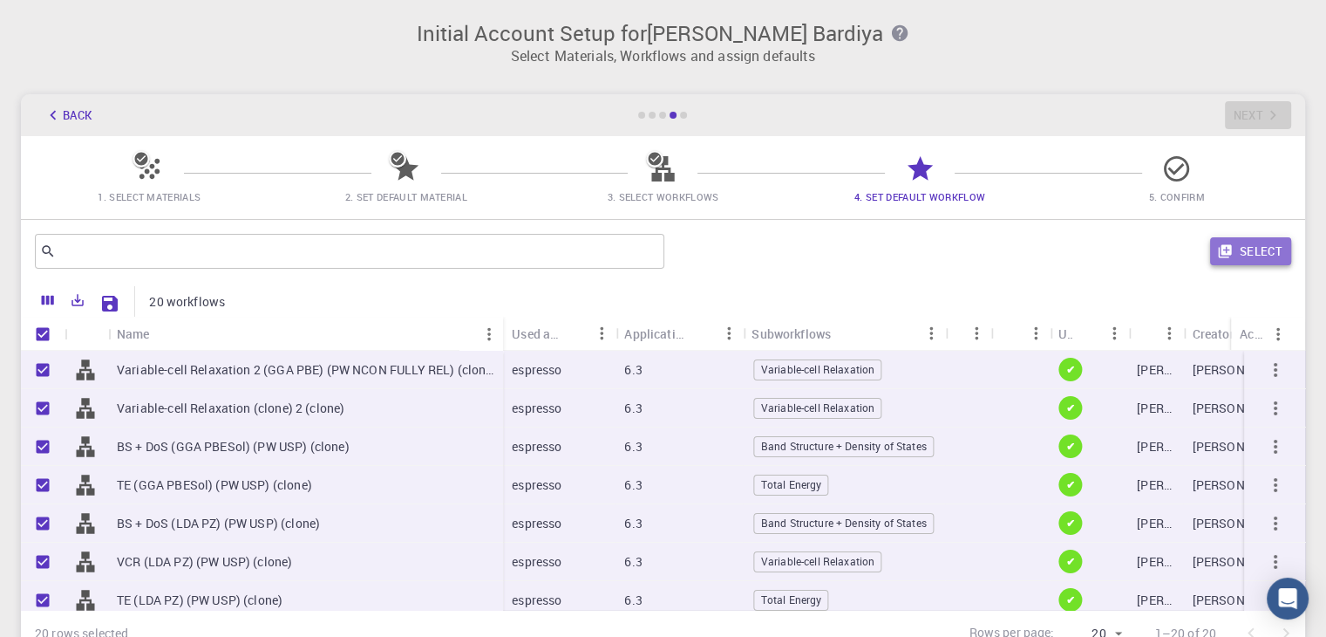
checkbox input "false"
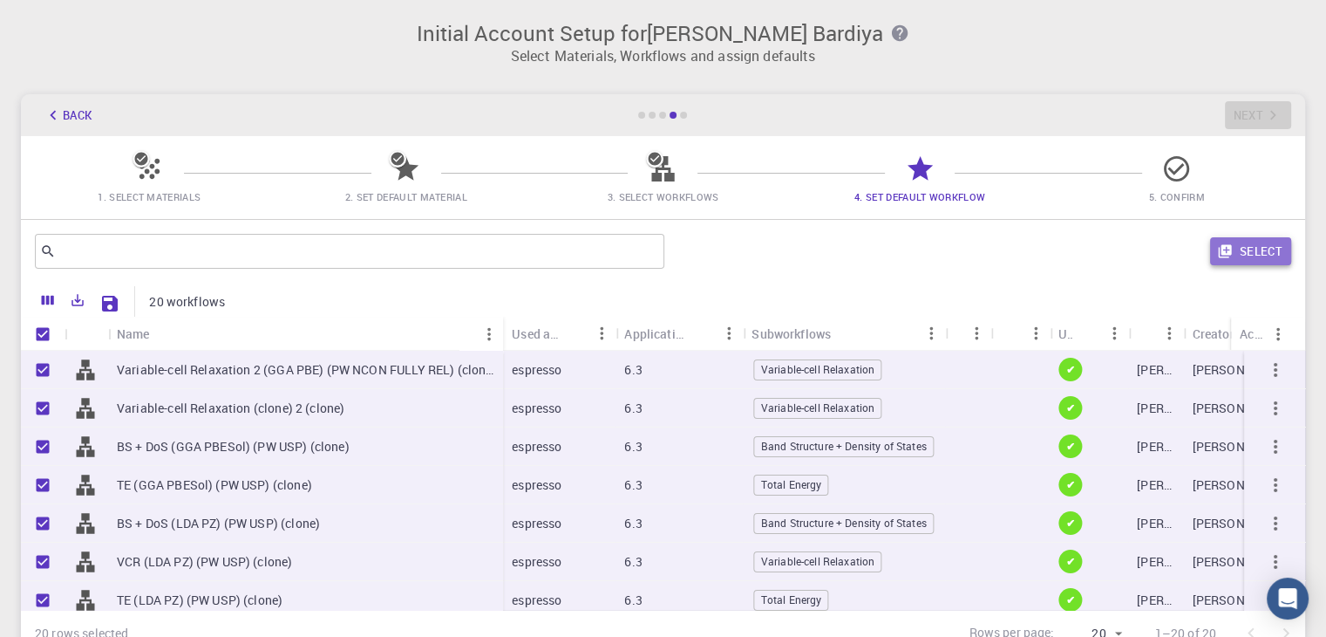
checkbox input "false"
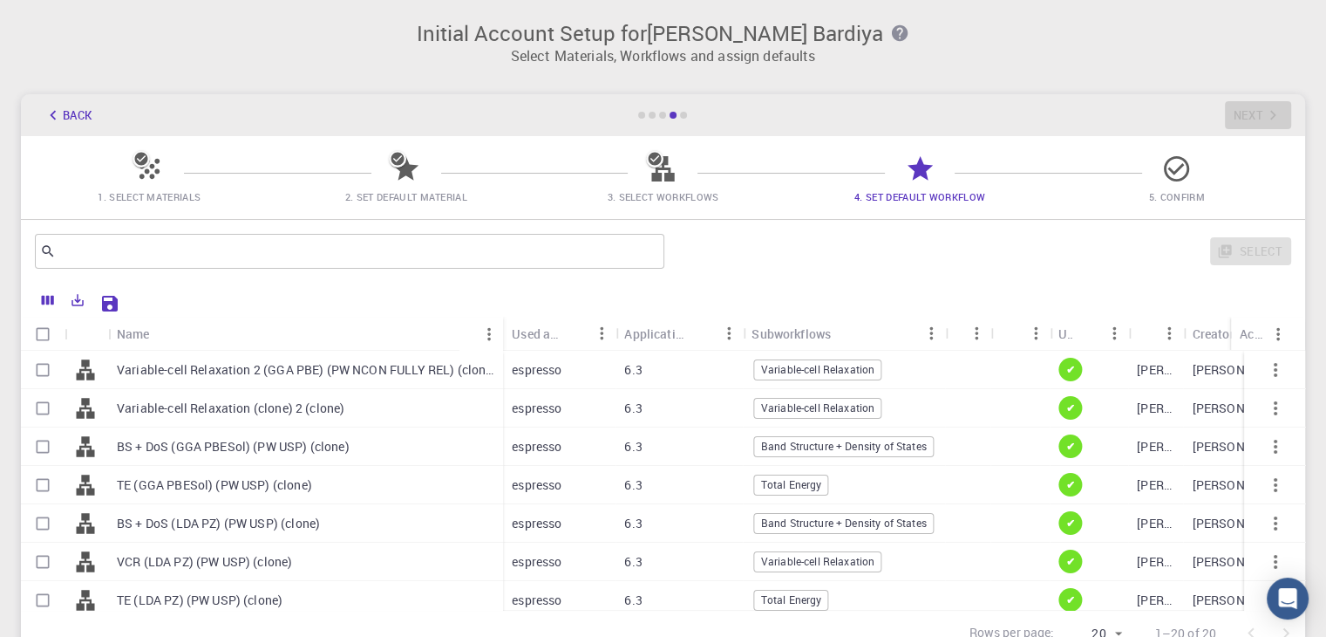
click at [1242, 241] on div "Select" at bounding box center [981, 251] width 620 height 42
click at [46, 333] on input "Select all rows" at bounding box center [42, 333] width 33 height 33
checkbox input "true"
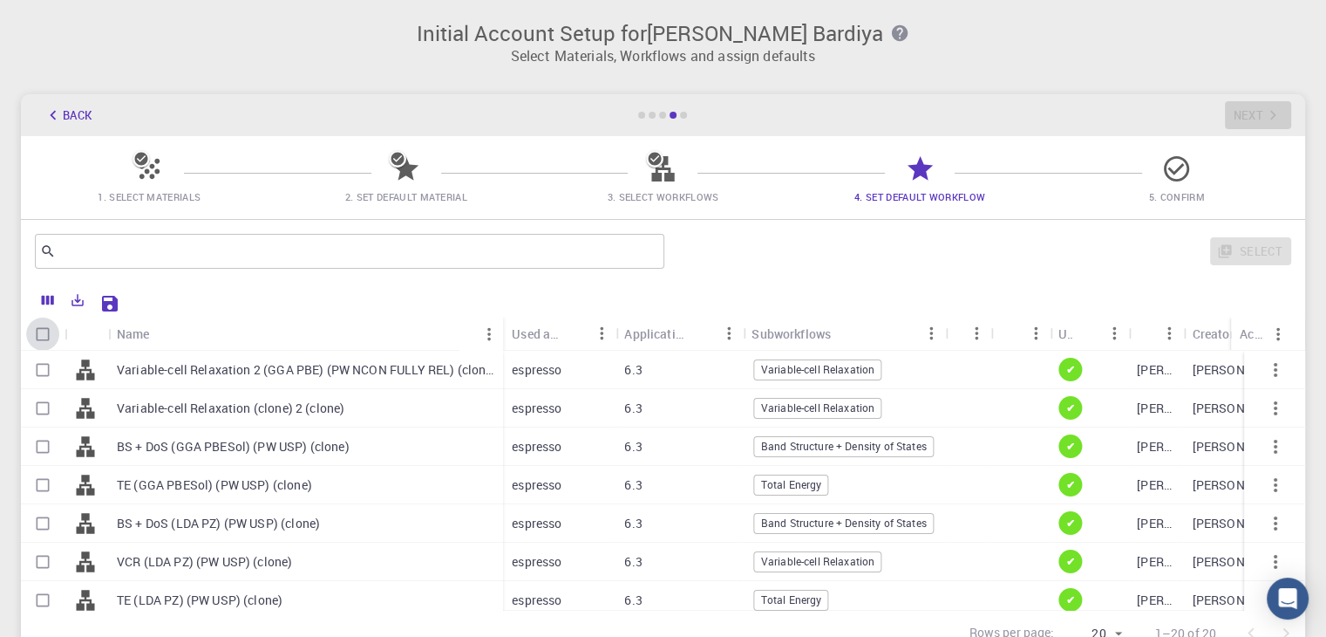
checkbox input "true"
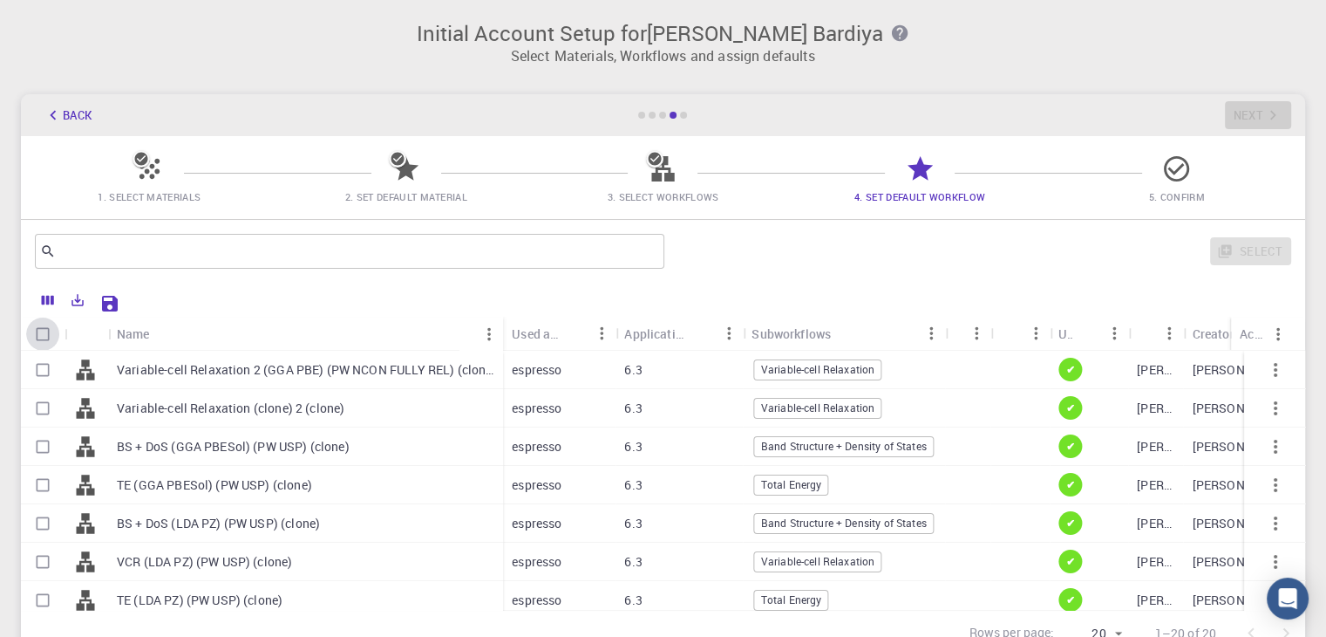
checkbox input "true"
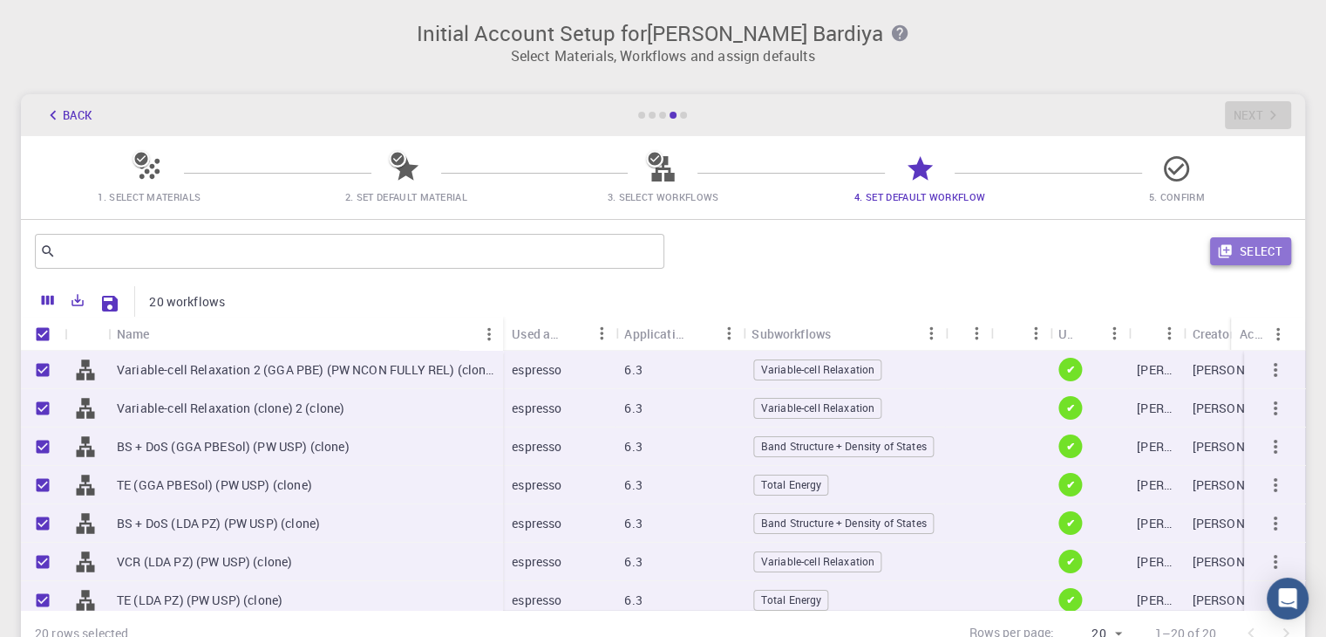
click at [1235, 255] on button "Select" at bounding box center [1250, 251] width 81 height 28
checkbox input "false"
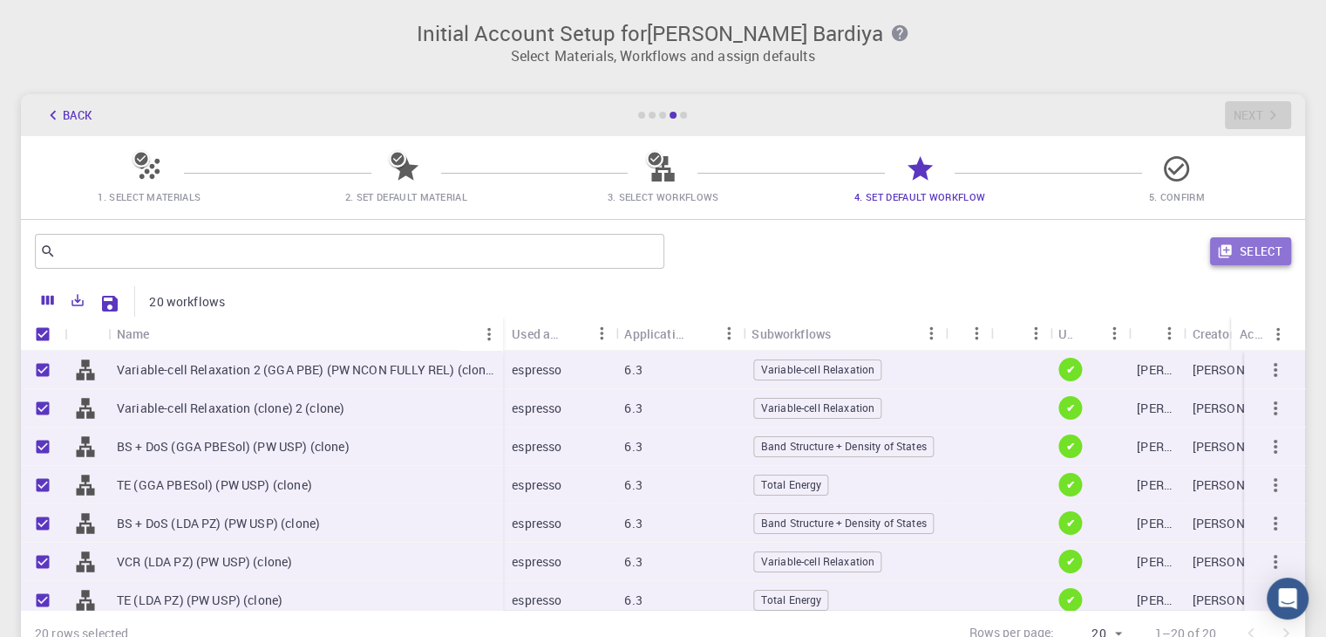
checkbox input "false"
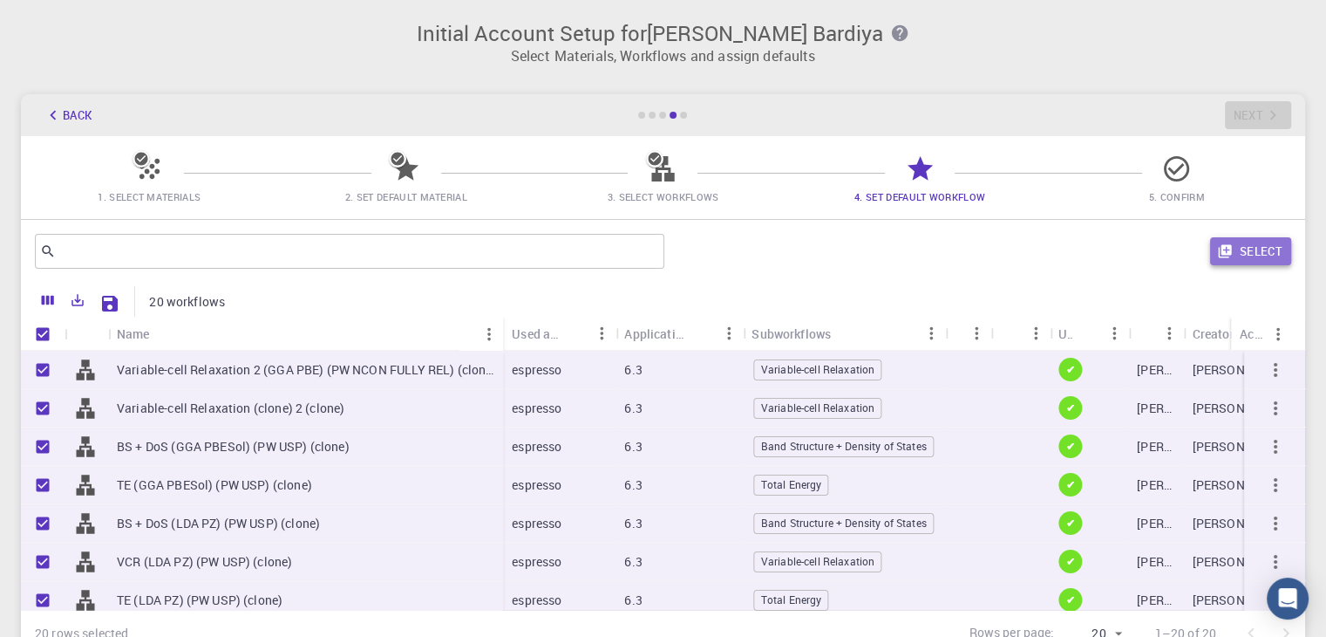
checkbox input "false"
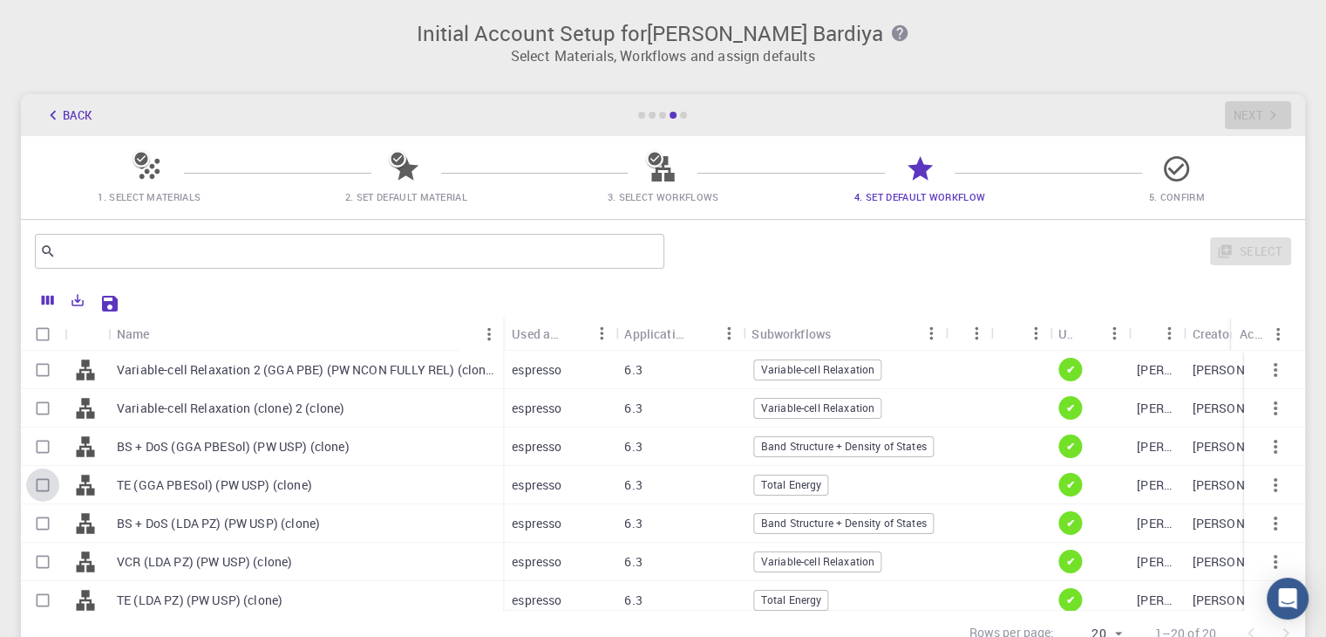
click at [35, 479] on input "Select row" at bounding box center [42, 484] width 33 height 33
checkbox input "true"
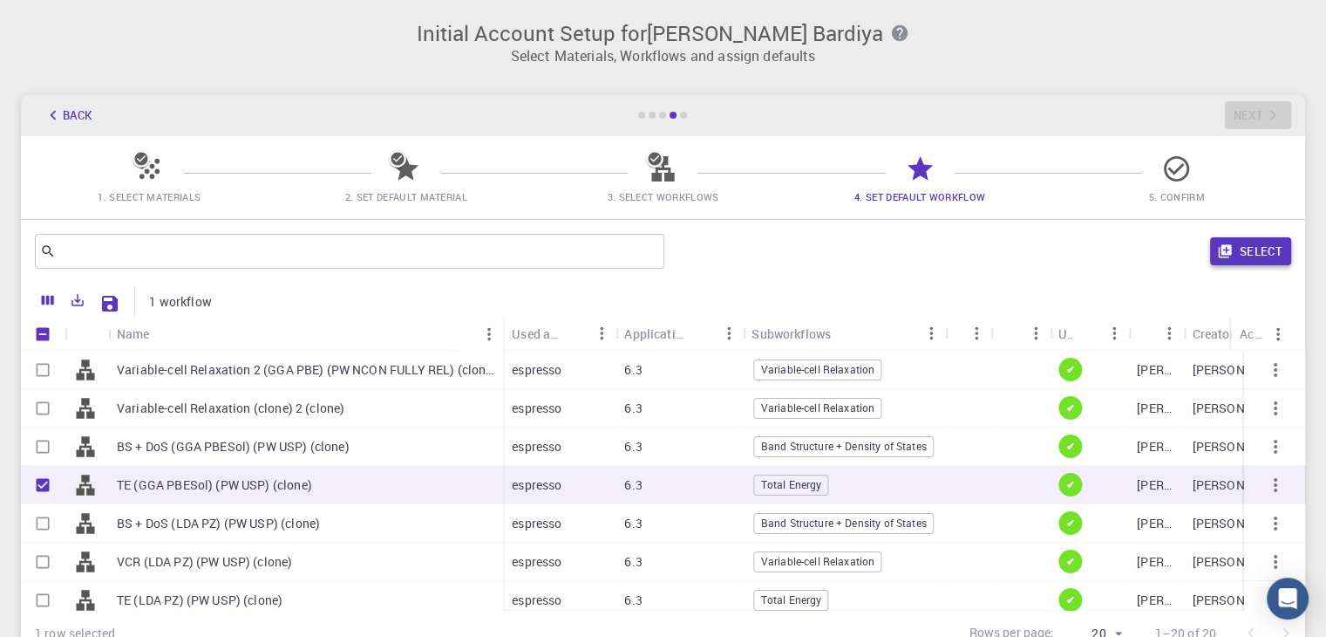
click at [1262, 263] on button "Select" at bounding box center [1250, 251] width 81 height 28
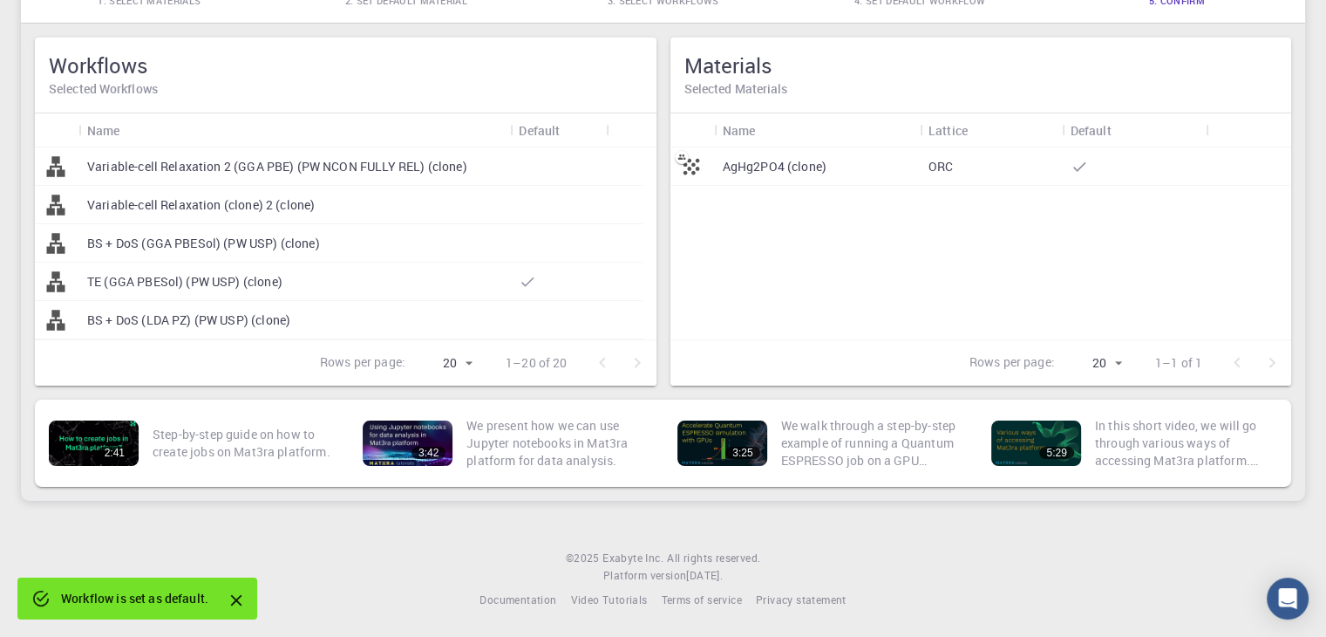
scroll to position [0, 0]
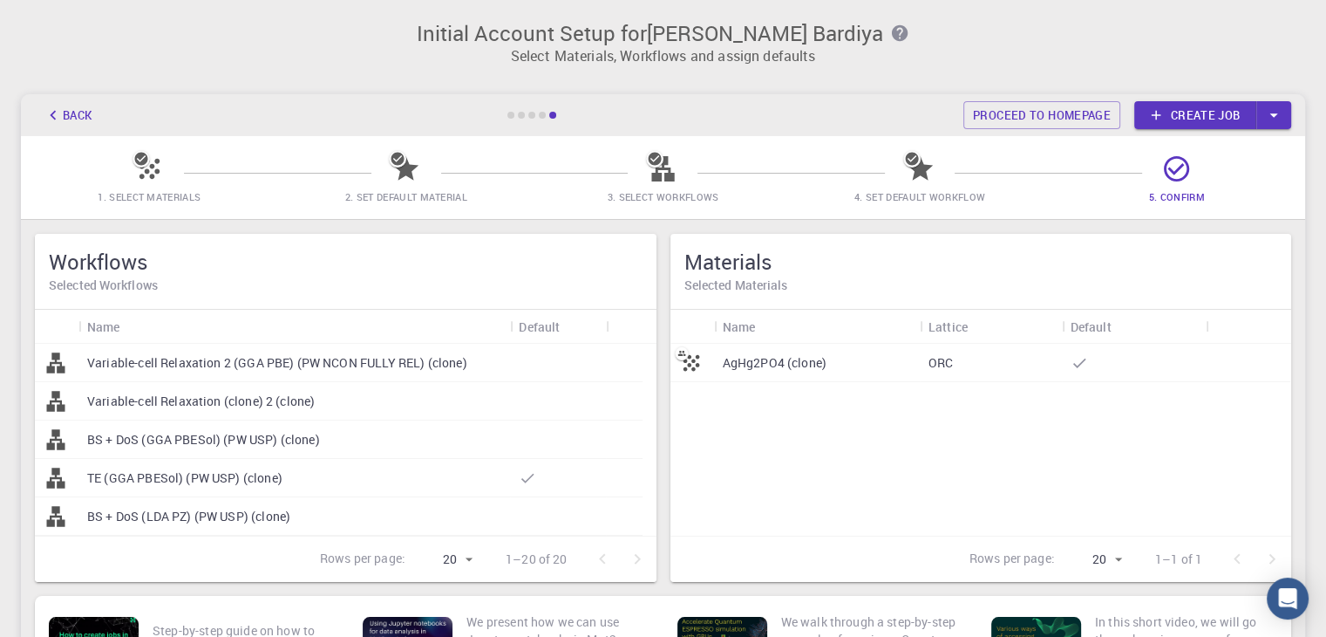
click at [876, 508] on div "AgHg2PO4 (clone) ORC" at bounding box center [982, 440] width 622 height 192
